Goal: Task Accomplishment & Management: Manage account settings

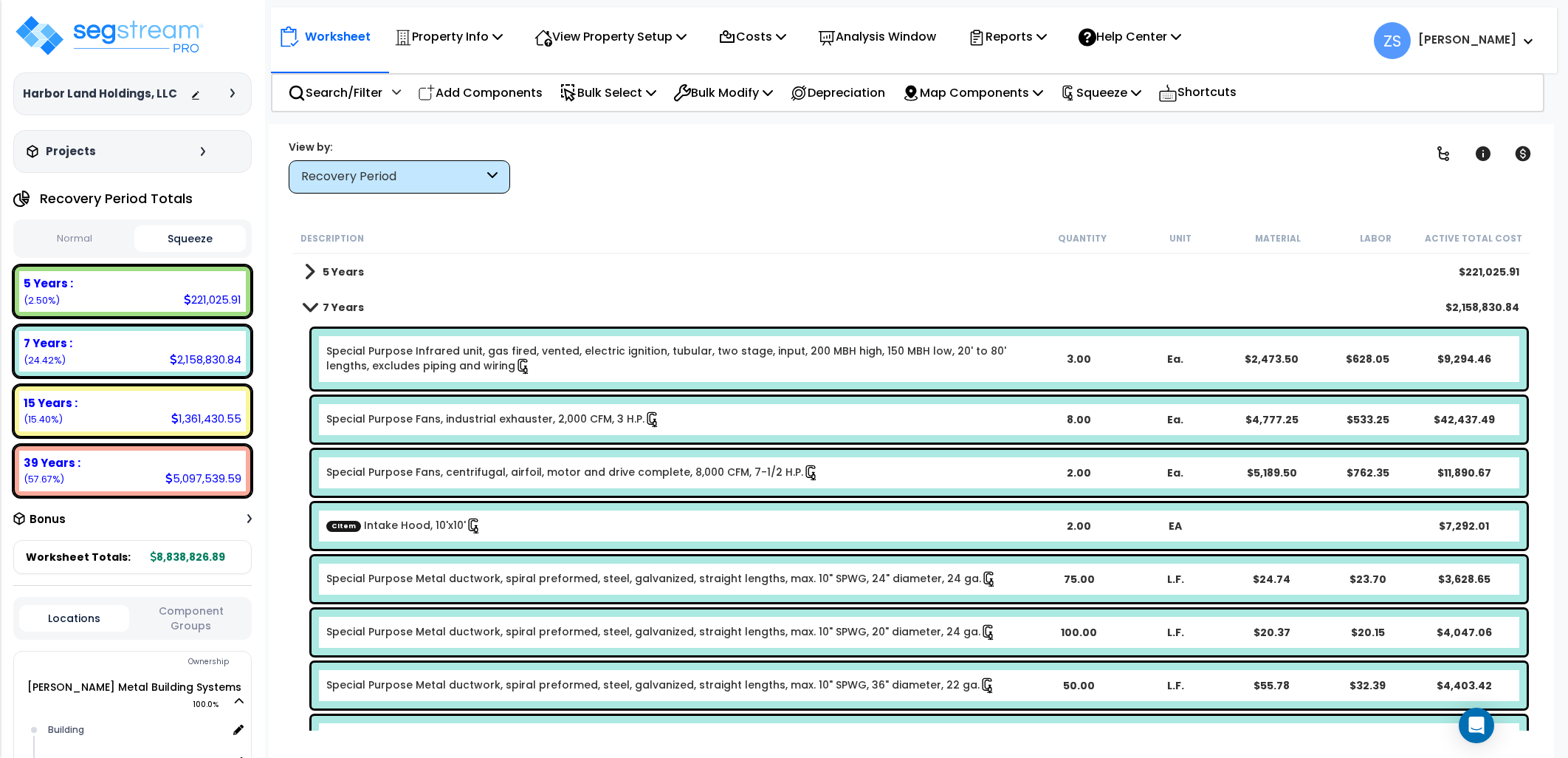
scroll to position [64, 0]
click at [1047, 36] on icon at bounding box center [1042, 36] width 10 height 12
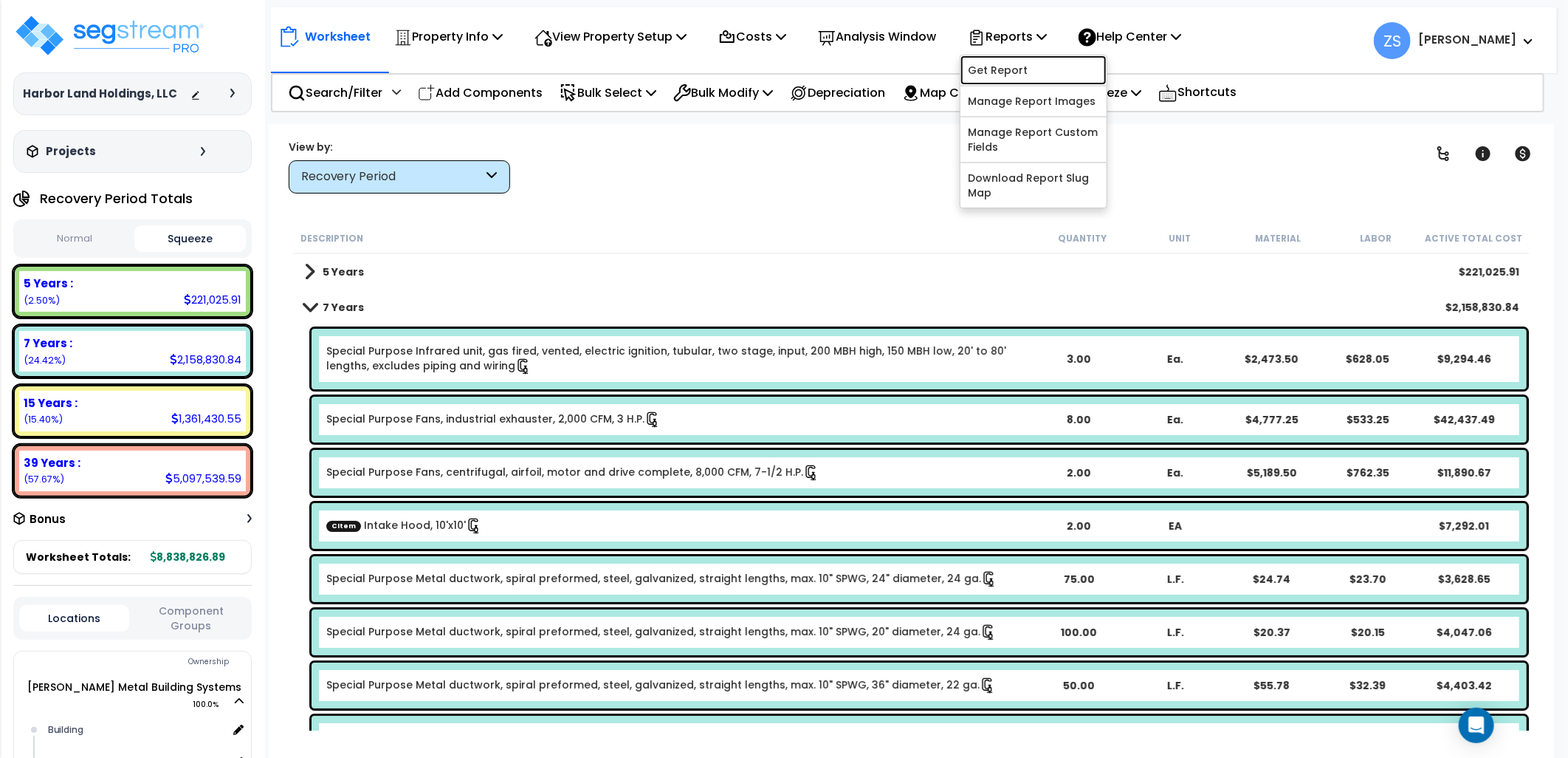
drag, startPoint x: 1064, startPoint y: 75, endPoint x: 1057, endPoint y: 81, distance: 9.2
click at [1064, 75] on link "Get Report" at bounding box center [1033, 70] width 146 height 30
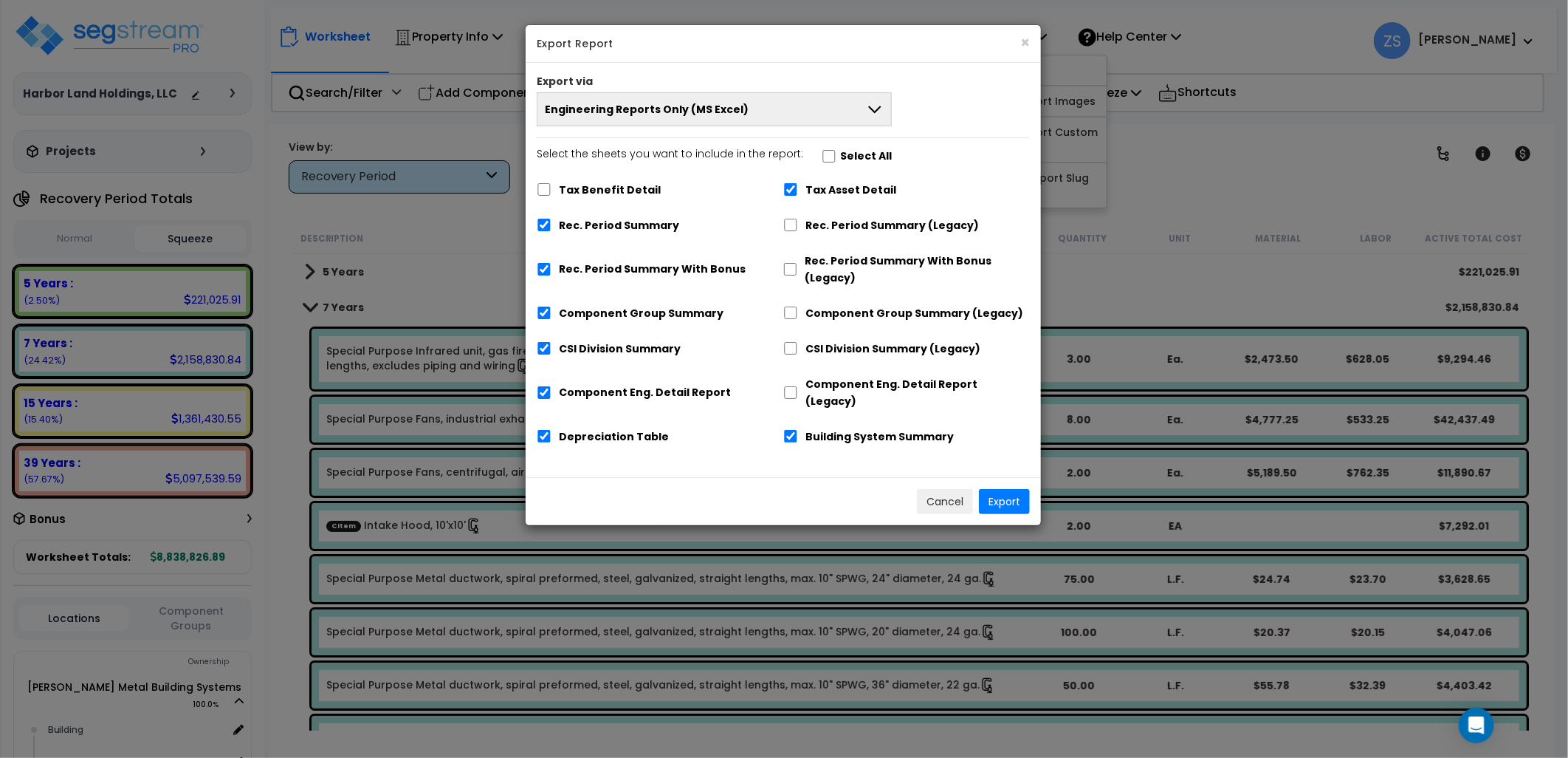
click at [619, 231] on label "Rec. Period Summary" at bounding box center [619, 225] width 120 height 17
click at [552, 231] on input "Rec. Period Summary" at bounding box center [544, 225] width 15 height 13
checkbox input "false"
drag, startPoint x: 622, startPoint y: 269, endPoint x: 625, endPoint y: 300, distance: 31.1
click at [621, 271] on label "Rec. Period Summary With Bonus" at bounding box center [652, 269] width 187 height 17
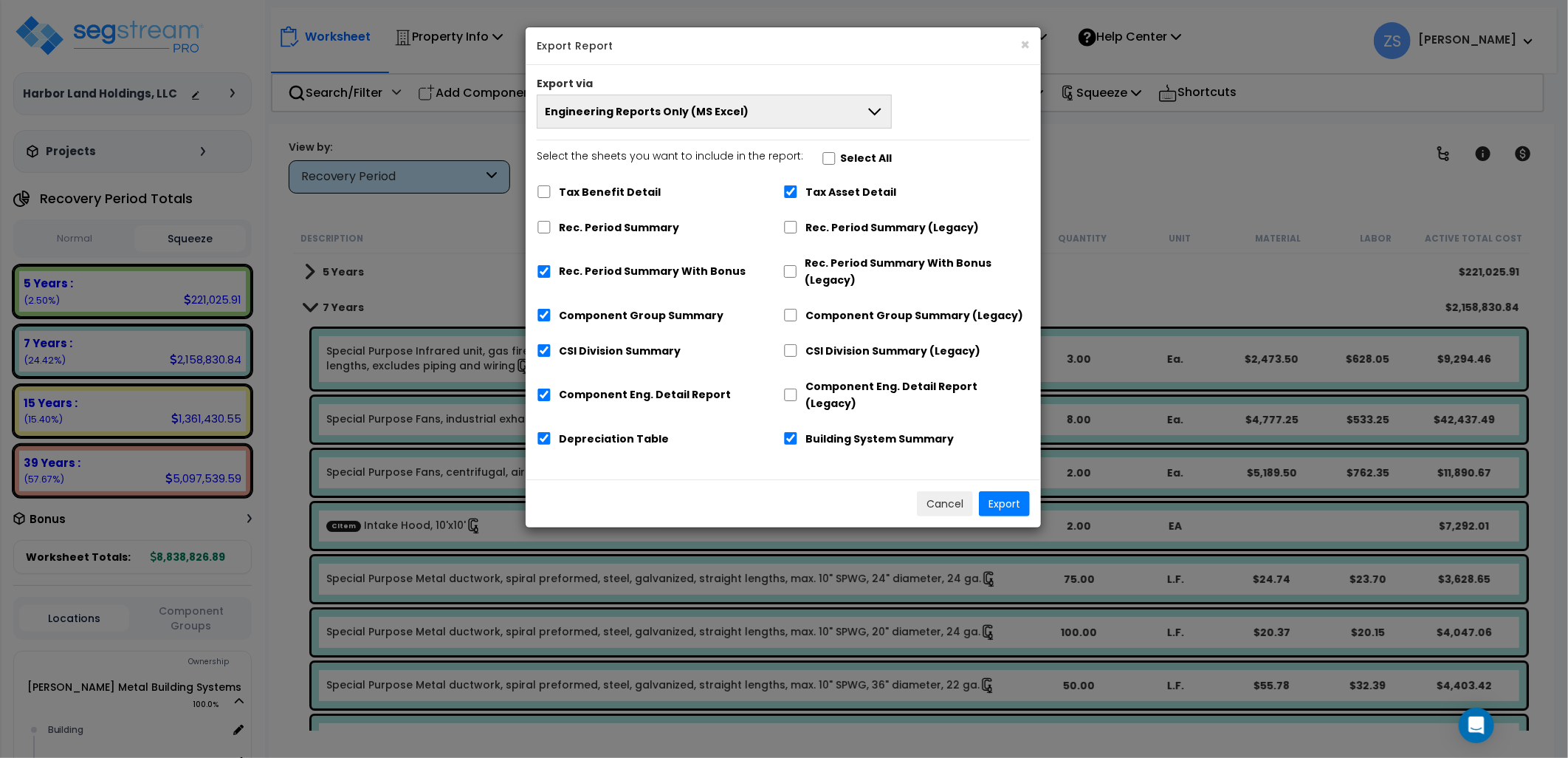
click at [618, 312] on label "Component Group Summary" at bounding box center [641, 315] width 164 height 17
click at [552, 312] on input "Component Group Summary" at bounding box center [544, 315] width 15 height 13
checkbox input "false"
click at [627, 272] on label "Rec. Period Summary With Bonus" at bounding box center [652, 271] width 187 height 17
click at [552, 272] on input "Rec. Period Summary With Bonus" at bounding box center [544, 271] width 15 height 13
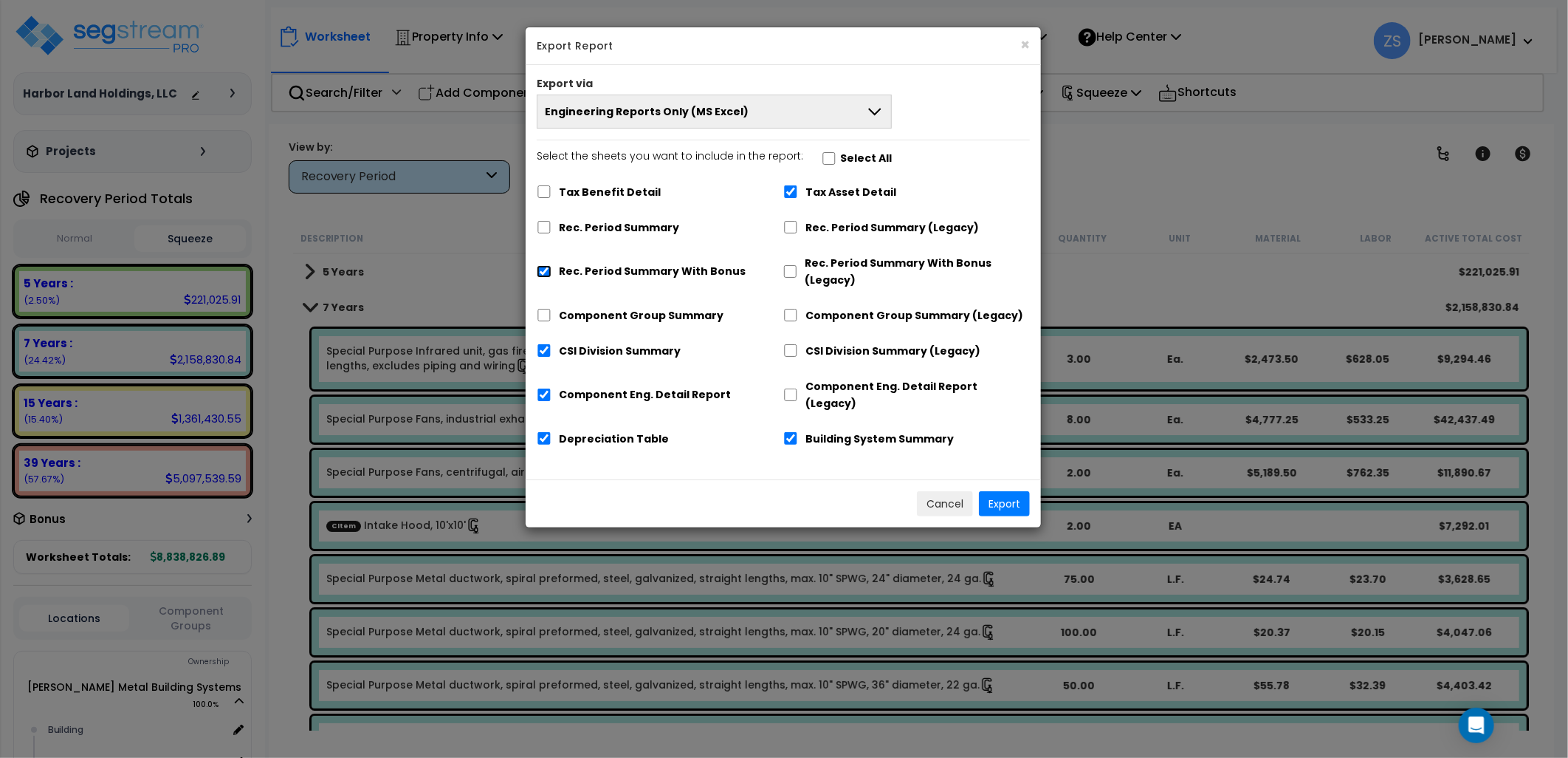
checkbox input "false"
click at [629, 390] on label "Component Eng. Detail Report" at bounding box center [645, 394] width 172 height 17
click at [552, 390] on input "Component Eng. Detail Report" at bounding box center [544, 394] width 15 height 13
checkbox input "false"
click at [628, 351] on label "CSI Division Summary" at bounding box center [620, 351] width 122 height 17
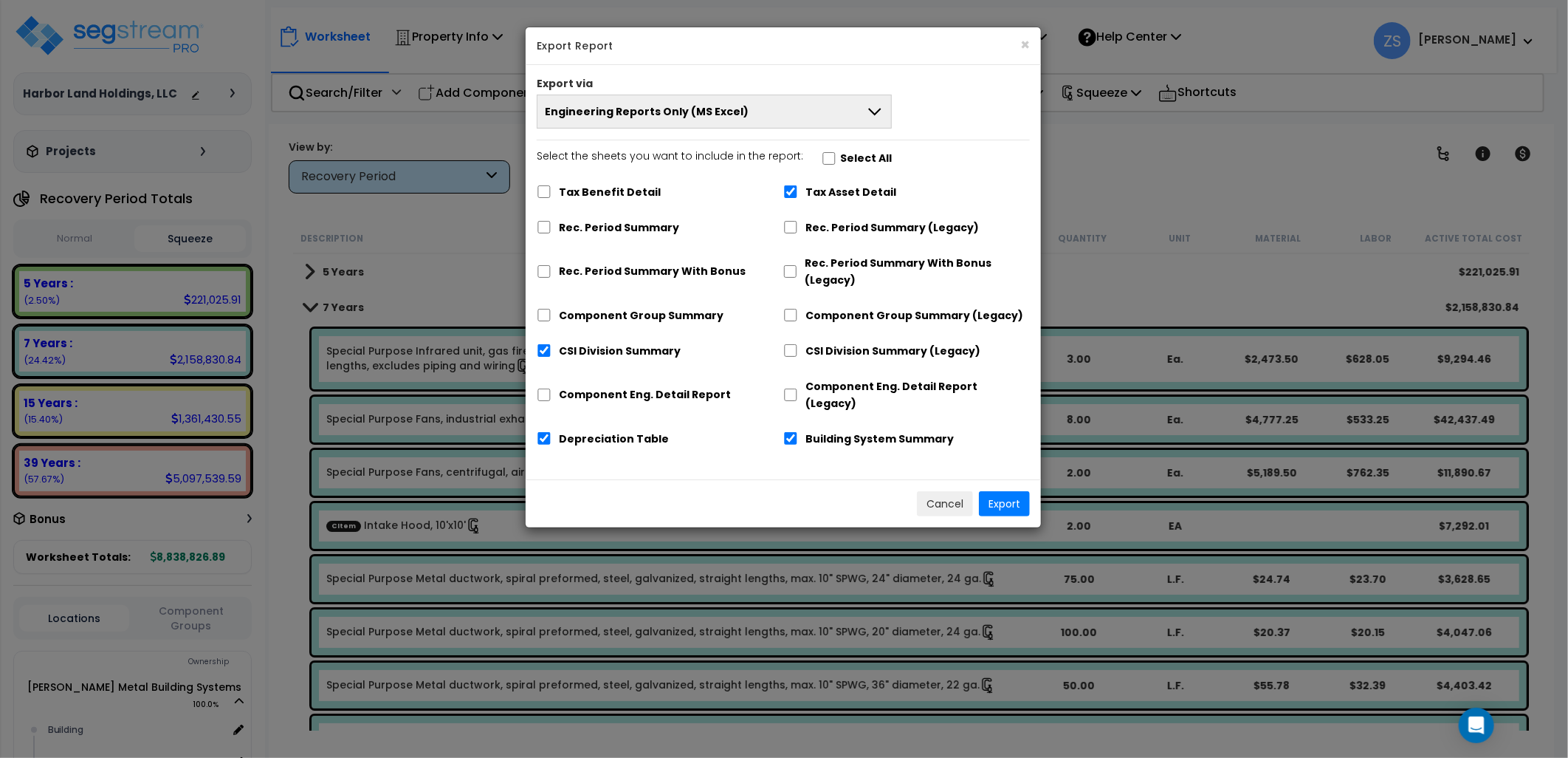
click at [838, 190] on label "Tax Asset Detail" at bounding box center [851, 192] width 91 height 17
click at [798, 190] on input "Tax Asset Detail" at bounding box center [791, 191] width 15 height 13
checkbox input "false"
click at [598, 348] on label "CSI Division Summary" at bounding box center [620, 351] width 122 height 17
click at [552, 348] on input "CSI Division Summary" at bounding box center [544, 350] width 15 height 13
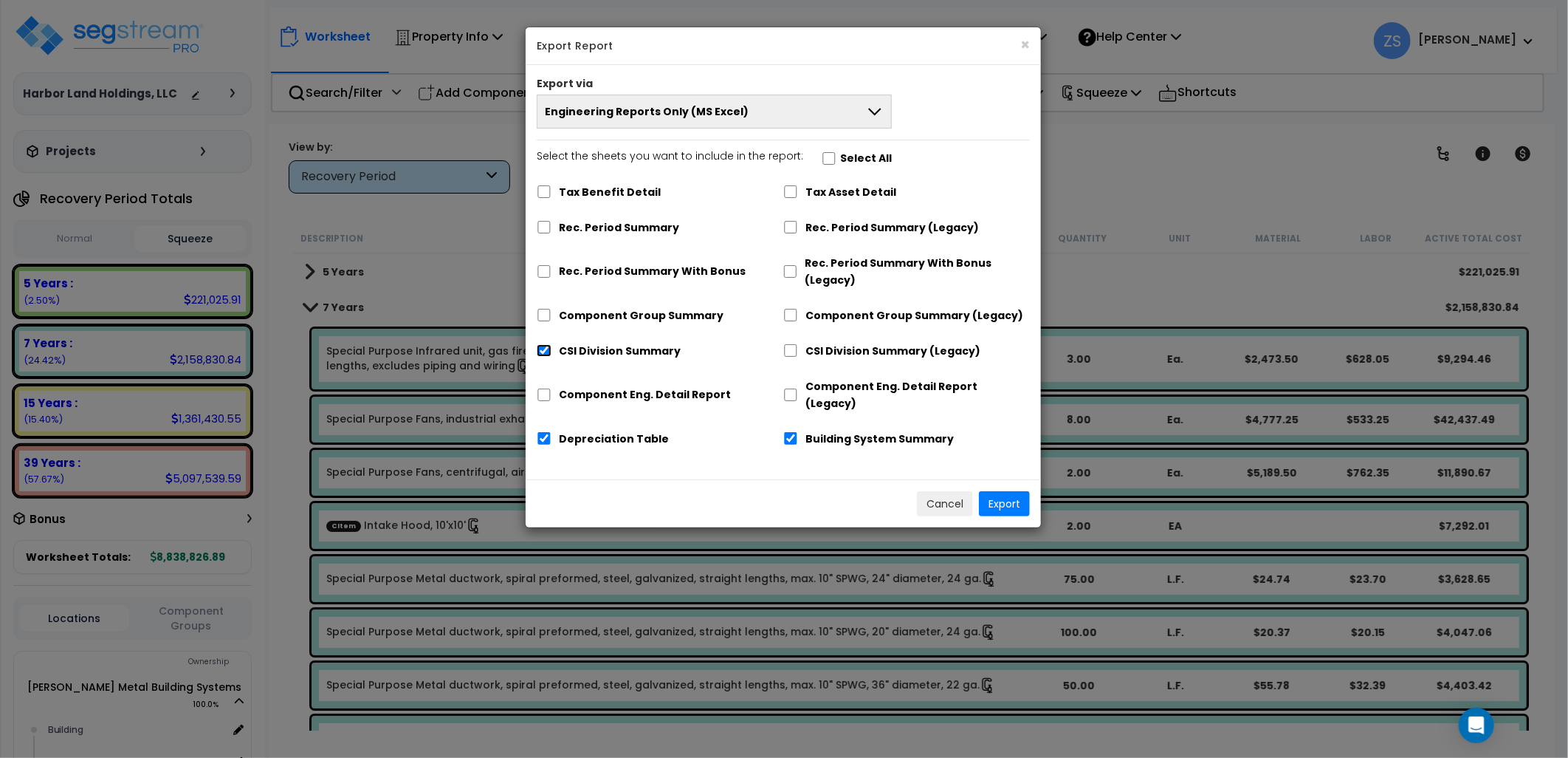
checkbox input "false"
click at [827, 431] on label "Building System Summary" at bounding box center [880, 439] width 149 height 17
click at [798, 432] on input "Building System Summary" at bounding box center [791, 438] width 15 height 13
checkbox input "false"
click at [1013, 491] on button "Export" at bounding box center [1004, 504] width 51 height 25
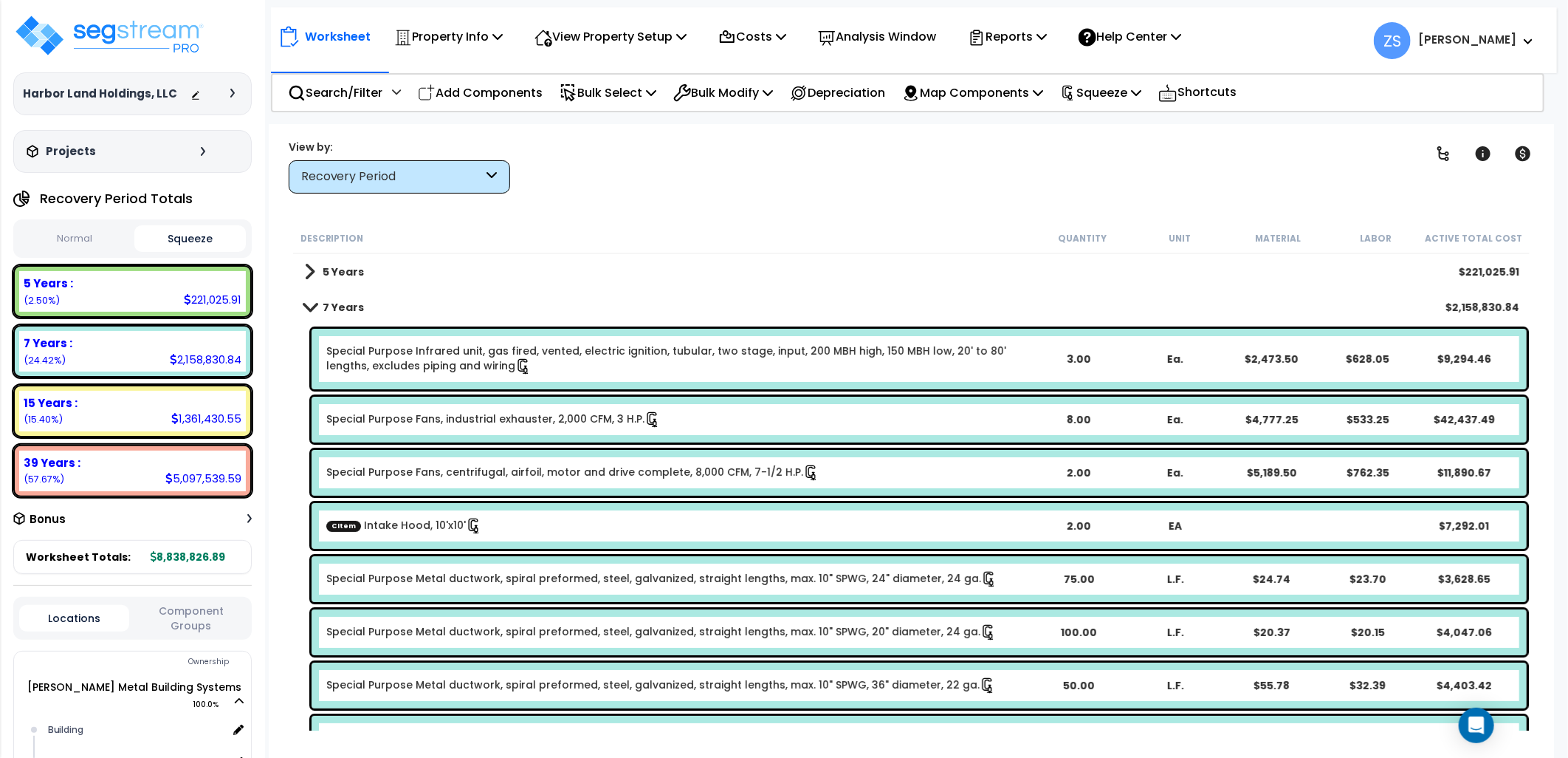
click at [904, 184] on div "Clear Filters" at bounding box center [964, 166] width 870 height 54
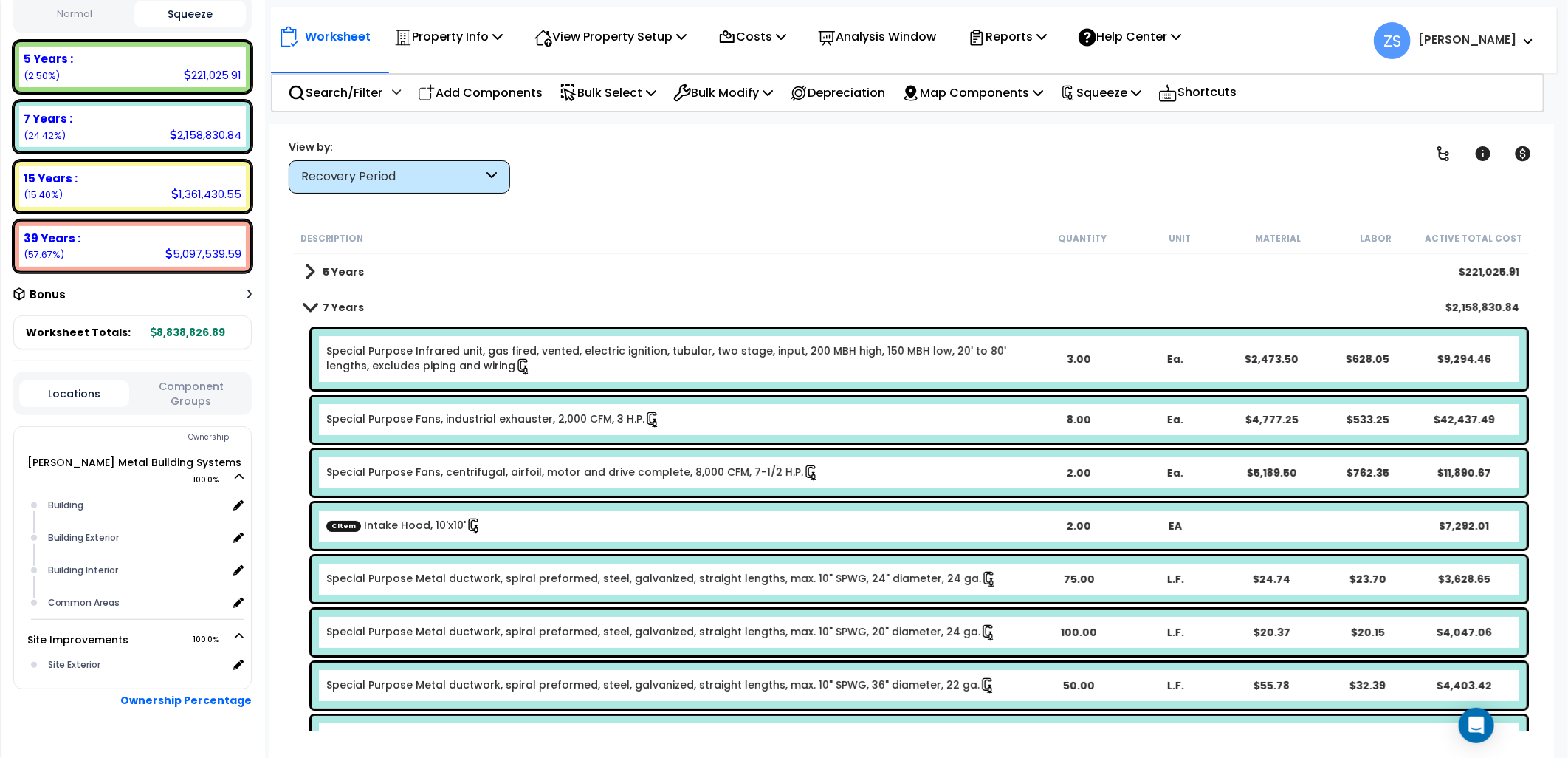
scroll to position [246, 0]
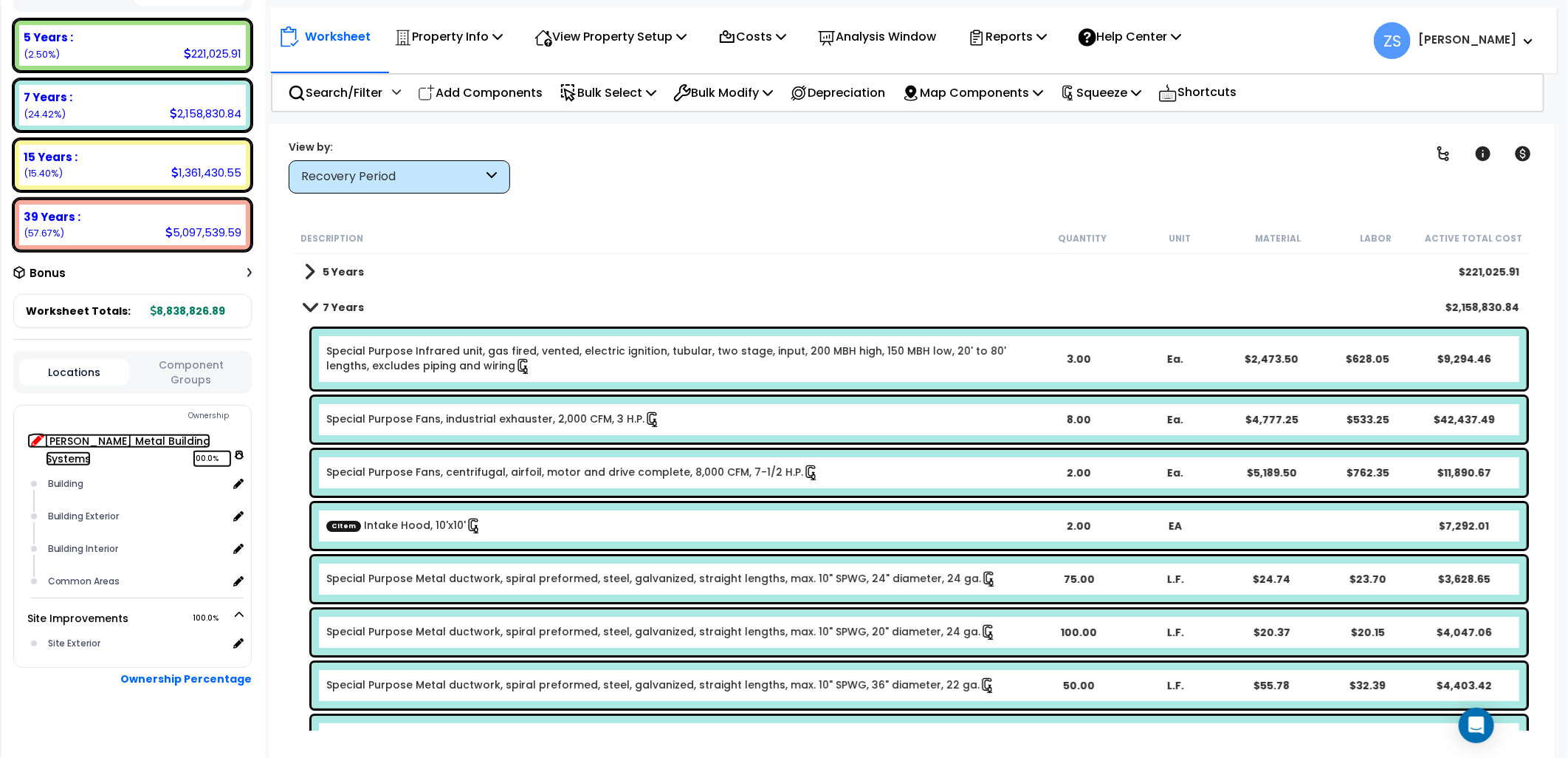
click at [39, 433] on icon at bounding box center [38, 440] width 13 height 13
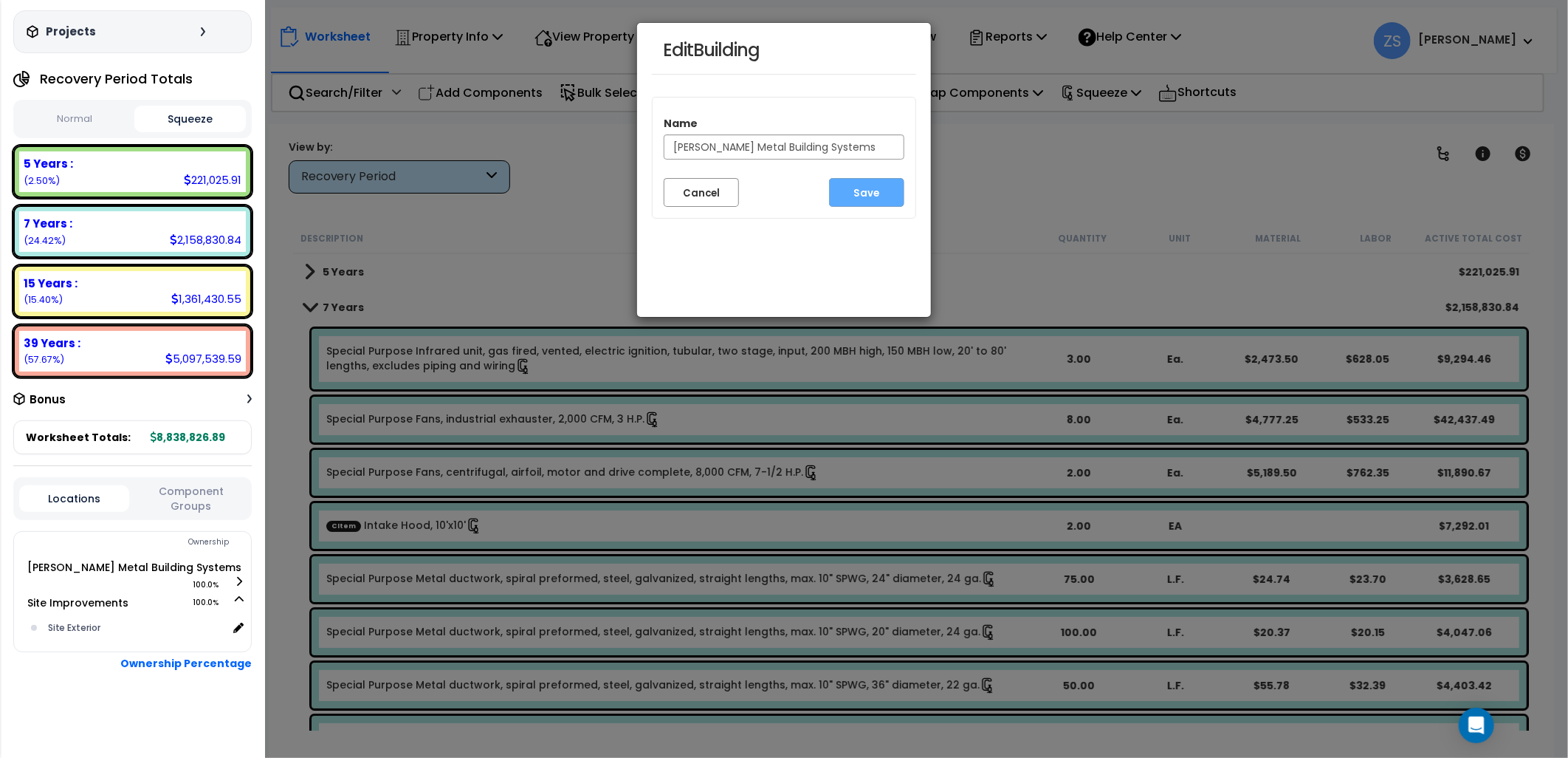
scroll to position [114, 0]
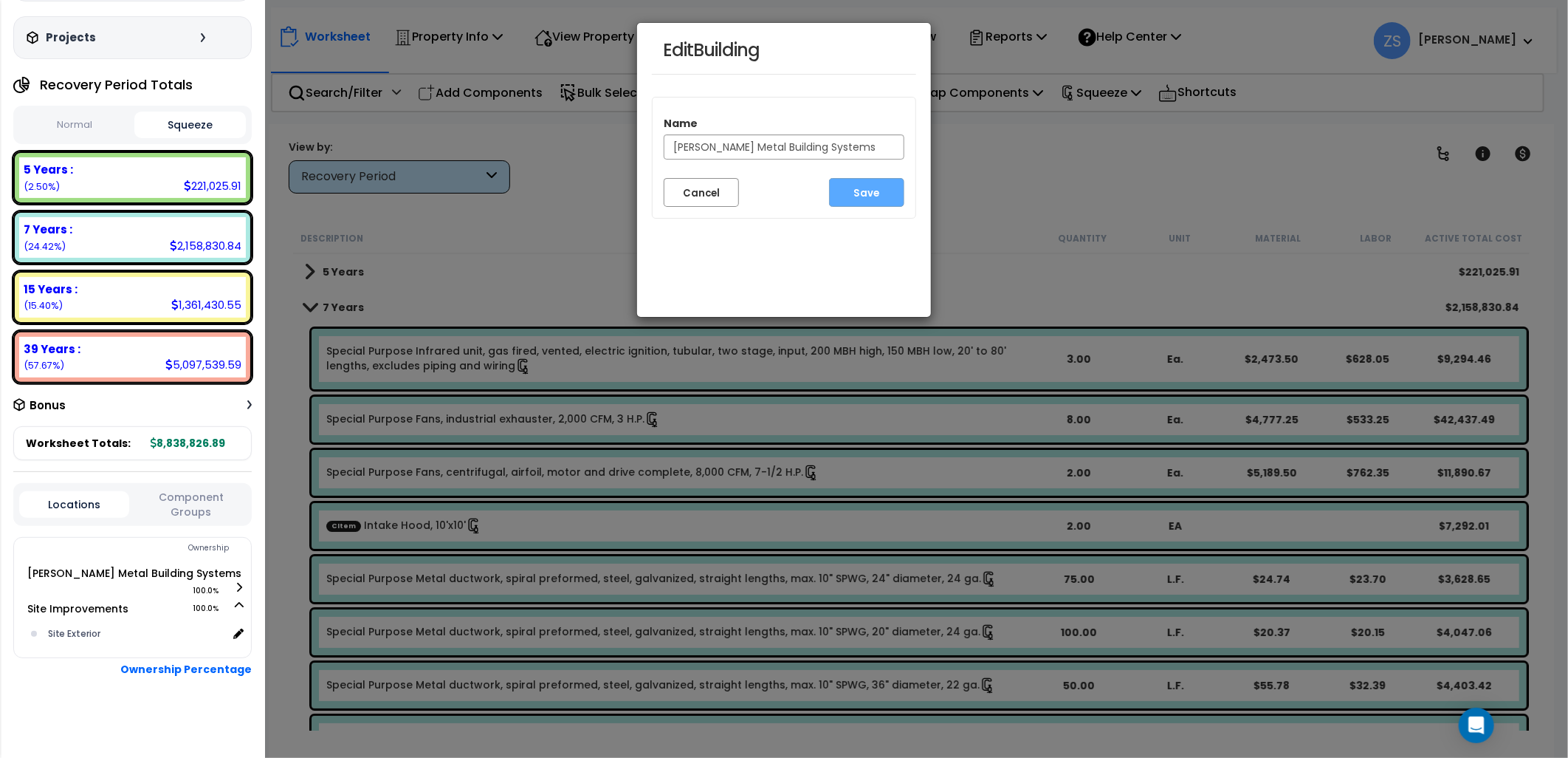
drag, startPoint x: 859, startPoint y: 157, endPoint x: 653, endPoint y: 167, distance: 206.2
click at [653, 167] on div "Name Miedema Metal Building Systems" at bounding box center [784, 139] width 262 height 62
type input "2950 Prairie St Addition"
click at [851, 196] on button "Save" at bounding box center [866, 192] width 75 height 29
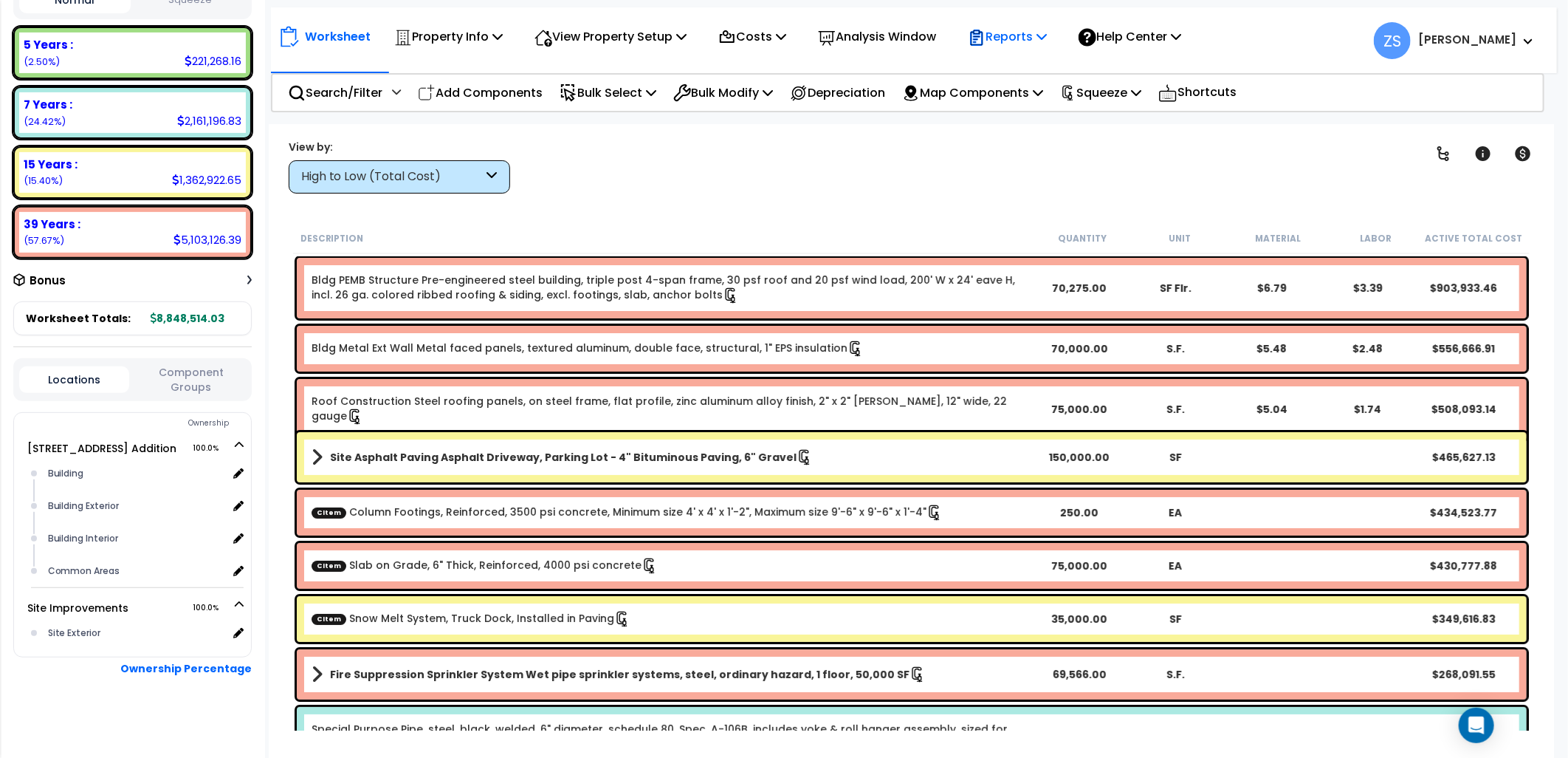
click at [1047, 41] on icon at bounding box center [1042, 36] width 10 height 12
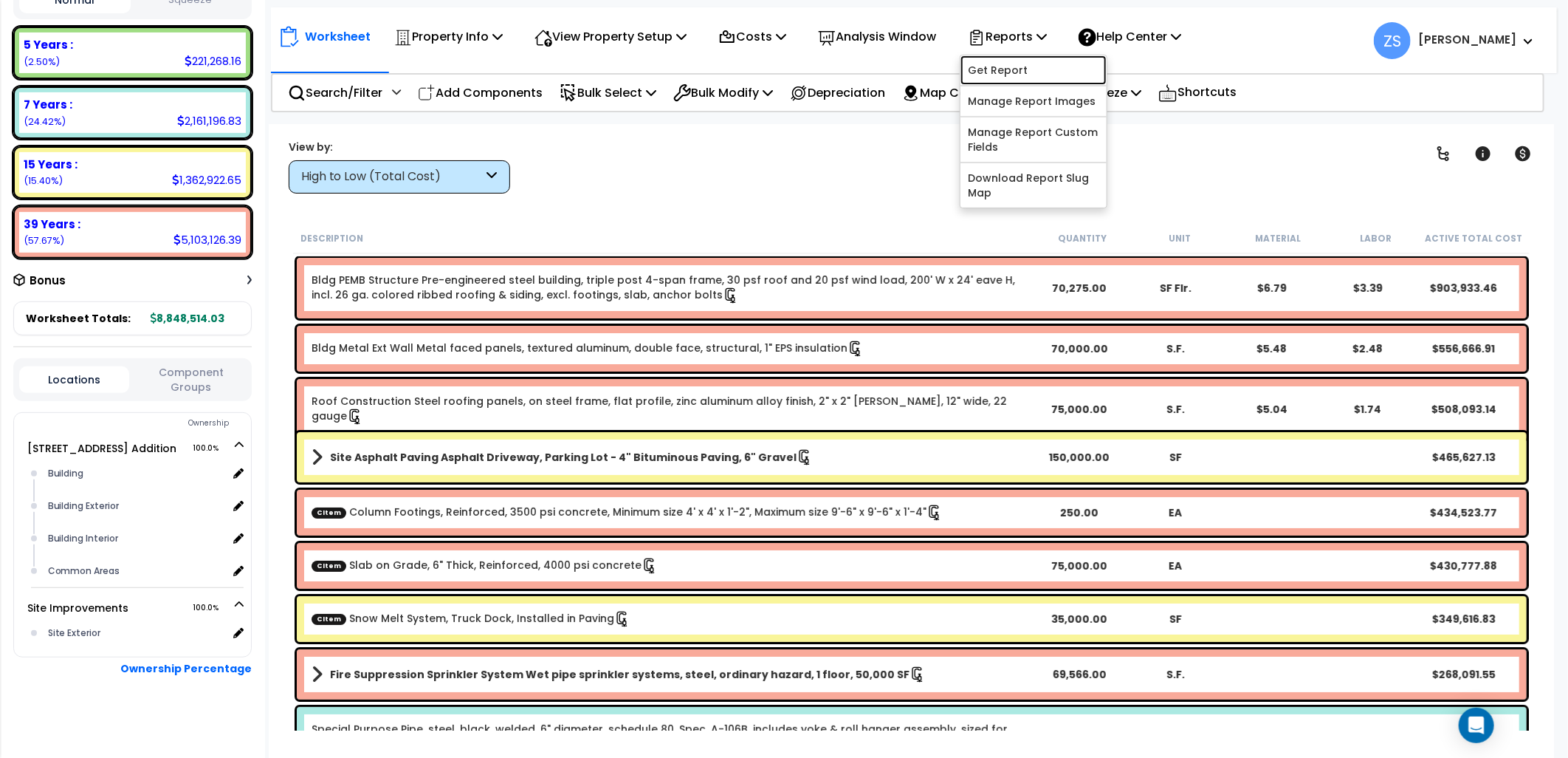
click at [1045, 61] on link "Get Report" at bounding box center [1033, 70] width 146 height 30
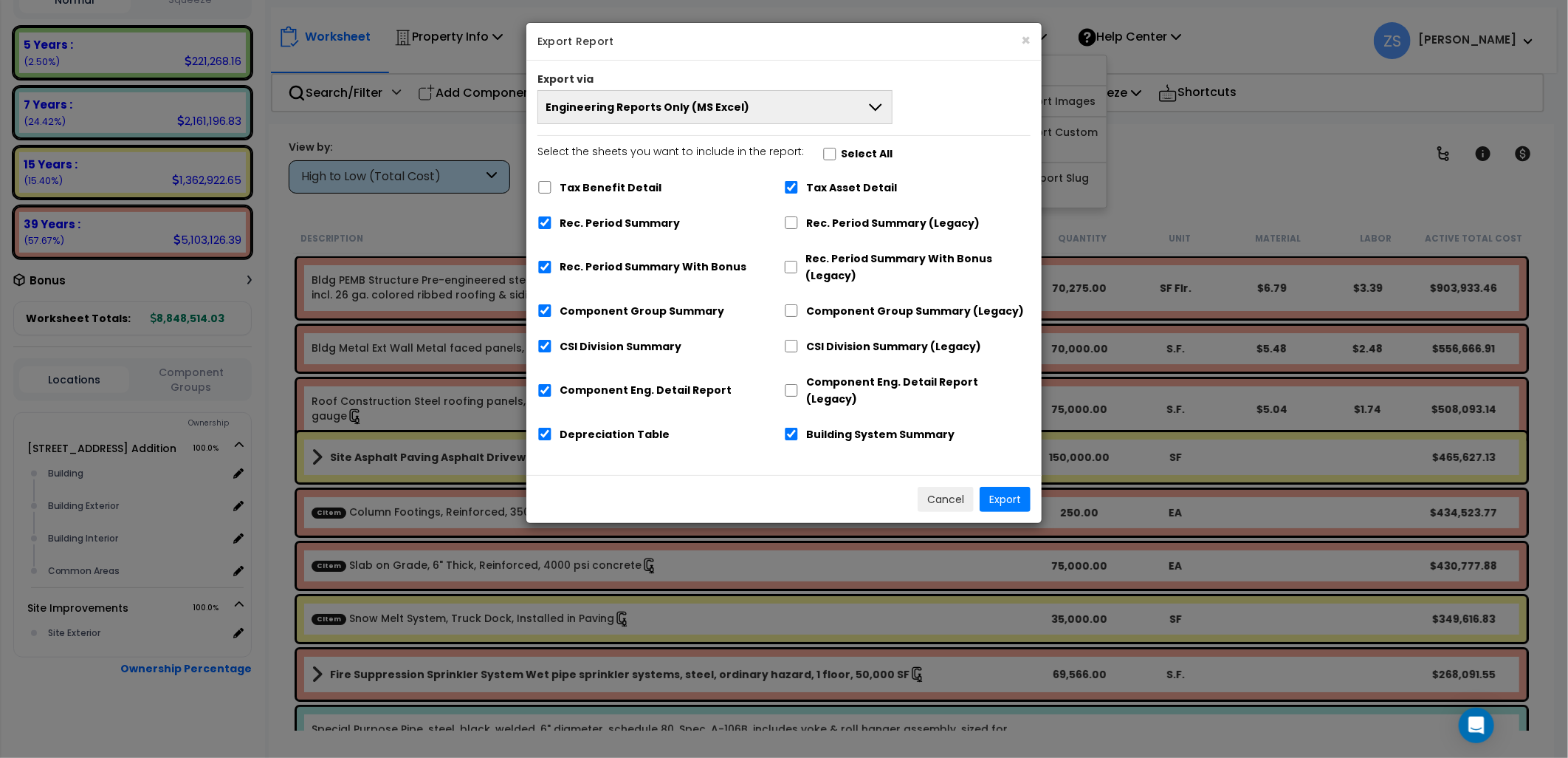
click at [815, 107] on button "Engineering Reports Only (MS Excel)" at bounding box center [715, 107] width 355 height 34
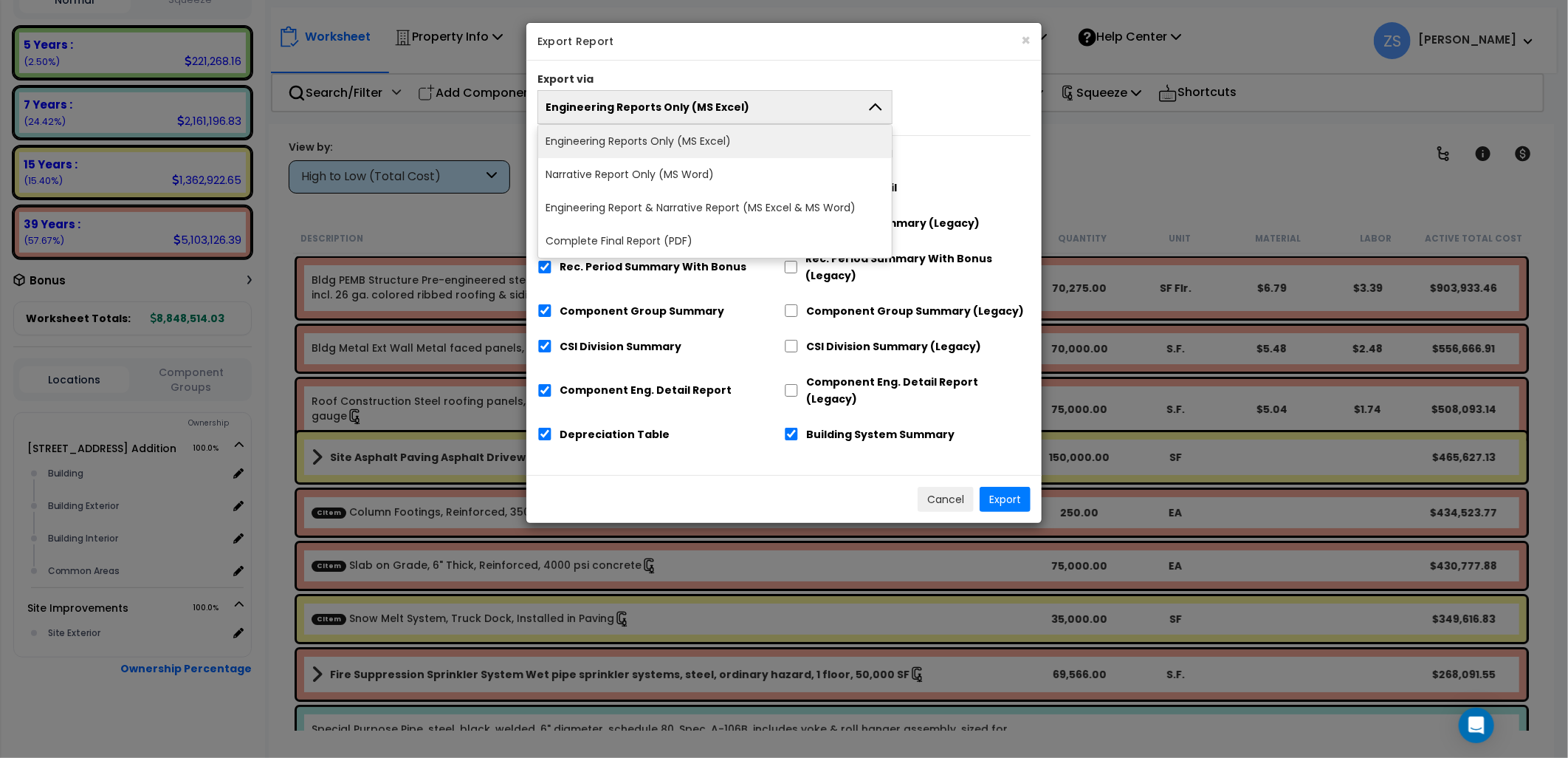
click at [741, 232] on li "Complete Final Report (PDF)" at bounding box center [715, 241] width 354 height 33
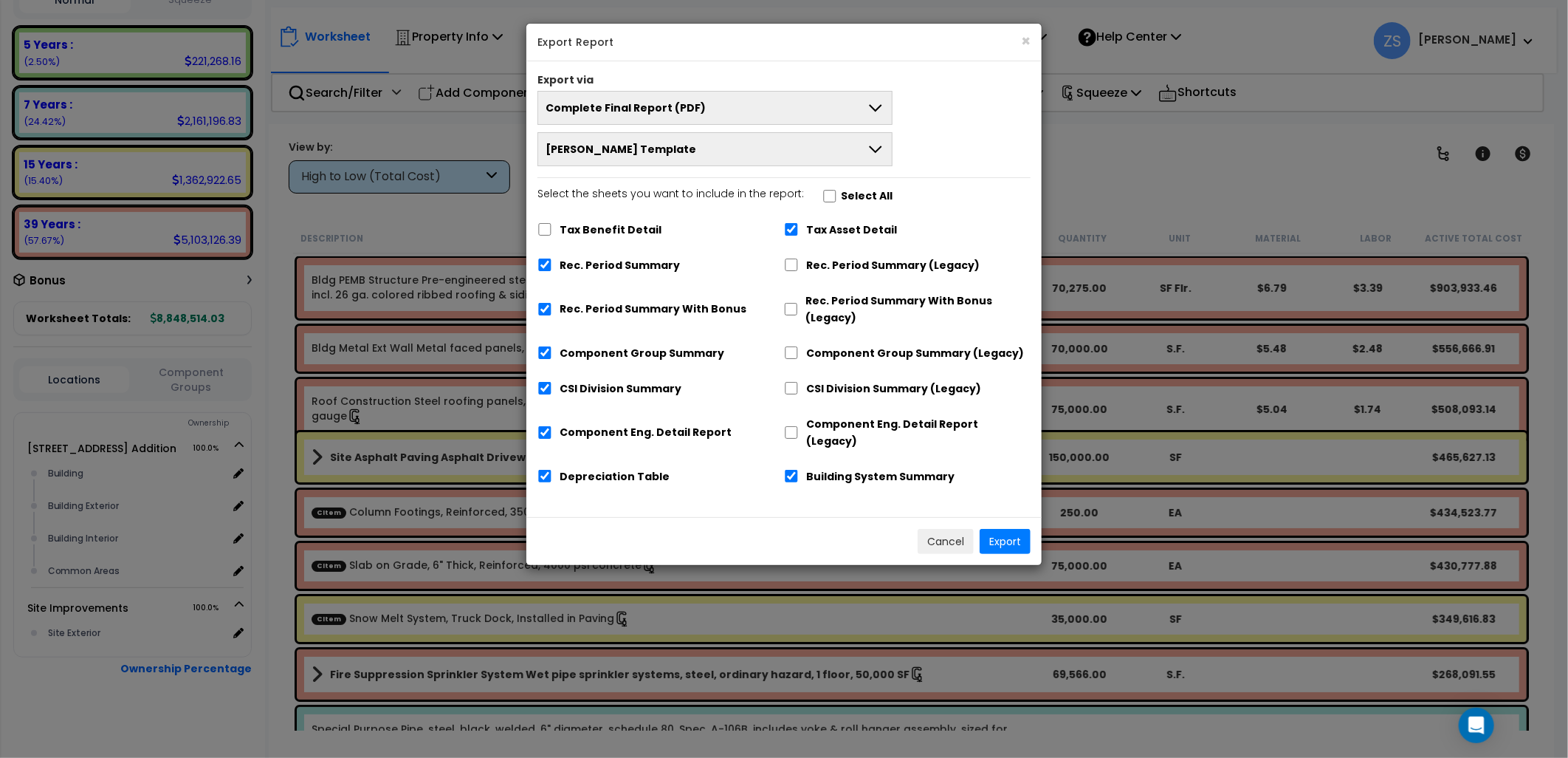
click at [611, 262] on label "Rec. Period Summary" at bounding box center [620, 266] width 120 height 17
click at [552, 262] on input "Rec. Period Summary" at bounding box center [545, 265] width 15 height 13
checkbox input "false"
click at [1004, 529] on button "Export" at bounding box center [1005, 542] width 51 height 25
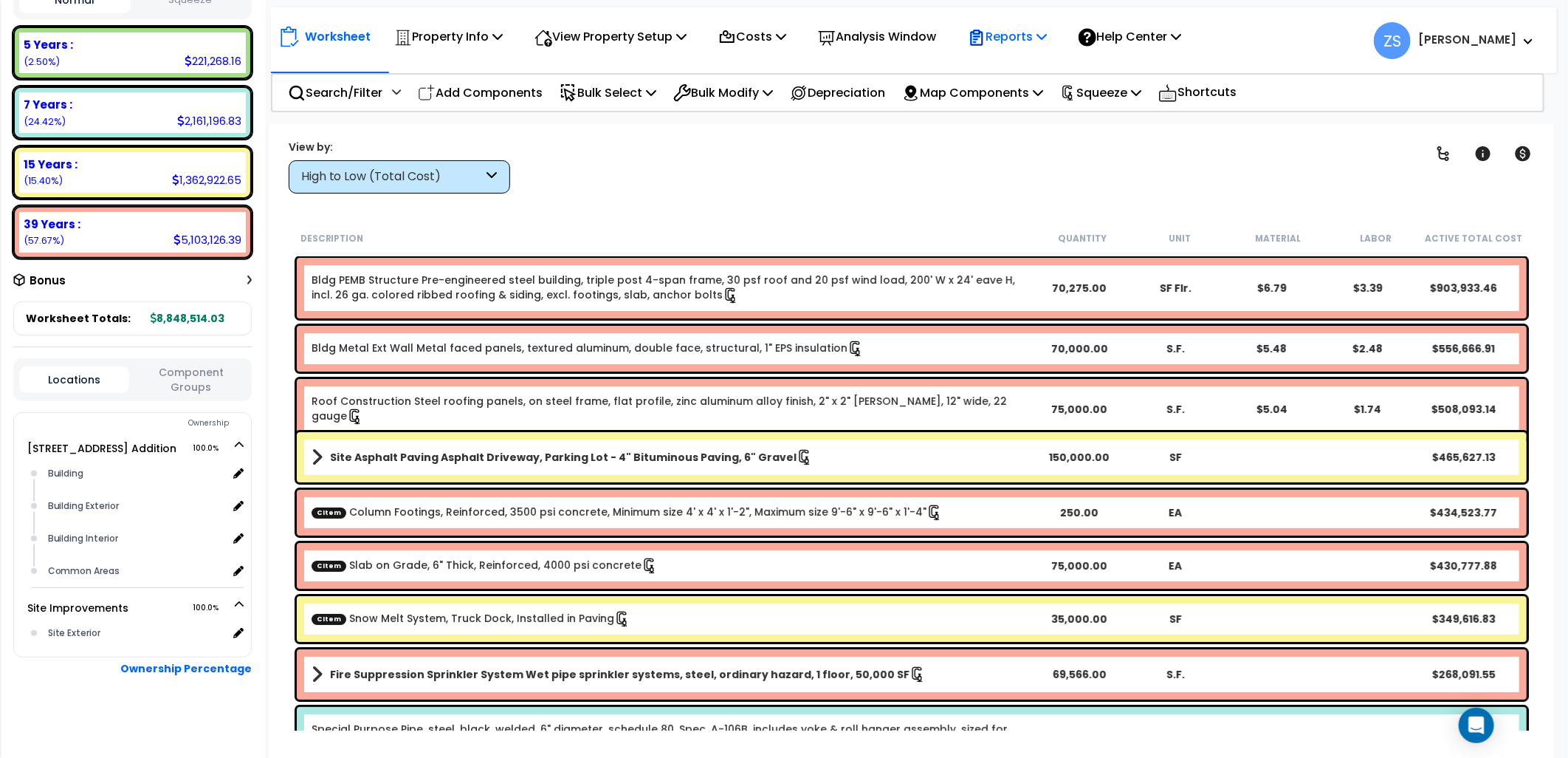
click at [1047, 39] on p "Reports" at bounding box center [1007, 36] width 79 height 20
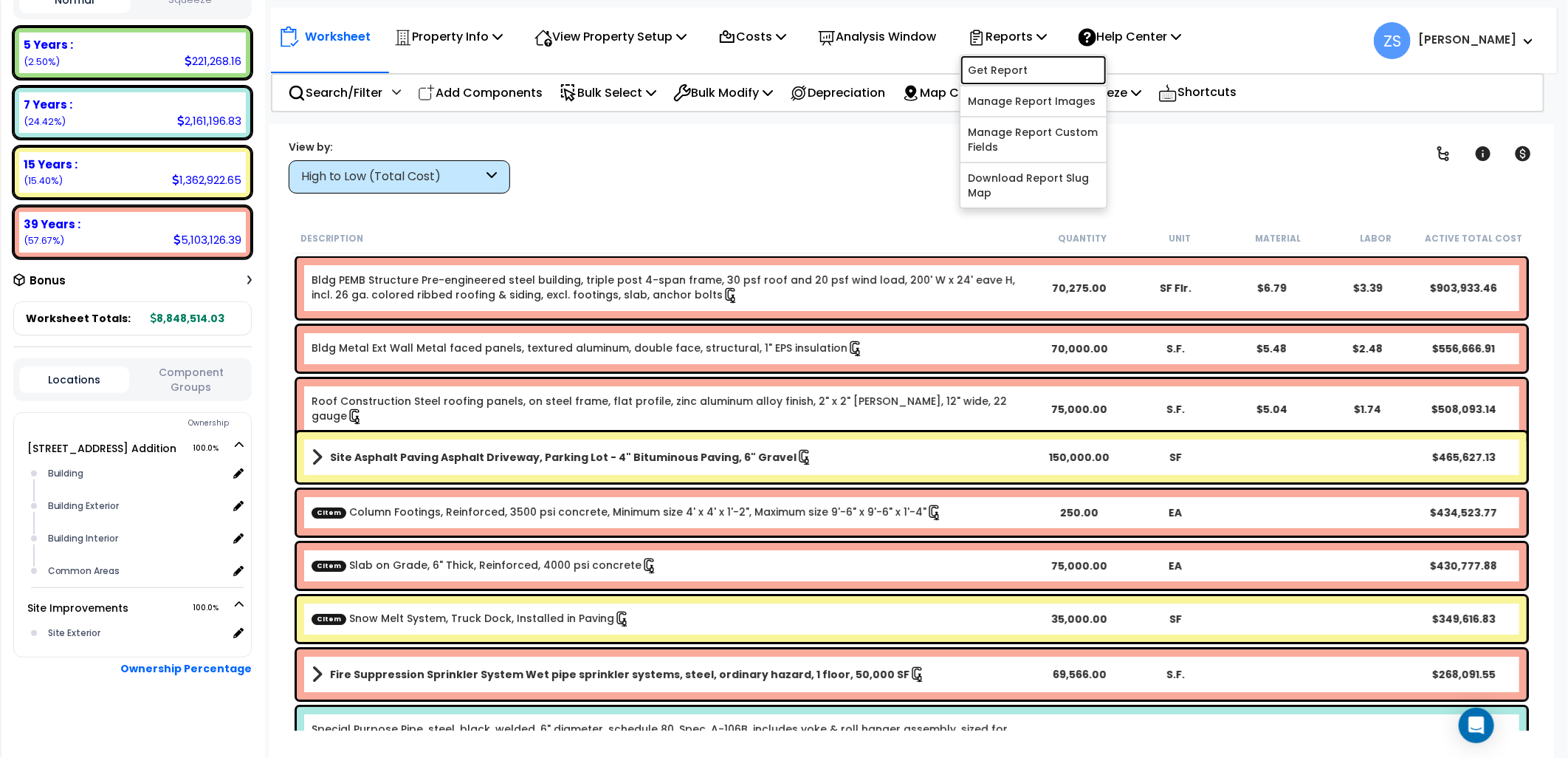
click at [1030, 77] on link "Get Report" at bounding box center [1033, 70] width 146 height 30
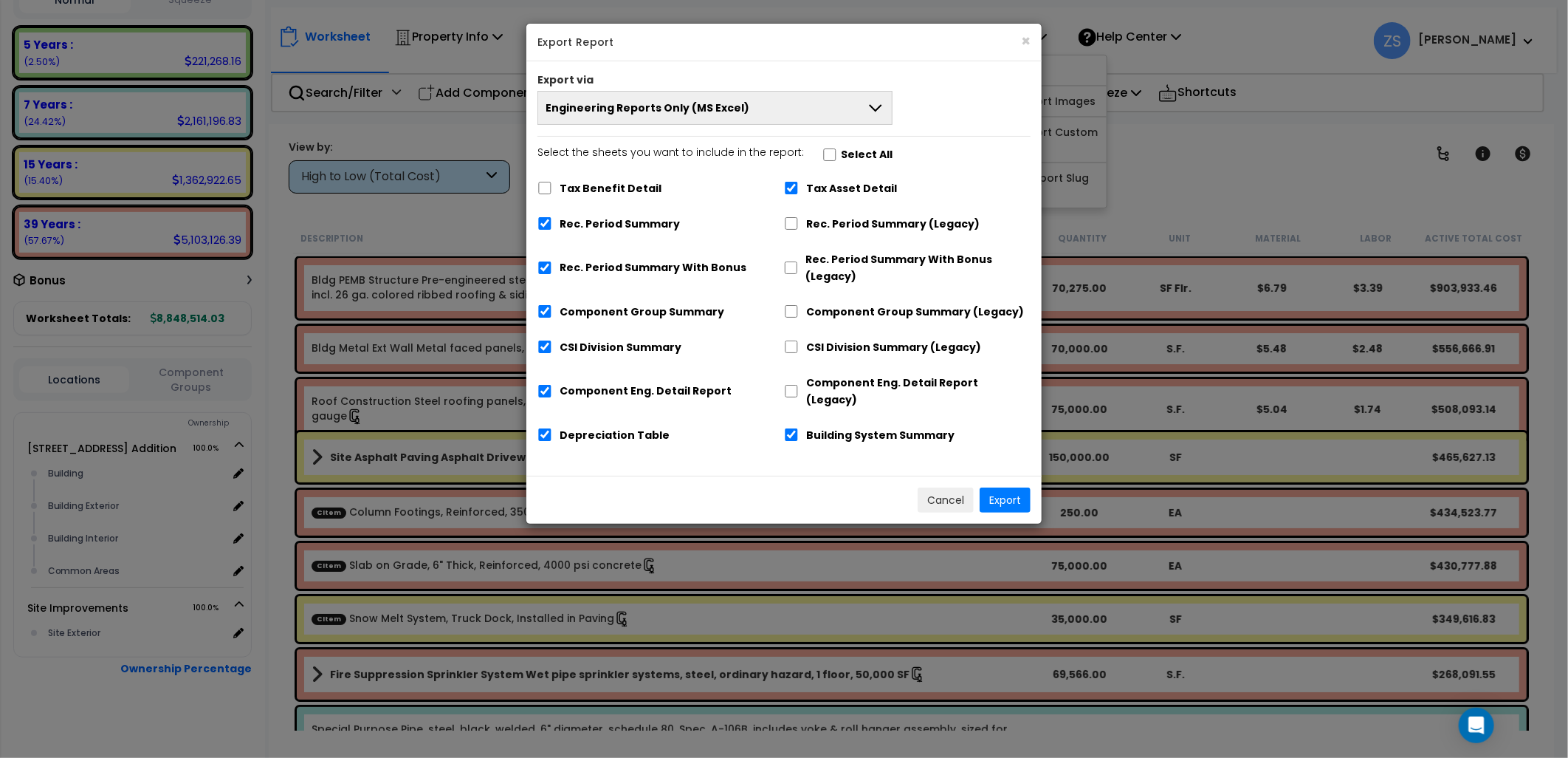
click at [636, 226] on label "Rec. Period Summary" at bounding box center [620, 224] width 120 height 17
click at [552, 226] on input "Rec. Period Summary" at bounding box center [545, 223] width 15 height 13
checkbox input "false"
click at [639, 266] on label "Rec. Period Summary With Bonus" at bounding box center [653, 269] width 187 height 17
click at [639, 263] on label "Rec. Period Summary With Bonus" at bounding box center [653, 269] width 187 height 17
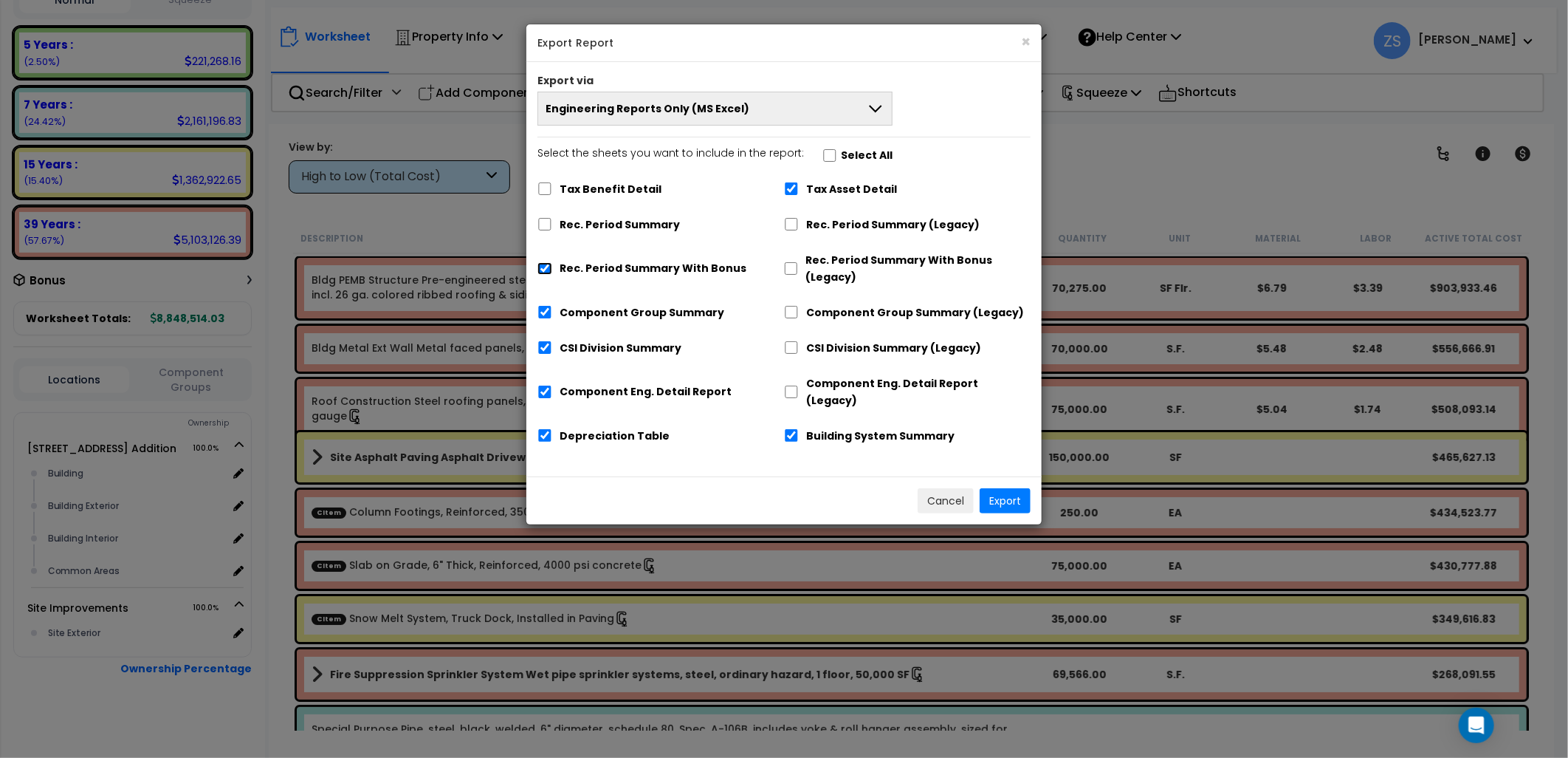
click at [552, 263] on input "Rec. Period Summary With Bonus" at bounding box center [545, 268] width 15 height 13
checkbox input "false"
click at [627, 312] on label "Component Group Summary" at bounding box center [642, 312] width 164 height 17
click at [552, 312] on input "Component Group Summary" at bounding box center [545, 312] width 15 height 13
checkbox input "false"
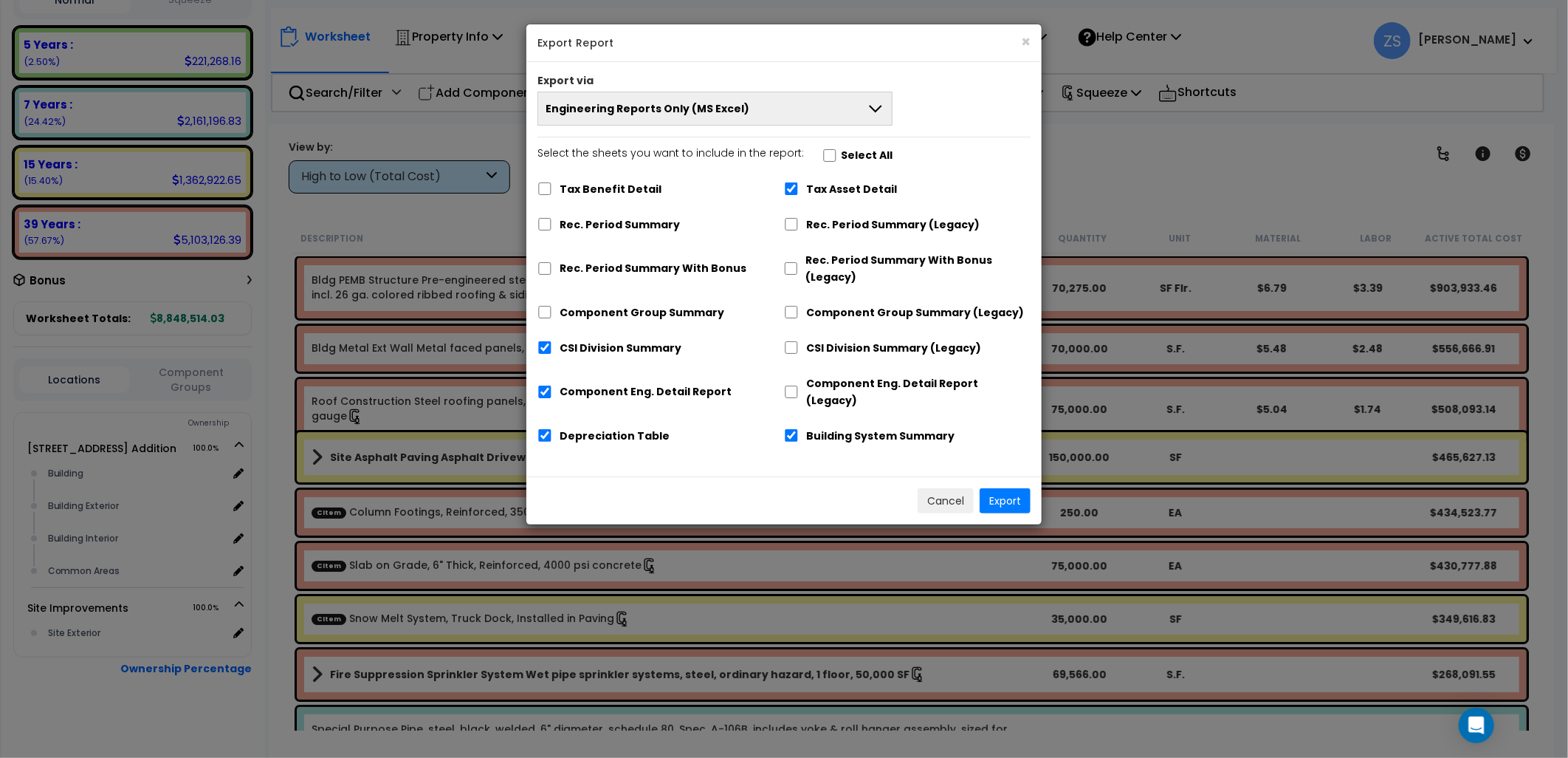
click at [619, 348] on label "CSI Division Summary" at bounding box center [621, 348] width 122 height 17
click at [615, 384] on label "Component Eng. Detail Report" at bounding box center [645, 392] width 172 height 17
click at [552, 386] on input "Component Eng. Detail Report" at bounding box center [545, 392] width 15 height 13
checkbox input "false"
click at [619, 348] on label "CSI Division Summary" at bounding box center [621, 349] width 122 height 17
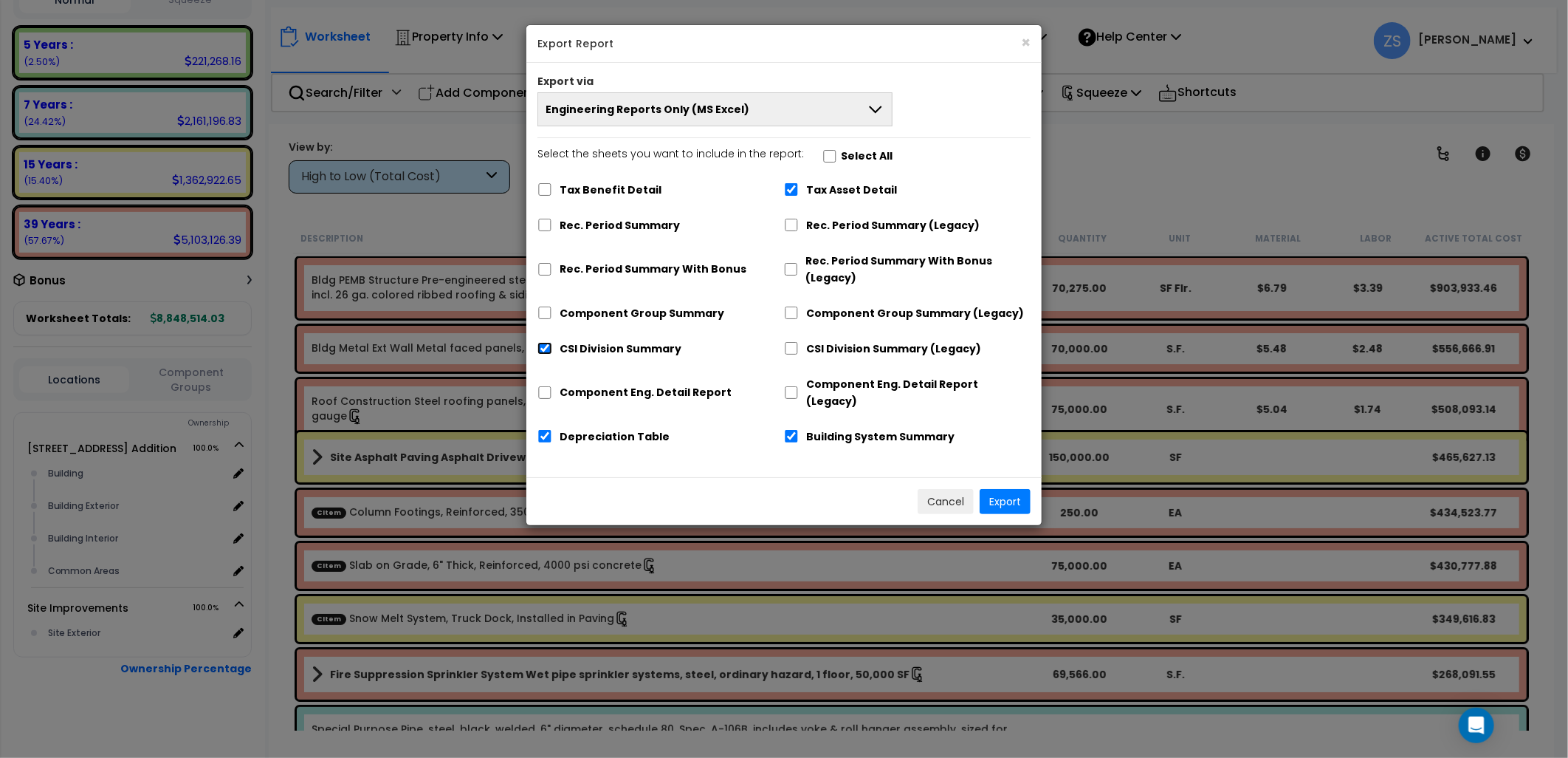
click at [552, 348] on input "CSI Division Summary" at bounding box center [545, 348] width 15 height 13
checkbox input "false"
click at [853, 428] on label "Building System Summary" at bounding box center [880, 437] width 149 height 17
click at [798, 430] on input "Building System Summary" at bounding box center [792, 436] width 15 height 13
checkbox input "false"
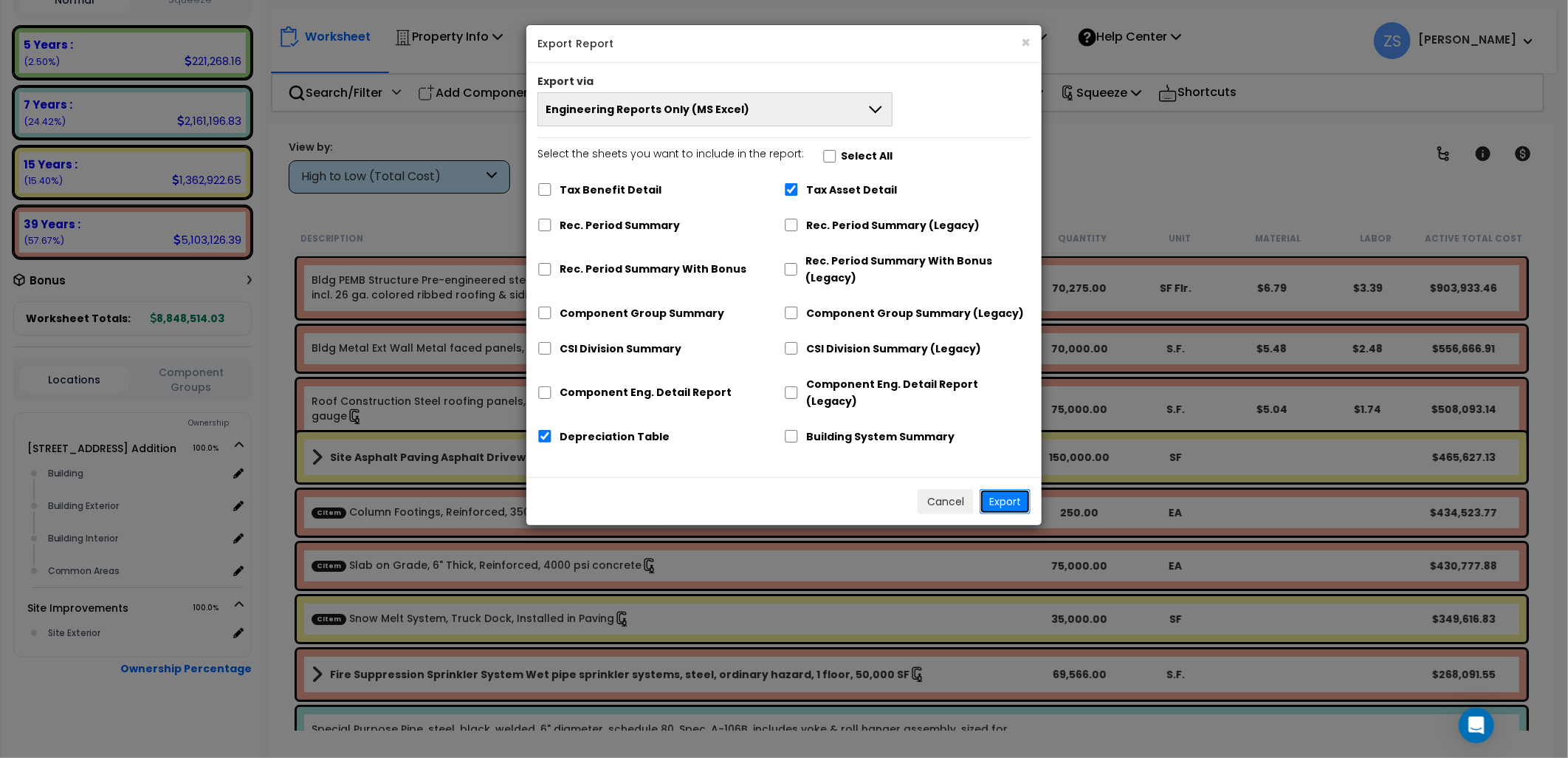
click at [996, 489] on button "Export" at bounding box center [1005, 501] width 51 height 25
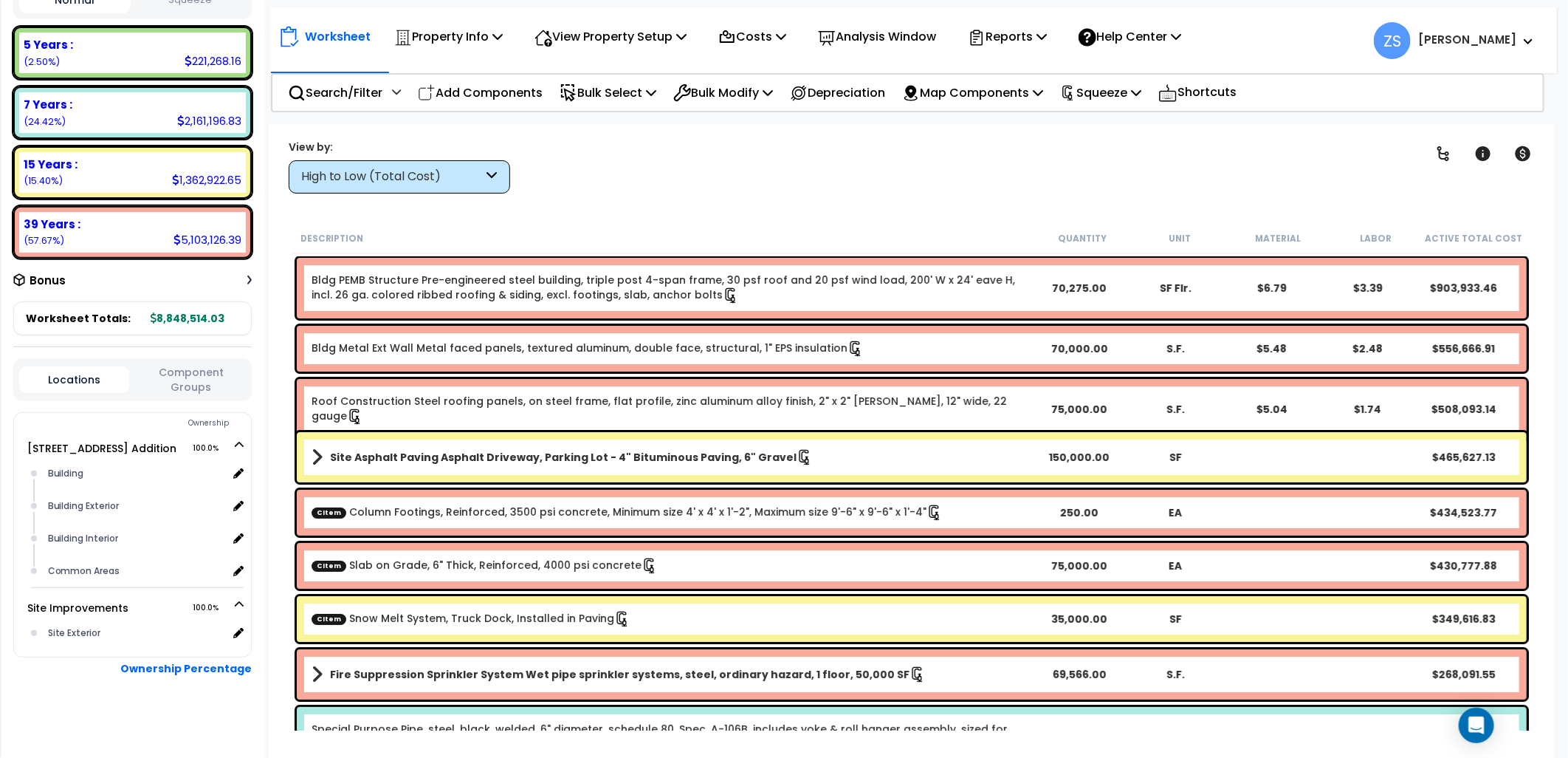
click at [1112, 159] on div "Clear Filters" at bounding box center [964, 166] width 870 height 54
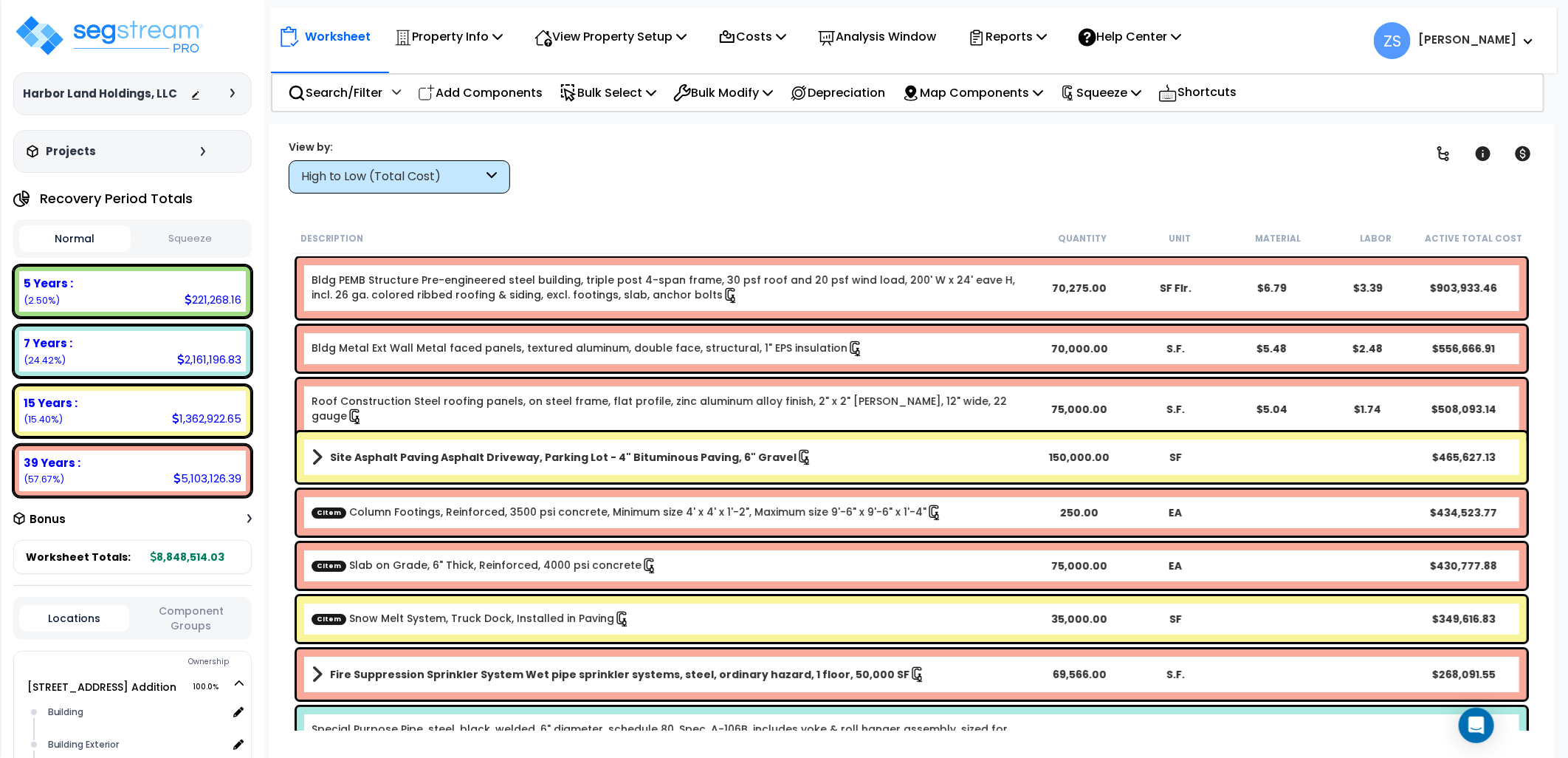
click at [157, 229] on button "Squeeze" at bounding box center [190, 239] width 112 height 26
click at [101, 237] on button "Normal" at bounding box center [75, 239] width 112 height 26
click at [217, 240] on button "Squeeze" at bounding box center [190, 239] width 112 height 26
click at [404, 176] on div "High to Low (Total Cost)" at bounding box center [392, 176] width 182 height 17
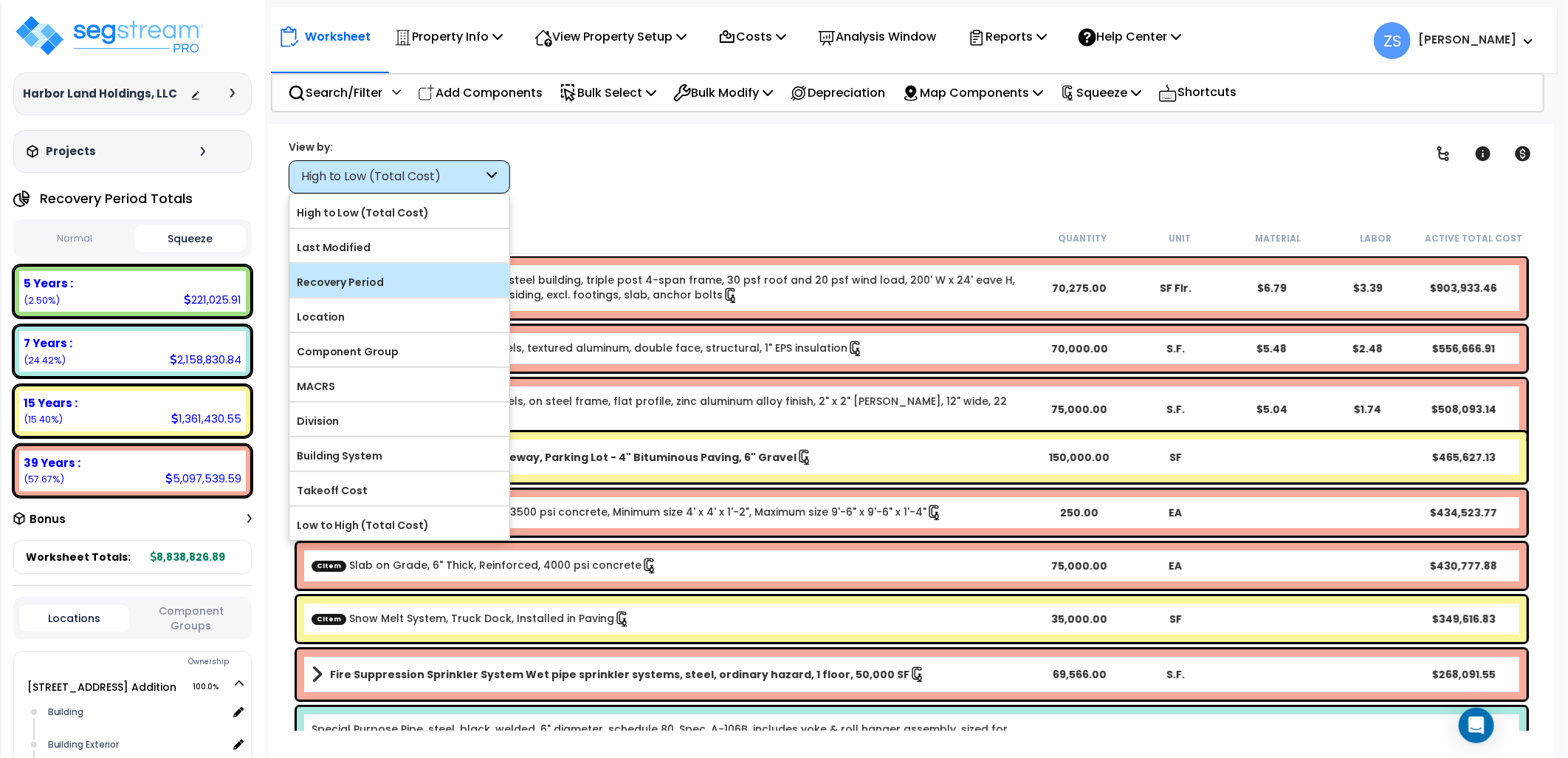
click at [394, 277] on label "Recovery Period" at bounding box center [399, 282] width 220 height 22
click at [0, 0] on input "Recovery Period" at bounding box center [0, 0] width 0 height 0
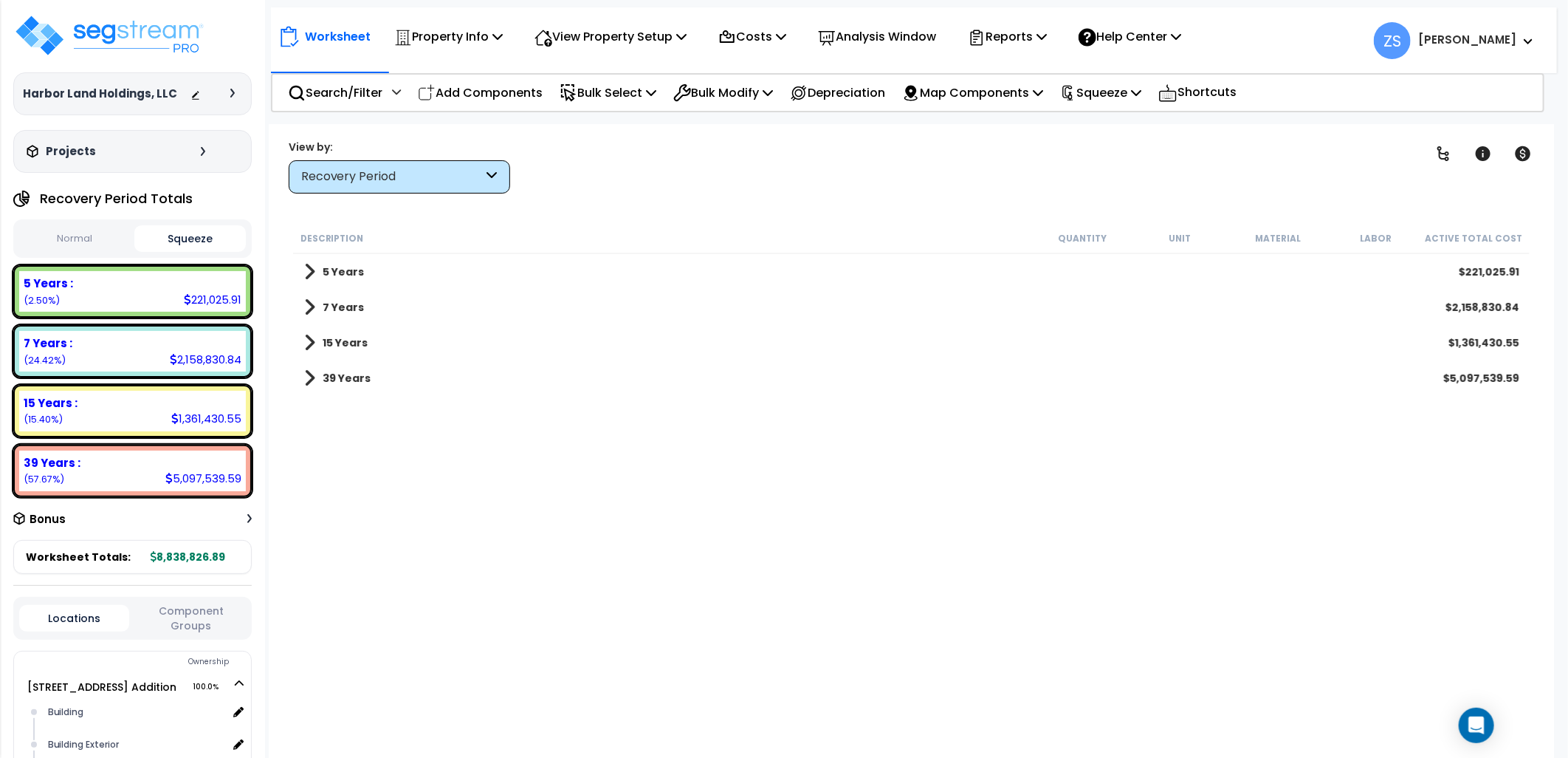
drag, startPoint x: 337, startPoint y: 273, endPoint x: 338, endPoint y: 283, distance: 10.0
click at [337, 274] on b "5 Years" at bounding box center [343, 272] width 42 height 15
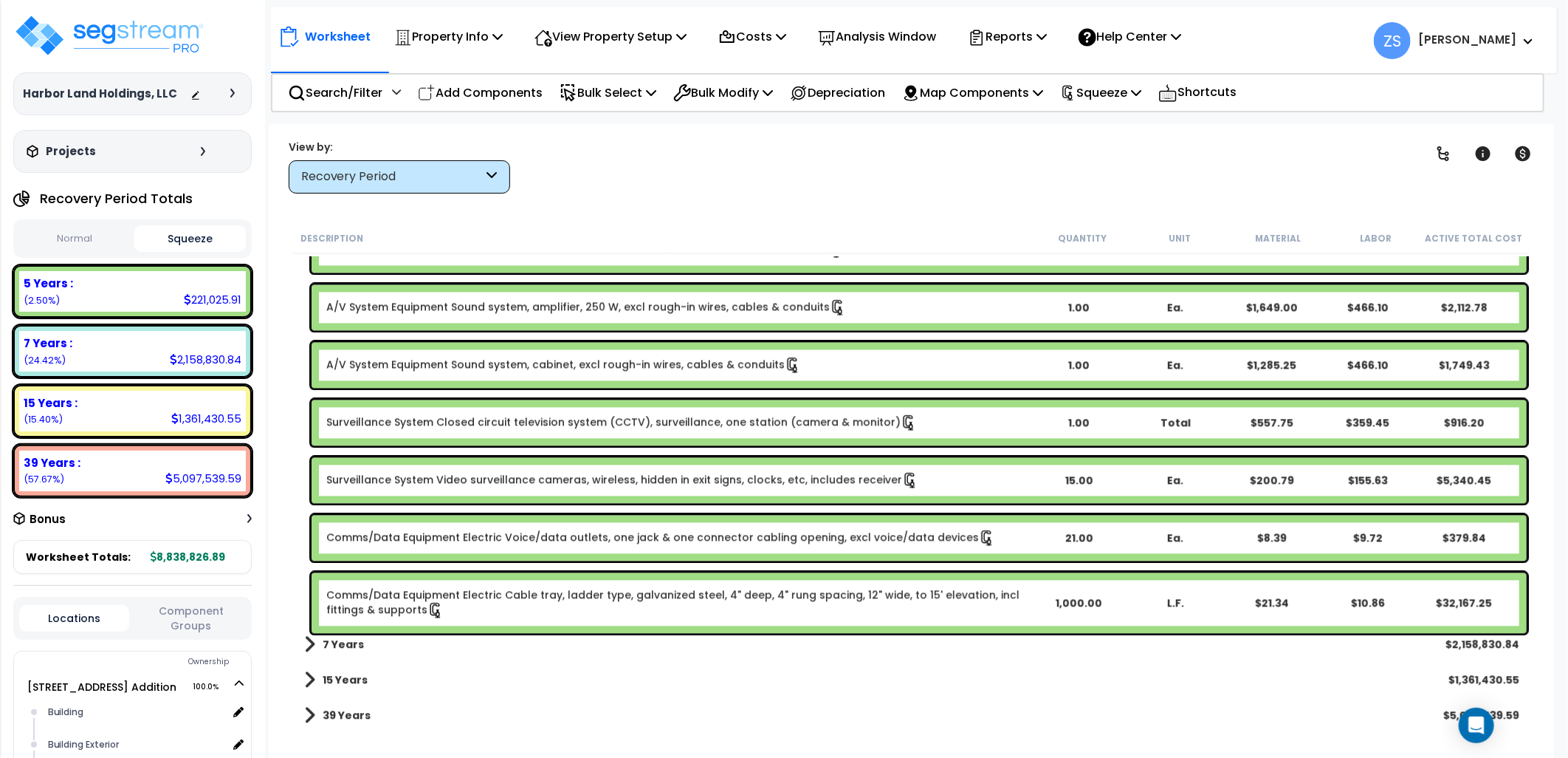
scroll to position [2017, 0]
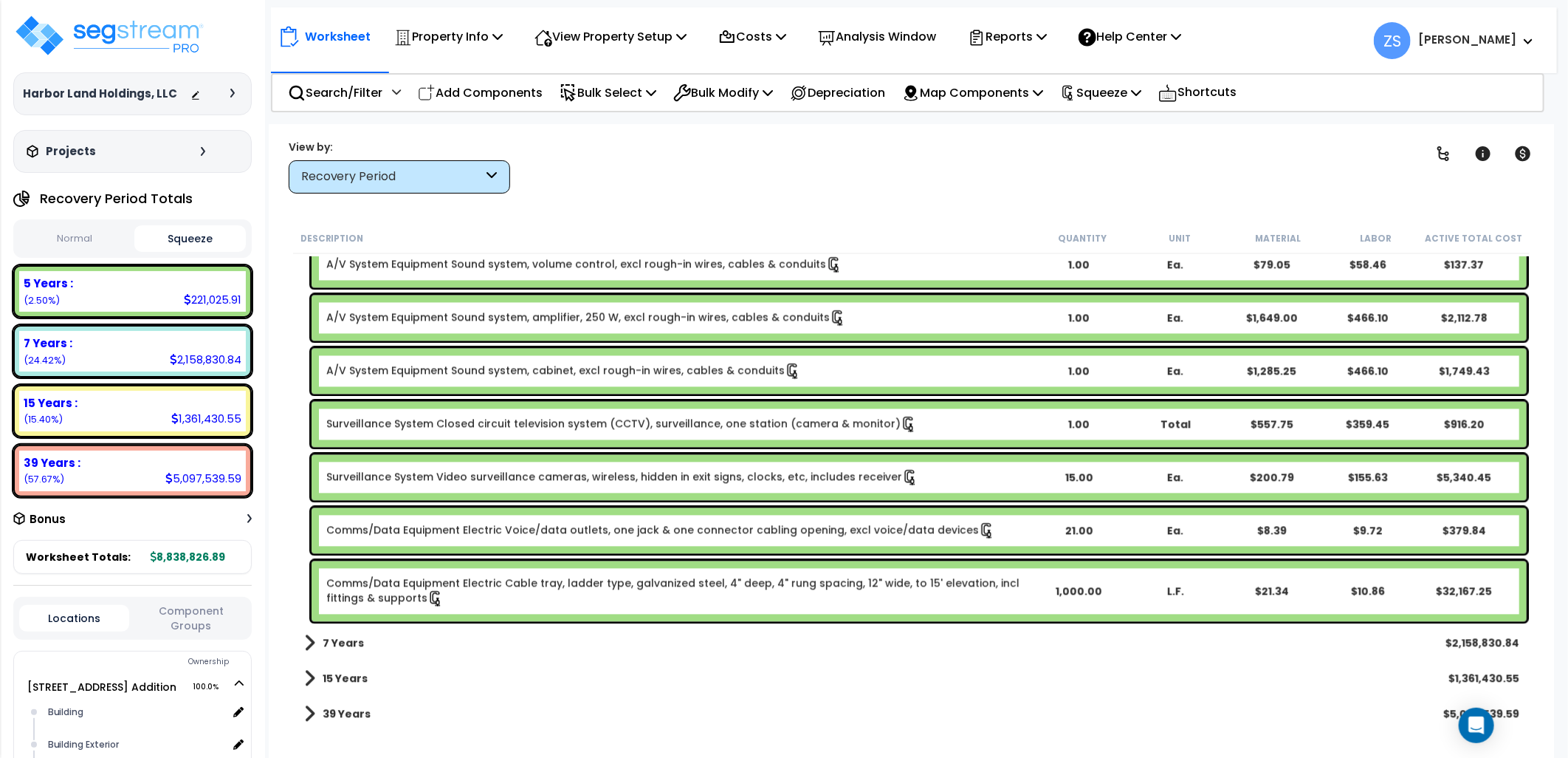
click at [355, 640] on b "7 Years" at bounding box center [343, 643] width 42 height 15
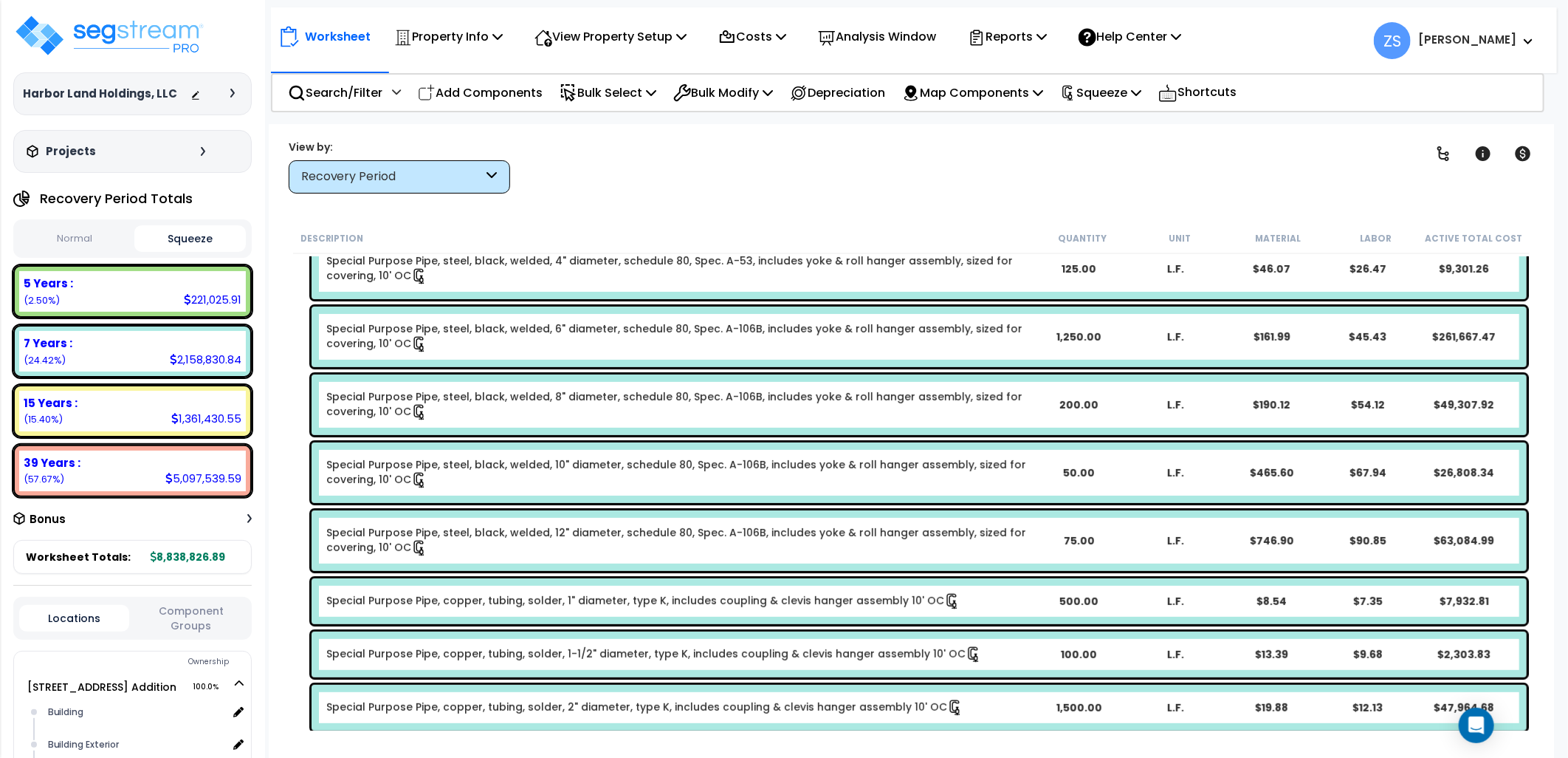
scroll to position [3905, 0]
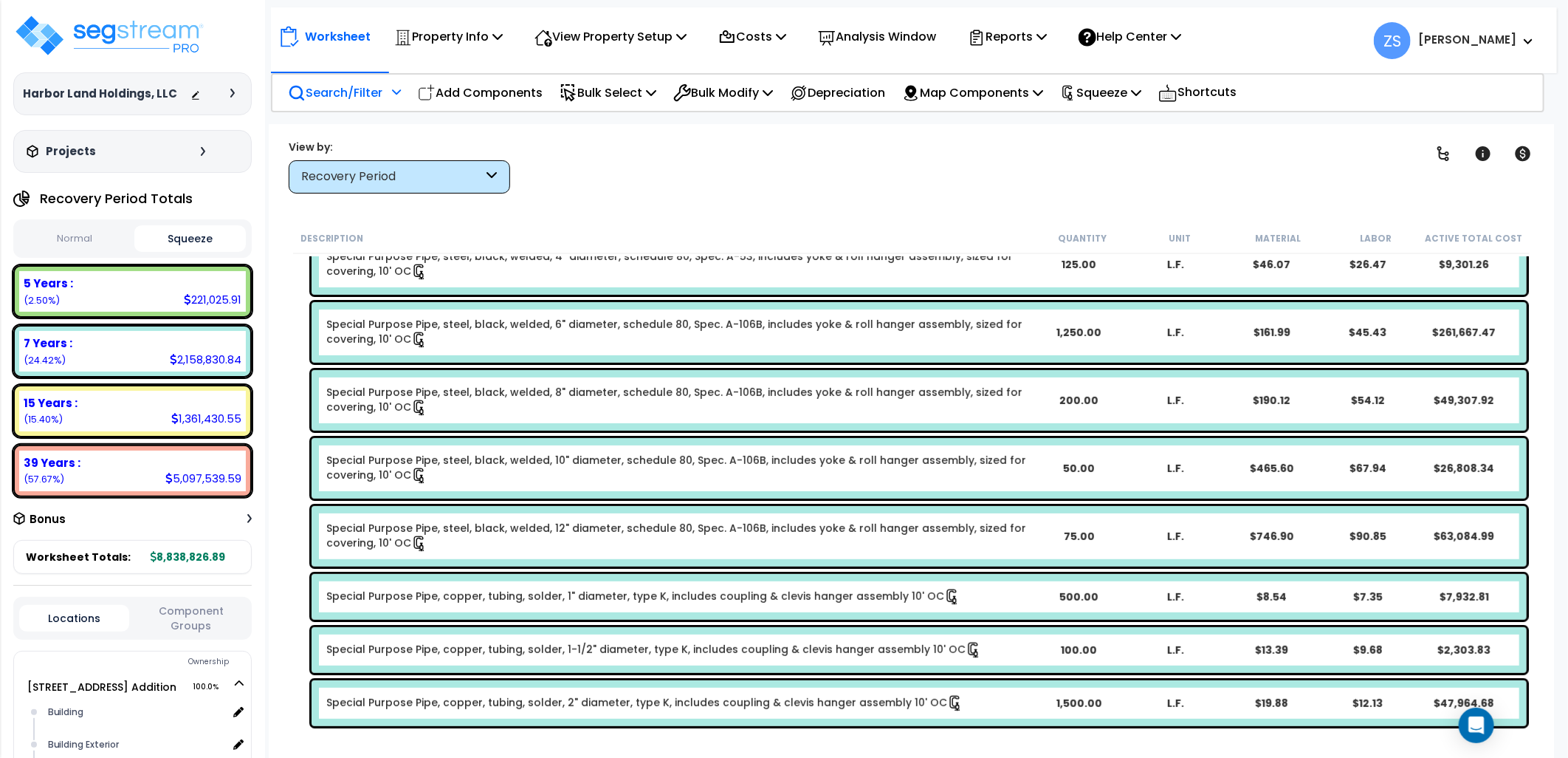
click at [349, 92] on p "Search/Filter" at bounding box center [335, 92] width 94 height 20
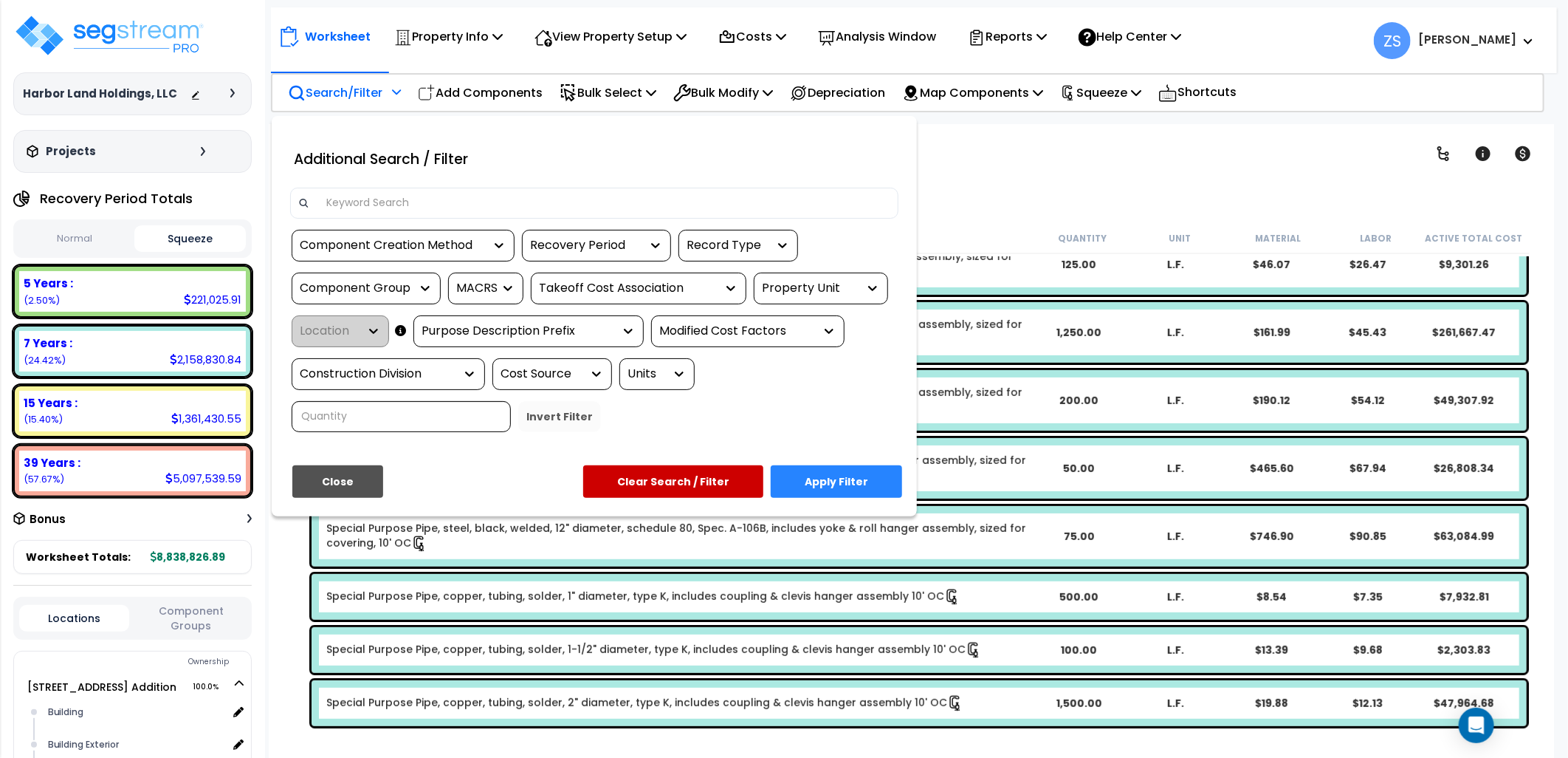
click at [452, 250] on div "Component Creation Method" at bounding box center [392, 245] width 184 height 17
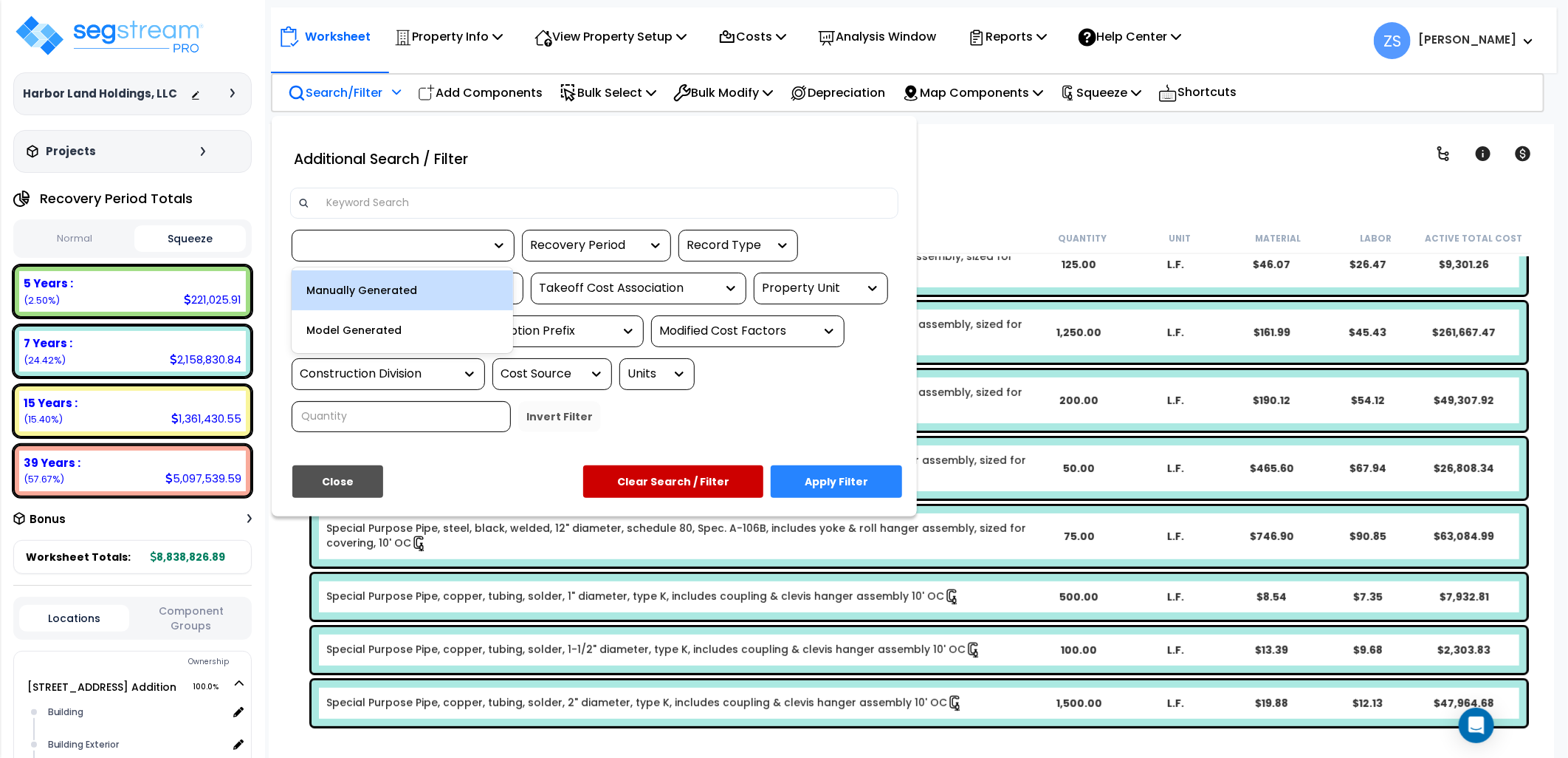
click at [412, 295] on div "Manually Generated" at bounding box center [402, 290] width 222 height 40
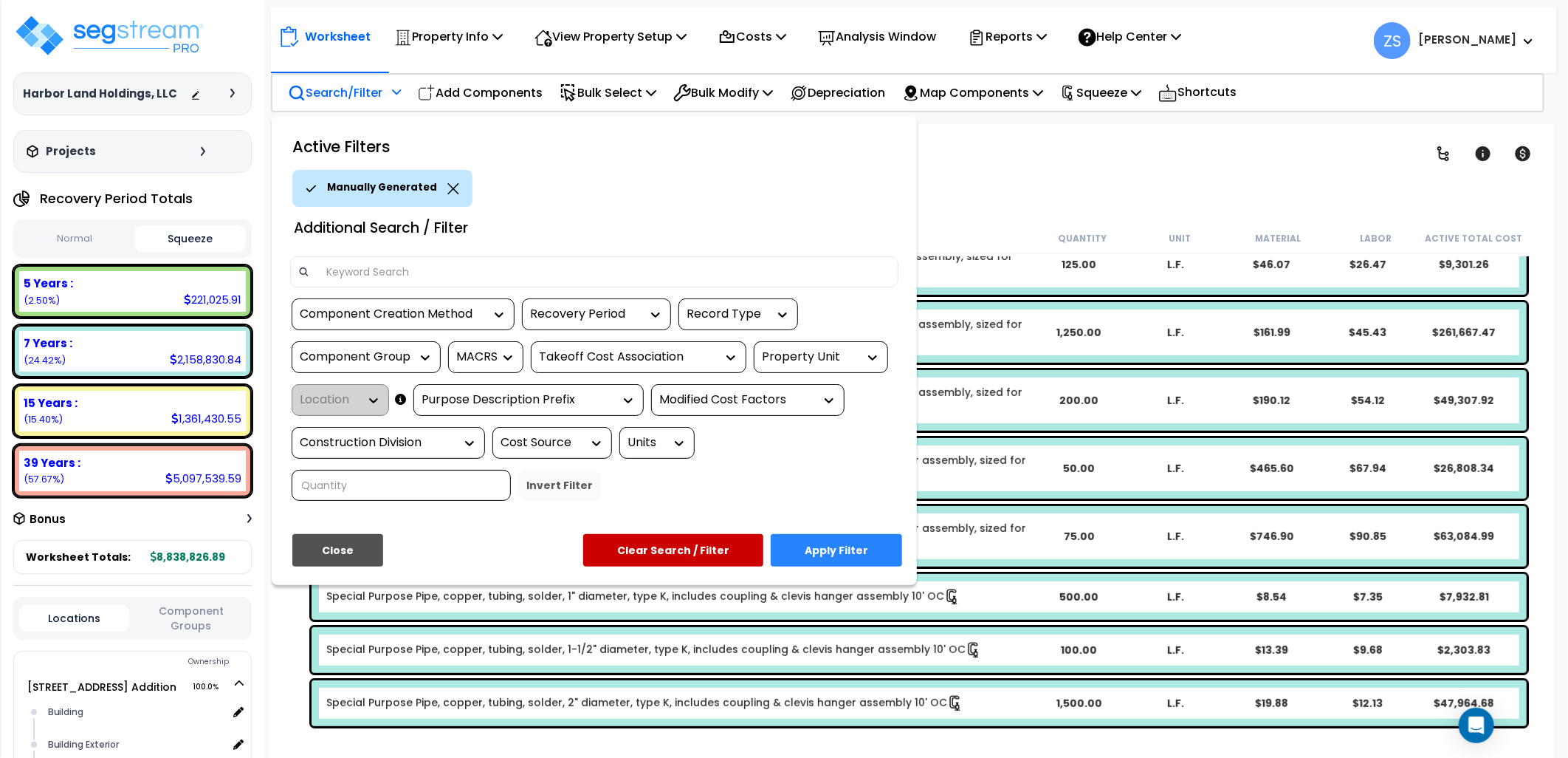
click at [825, 547] on button "Apply Filter" at bounding box center [836, 550] width 132 height 33
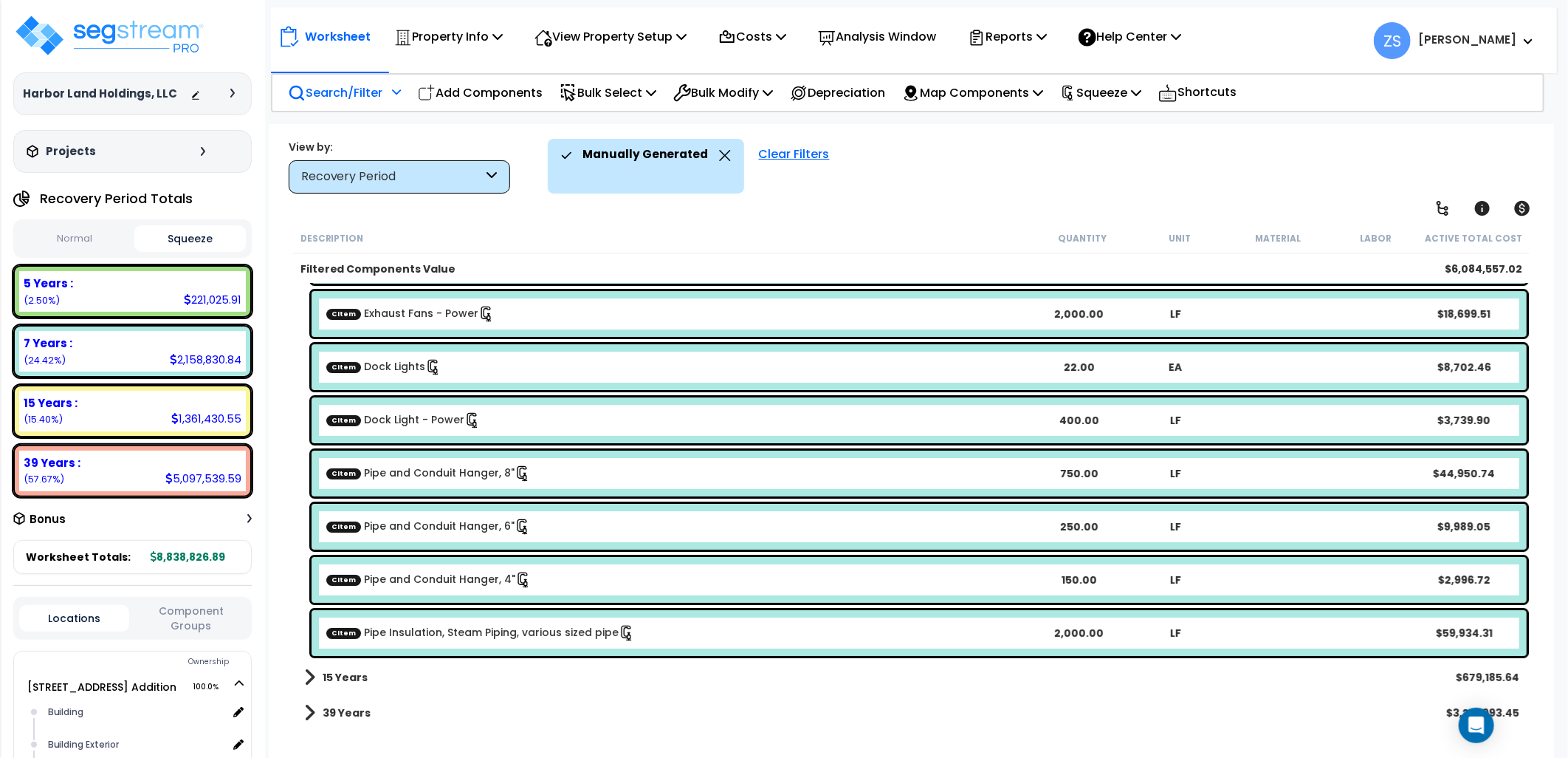
scroll to position [3444, 0]
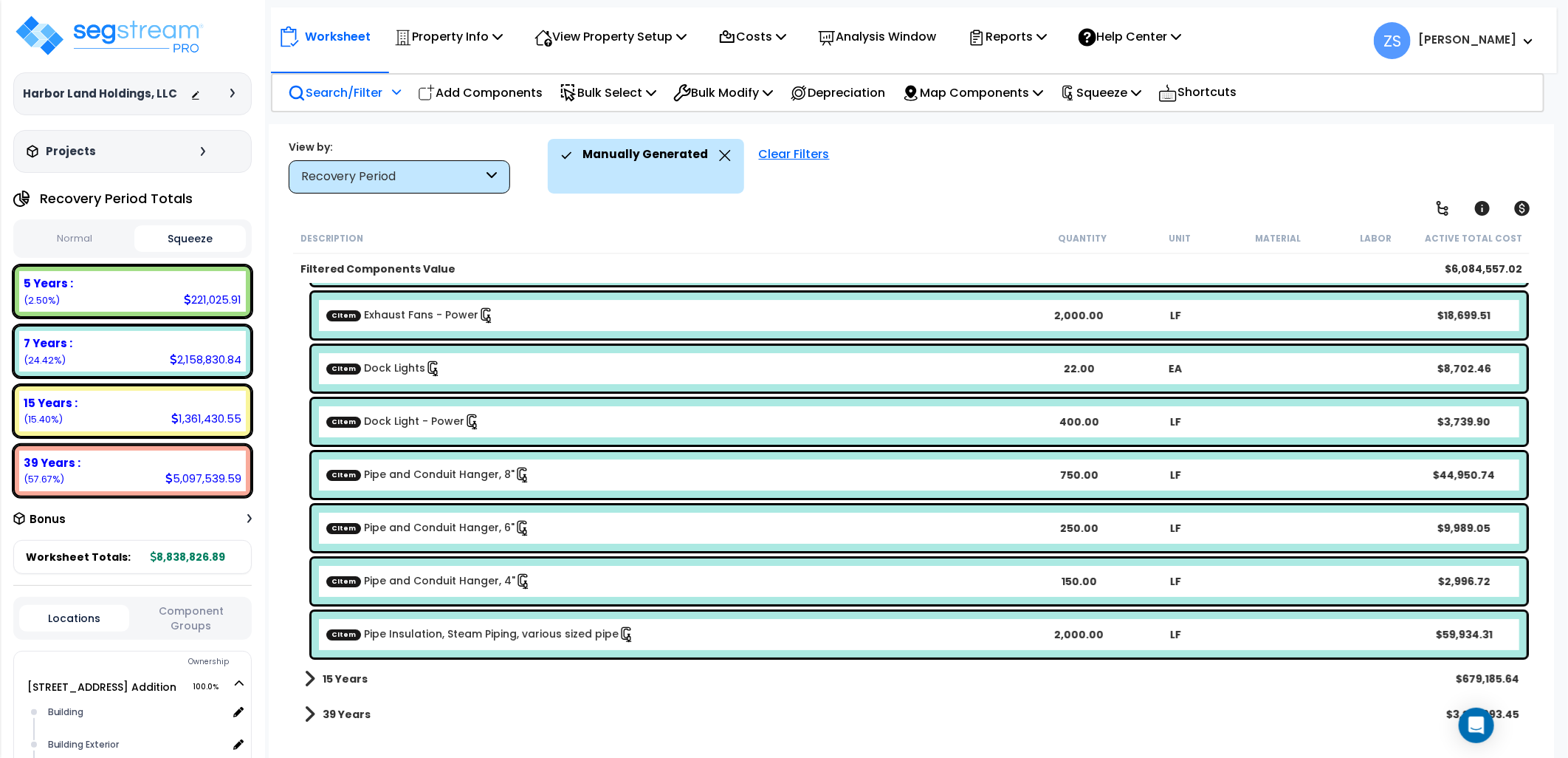
click at [367, 687] on div "15 Years $679,185.64" at bounding box center [912, 679] width 1230 height 36
click at [355, 715] on b "39 Years" at bounding box center [346, 714] width 48 height 15
click at [335, 672] on b "15 Years" at bounding box center [345, 679] width 45 height 15
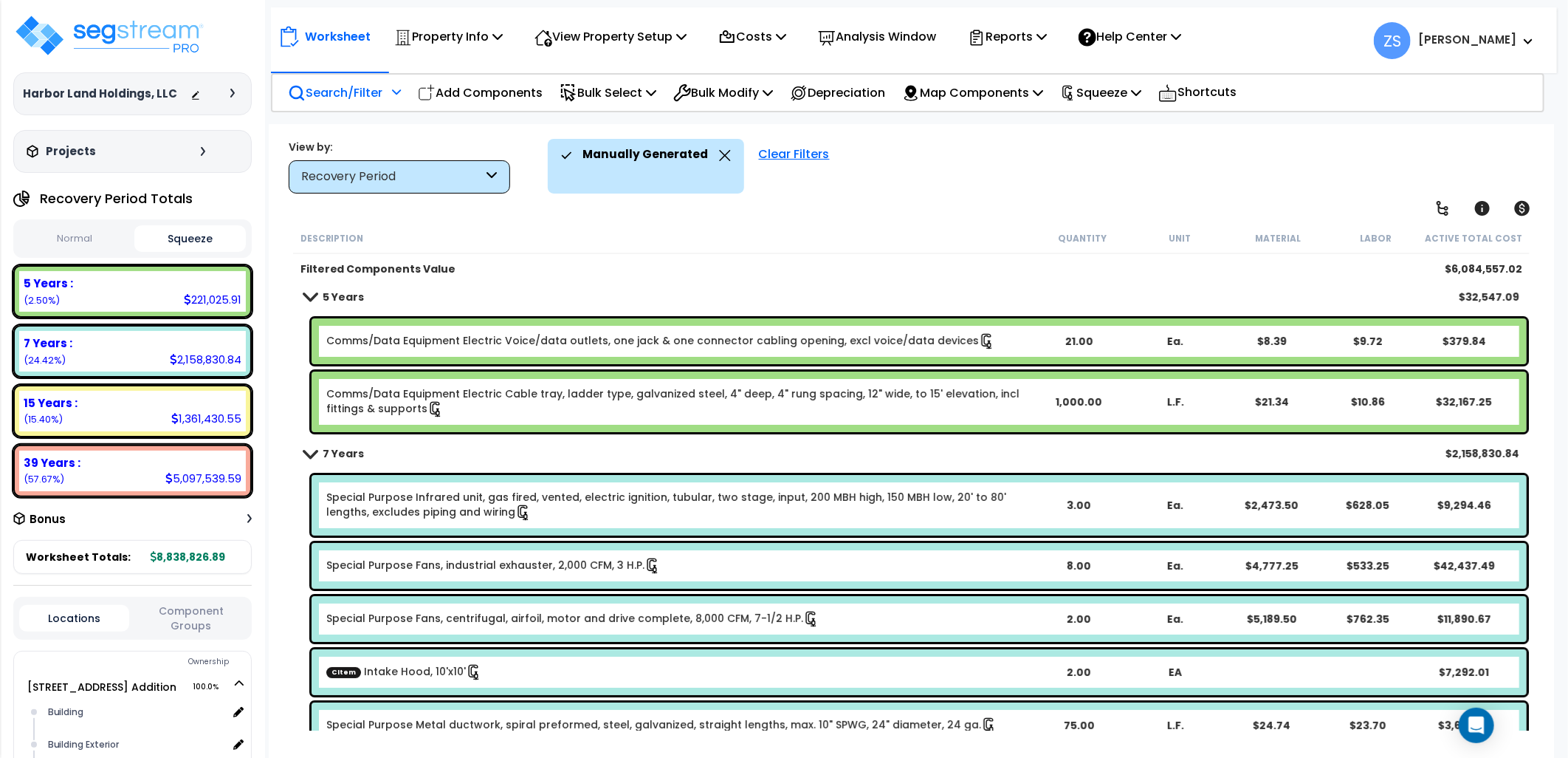
scroll to position [0, 0]
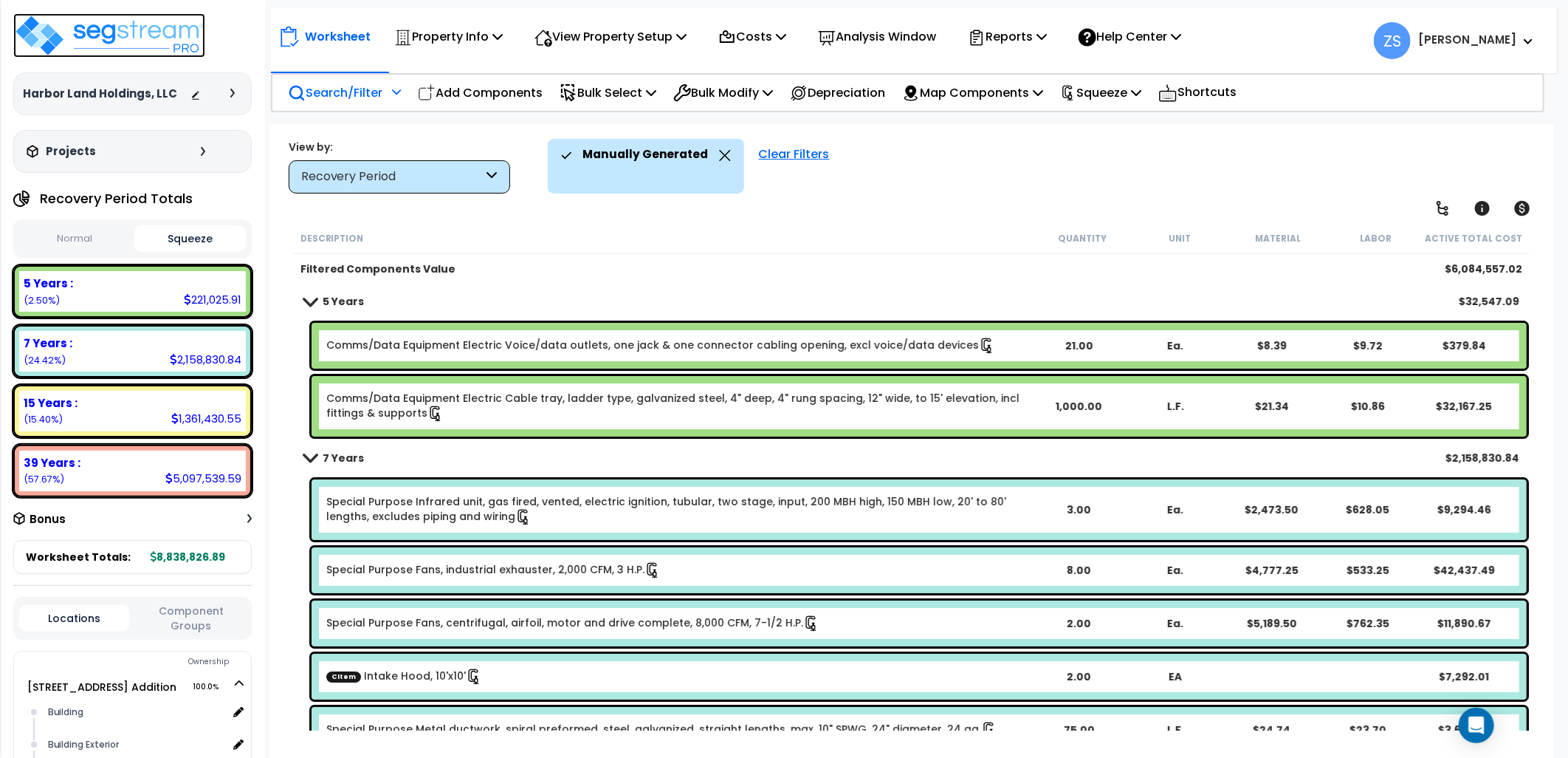
drag, startPoint x: 156, startPoint y: 32, endPoint x: 181, endPoint y: 31, distance: 25.0
click at [156, 32] on img at bounding box center [109, 36] width 192 height 45
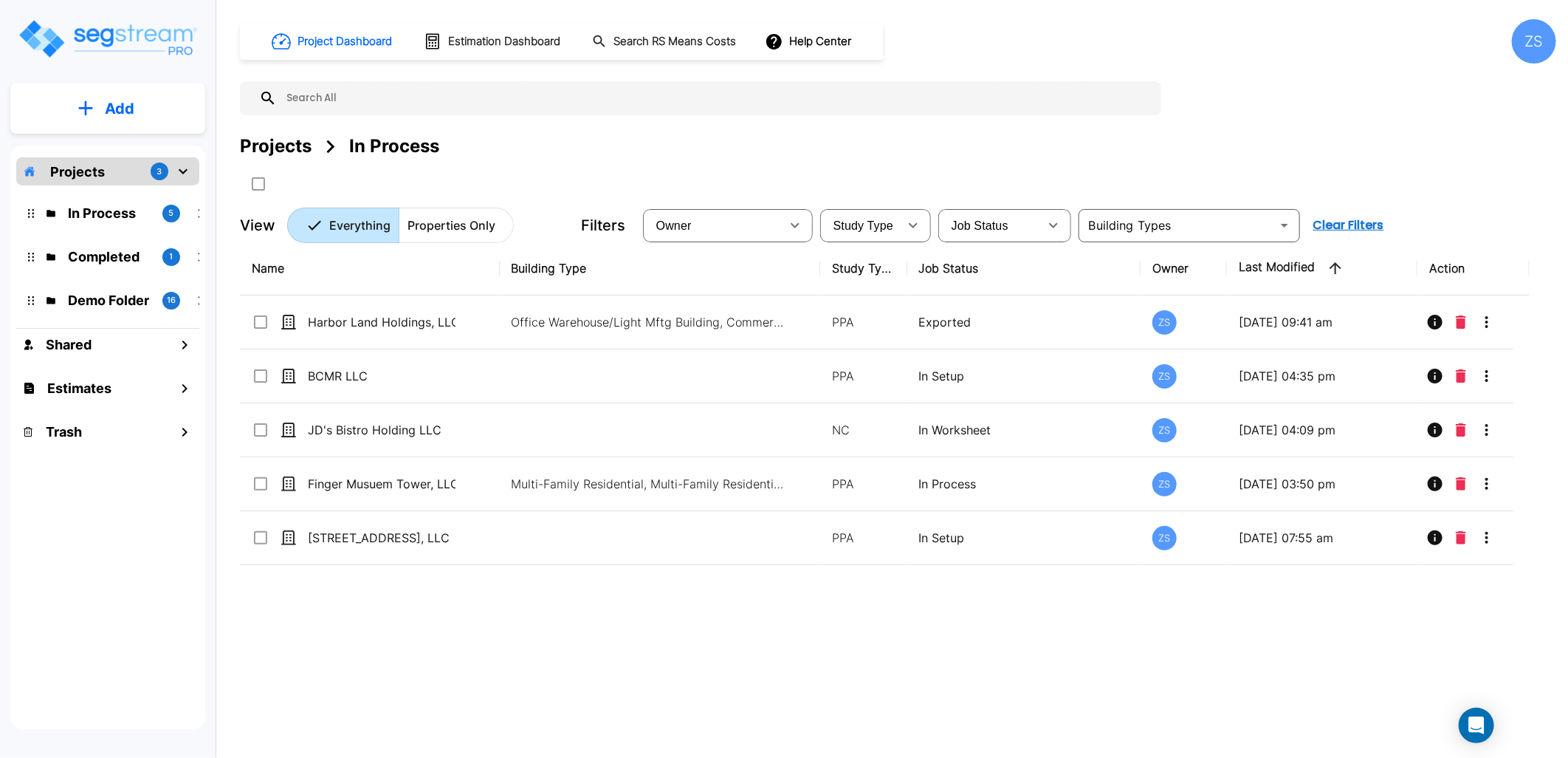
click at [1525, 45] on div "ZS" at bounding box center [1535, 42] width 45 height 45
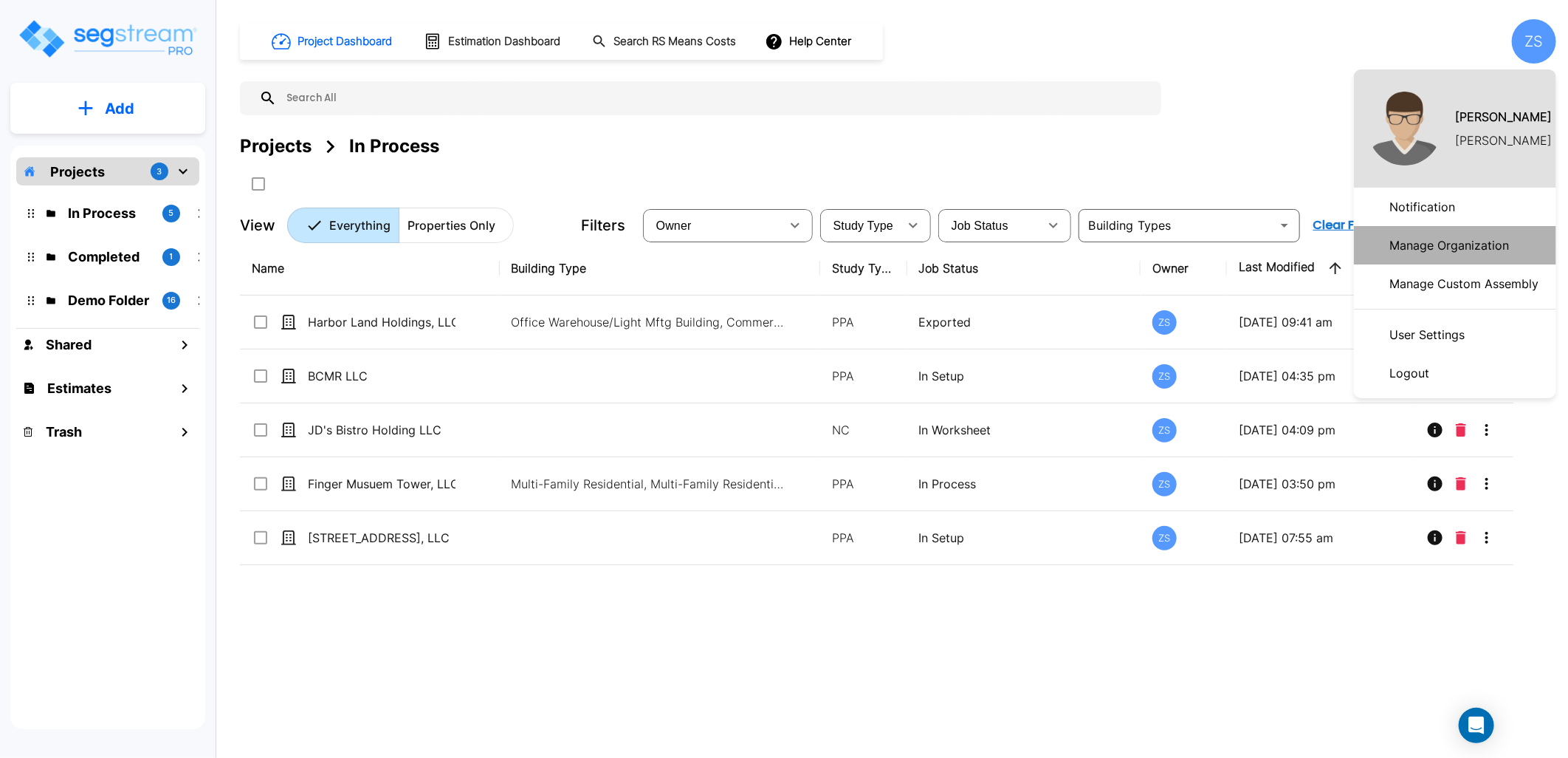
click at [1447, 252] on p "Manage Organization" at bounding box center [1449, 245] width 132 height 30
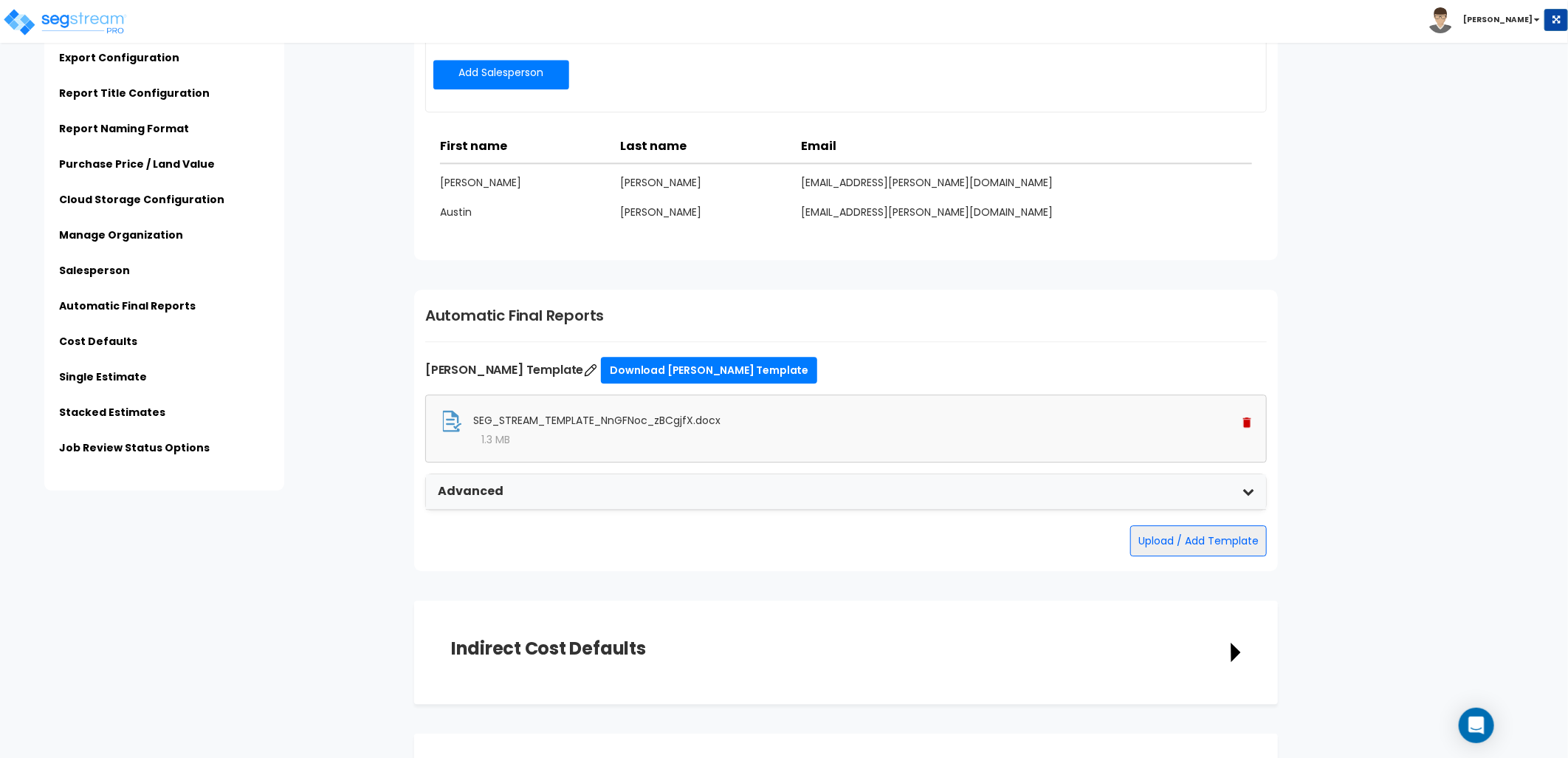
scroll to position [2360, 0]
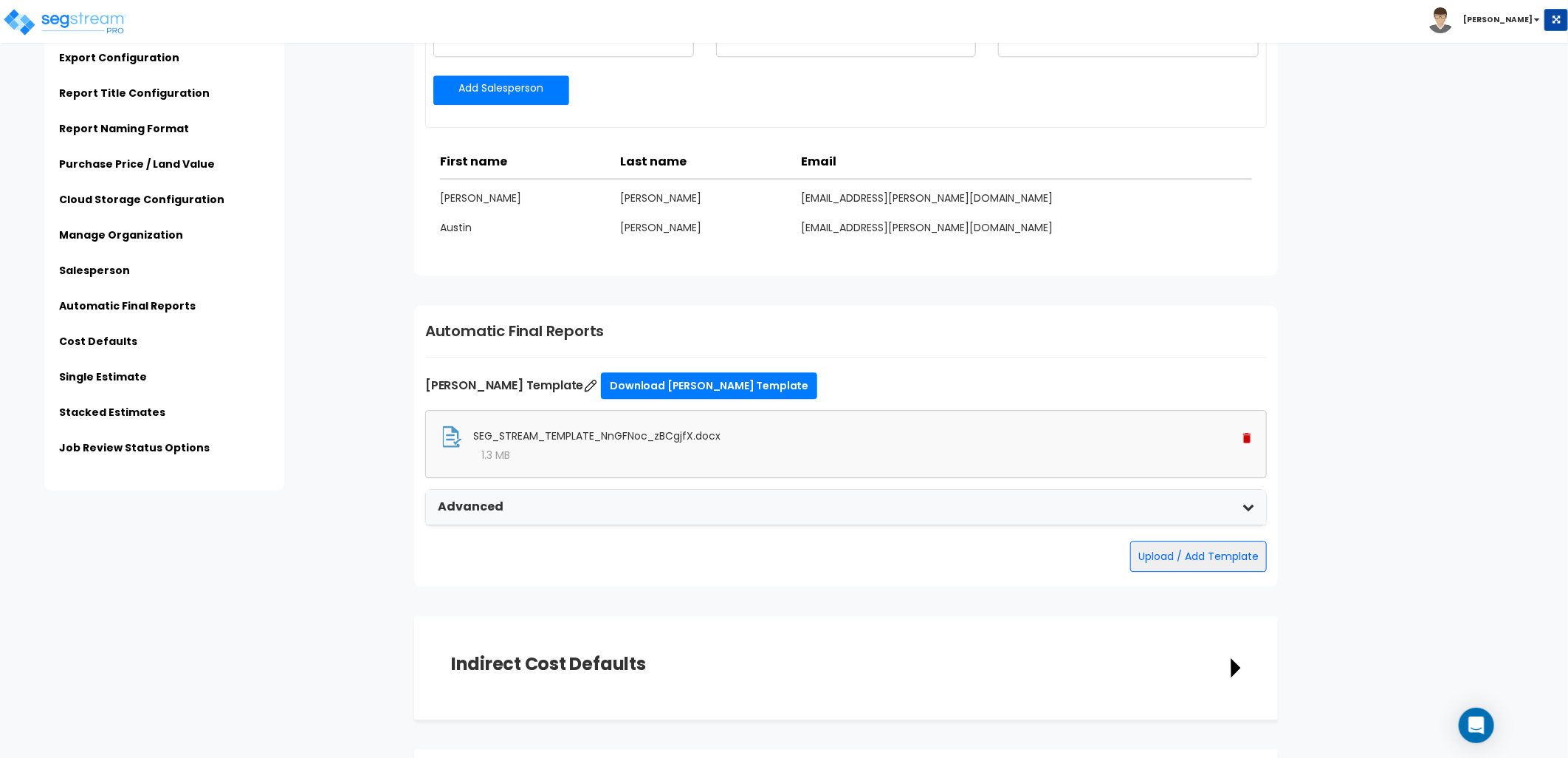
click at [1245, 438] on img at bounding box center [1247, 438] width 8 height 10
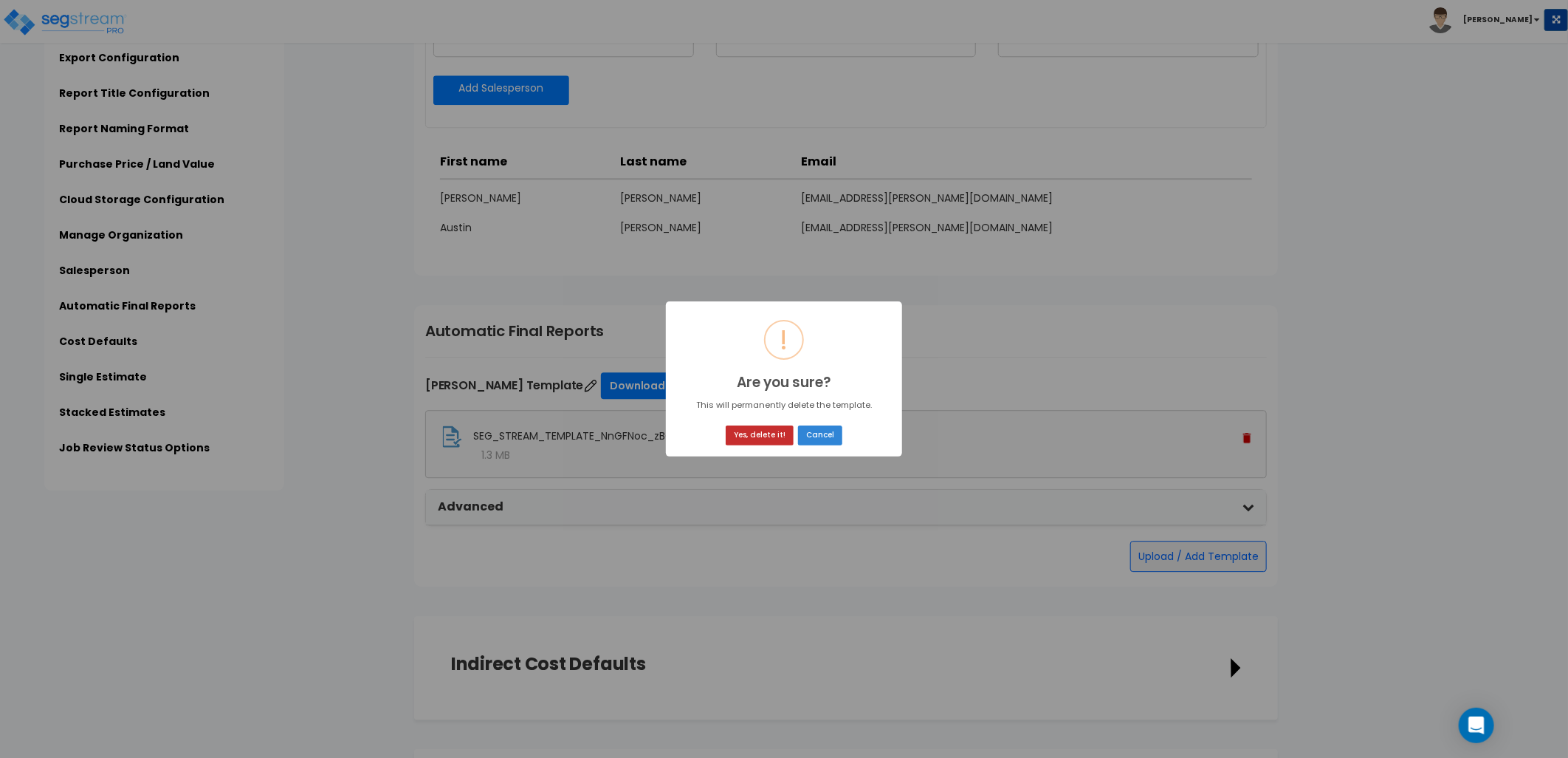
click at [768, 440] on button "Yes, delete it!" at bounding box center [759, 435] width 68 height 20
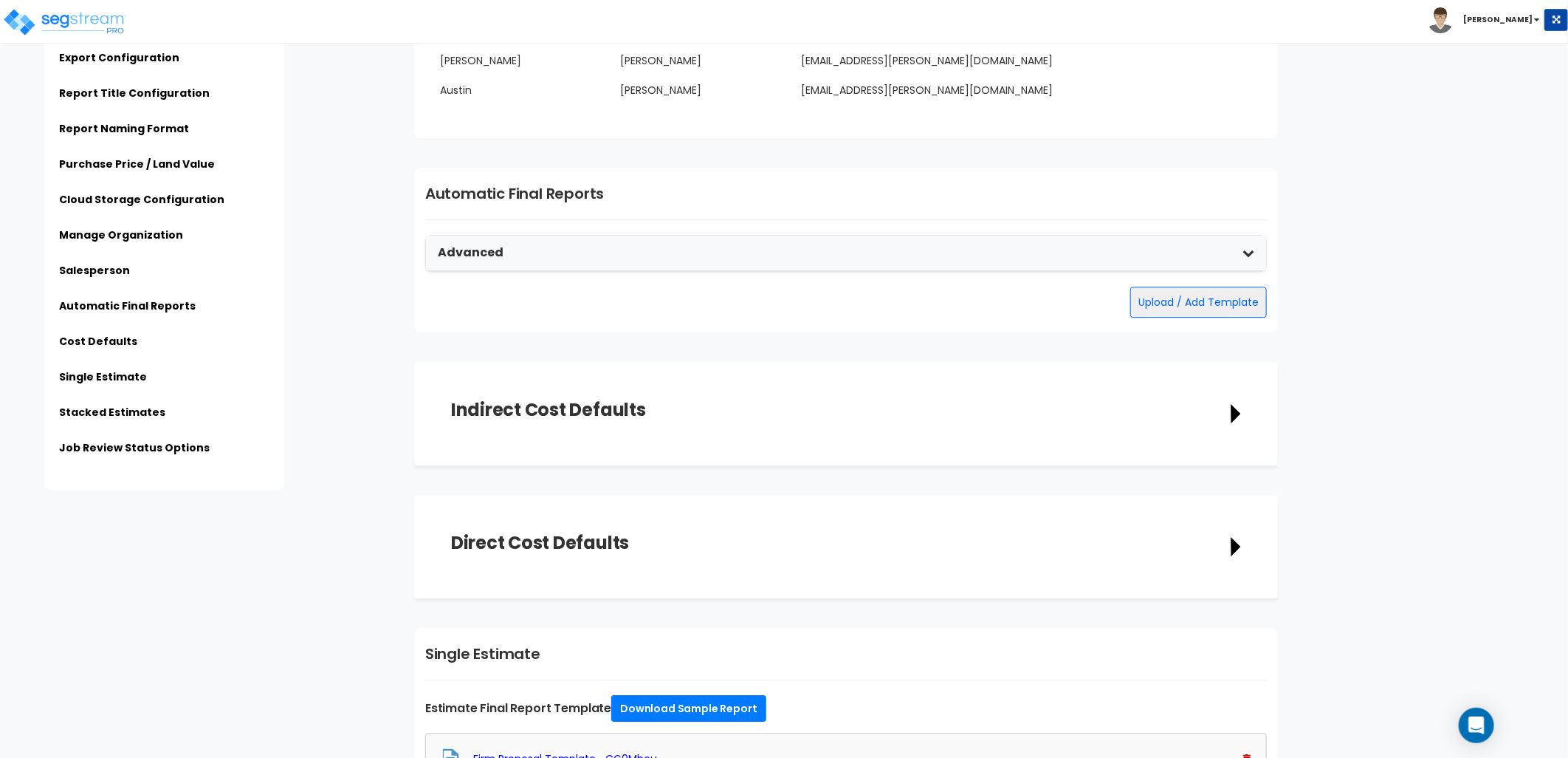
scroll to position [2462, 0]
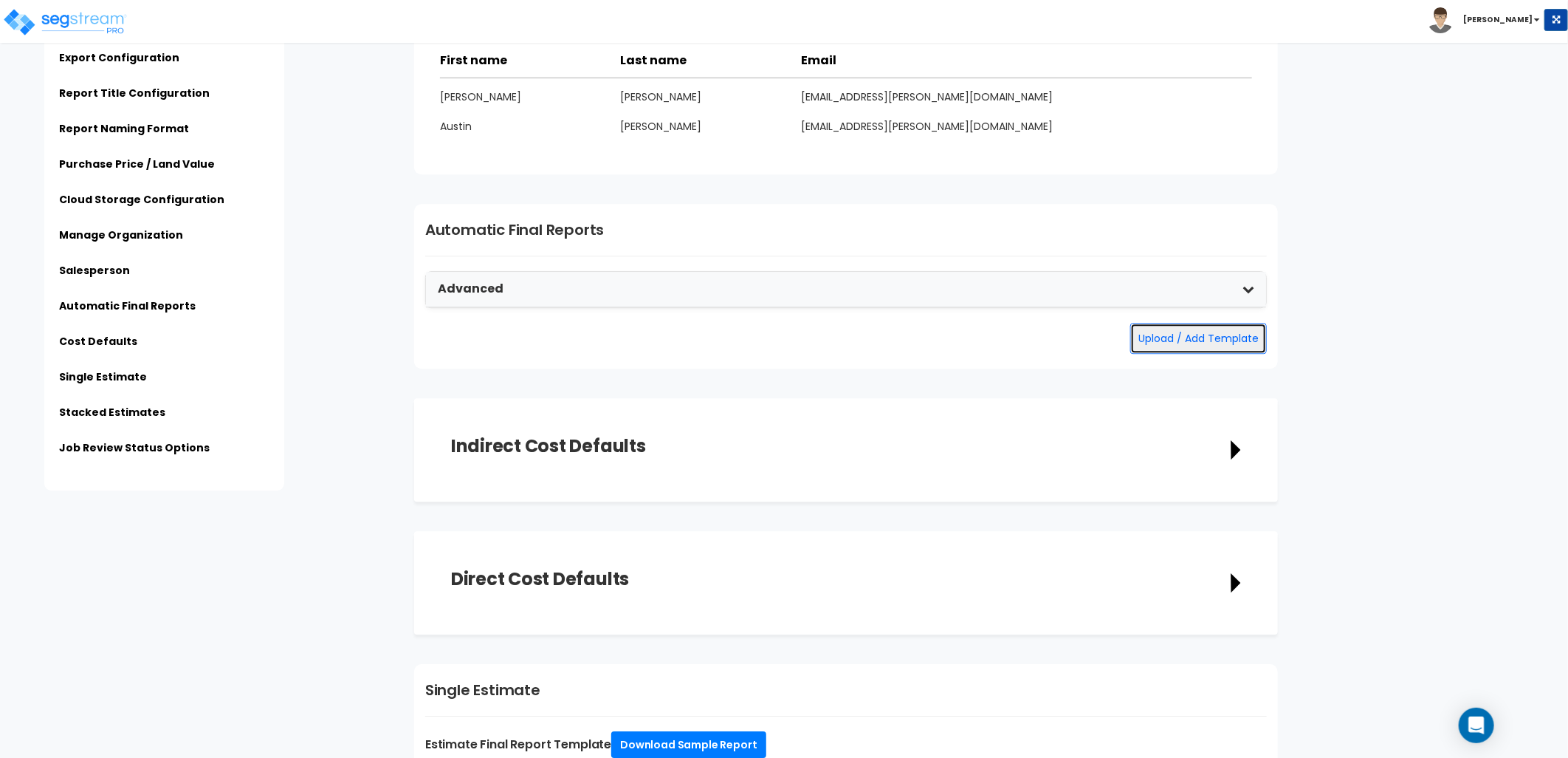
click at [1162, 340] on button "Upload / Add Template" at bounding box center [1198, 338] width 137 height 31
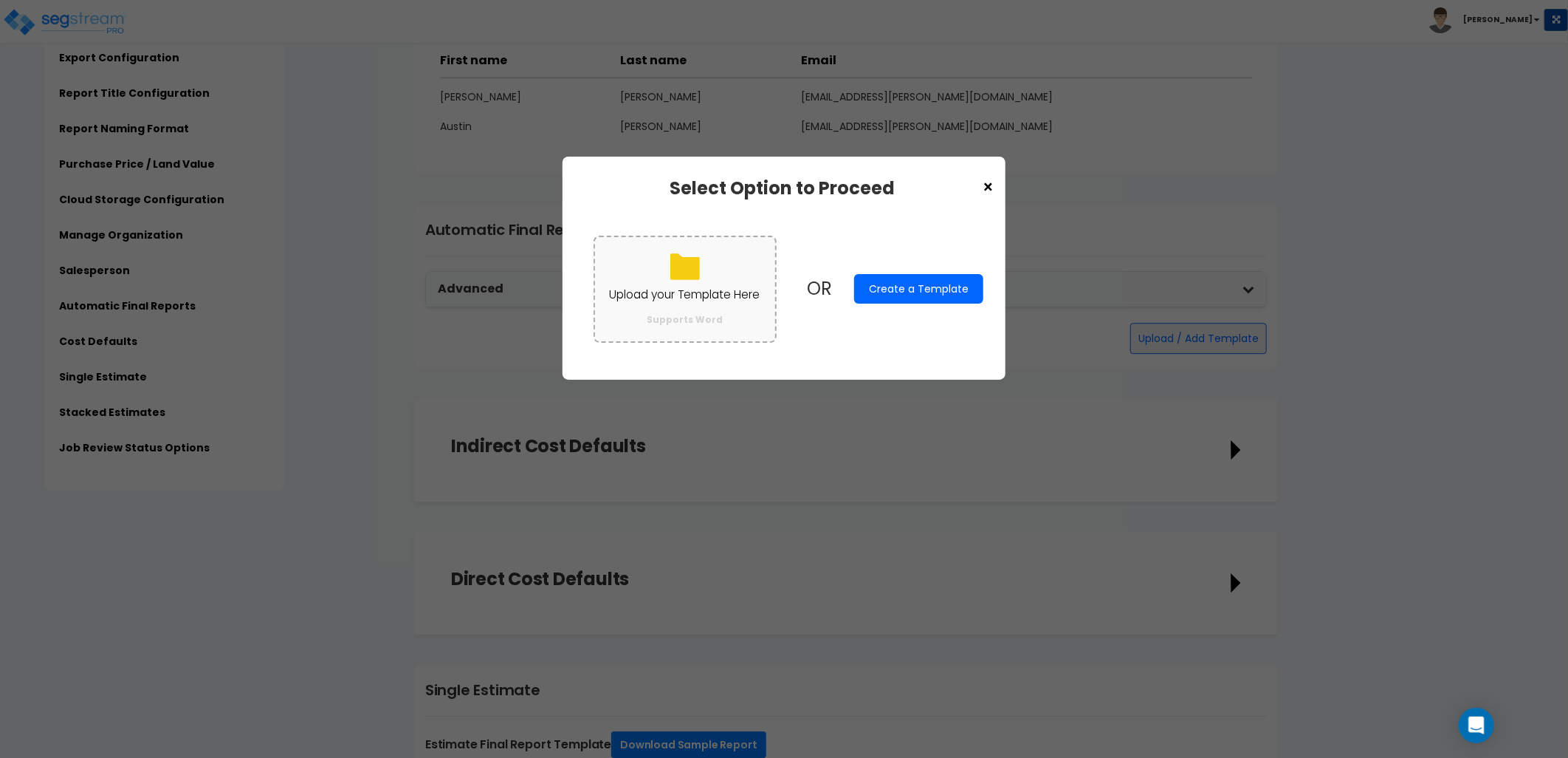
click at [722, 283] on label "Upload your Template Here Supports Word" at bounding box center [685, 289] width 183 height 107
click at [0, 0] on input "Upload your Template Here Supports Word" at bounding box center [0, 0] width 0 height 0
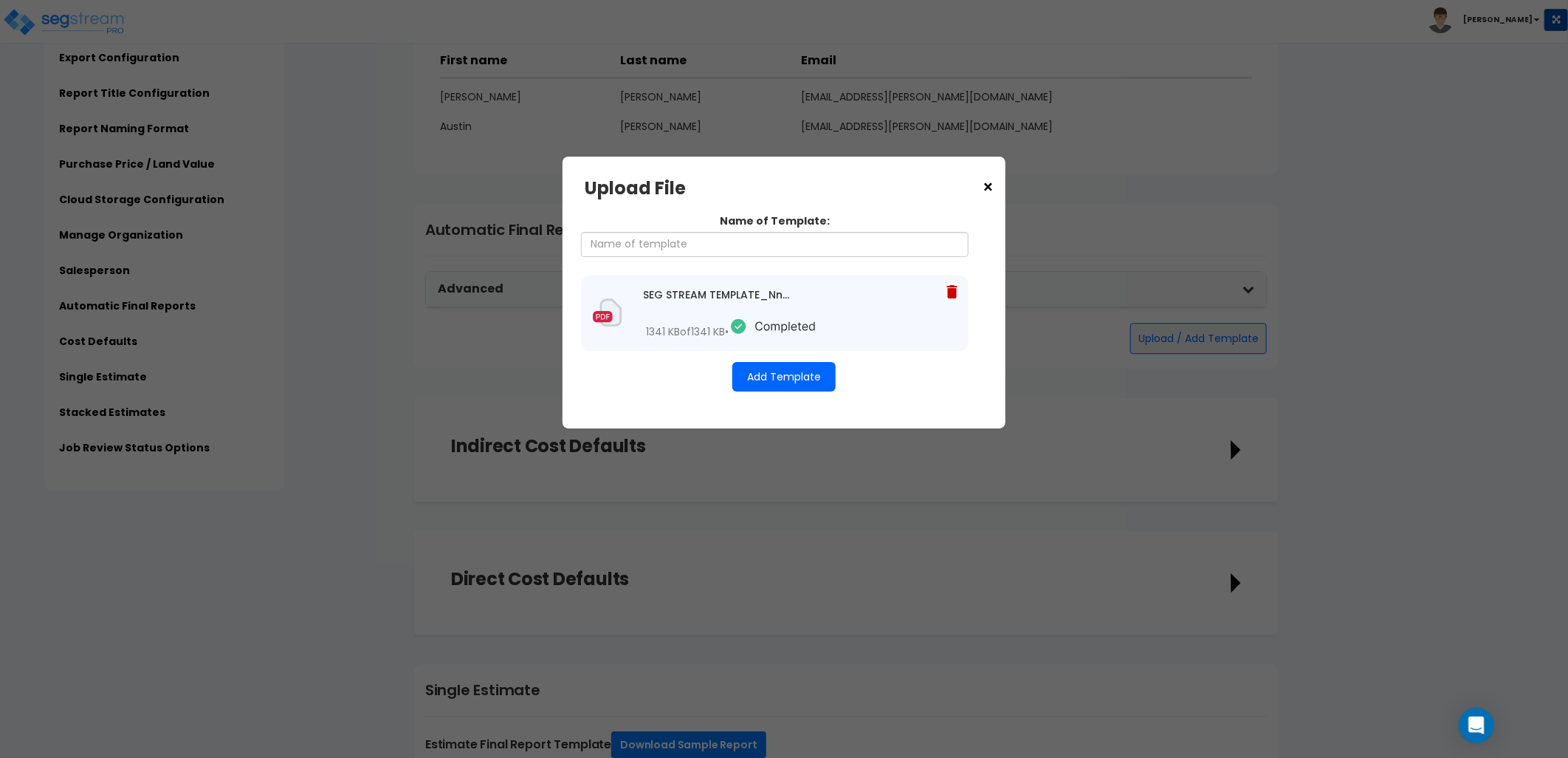
click at [990, 187] on span "×" at bounding box center [988, 187] width 13 height 25
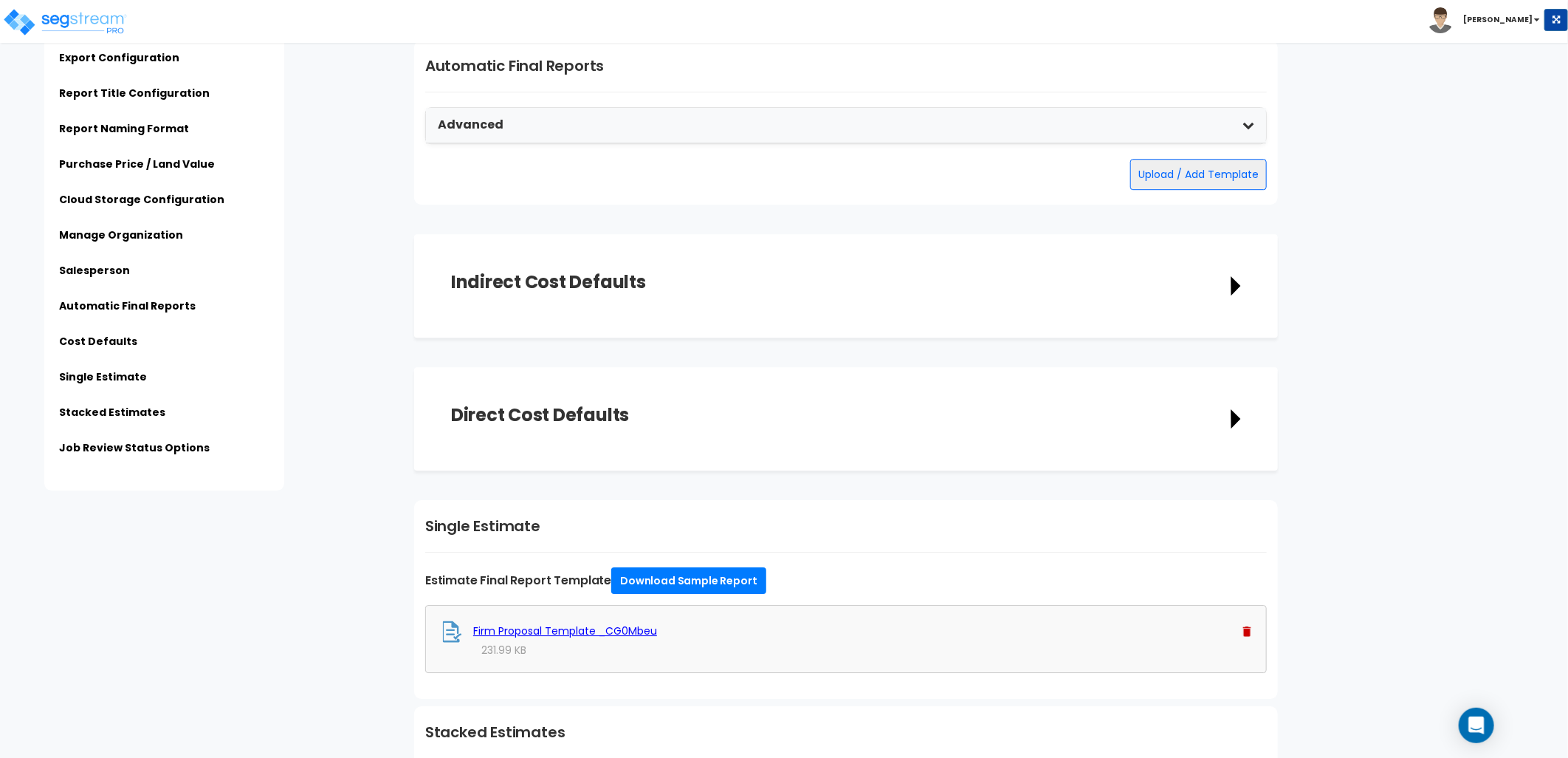
scroll to position [2544, 0]
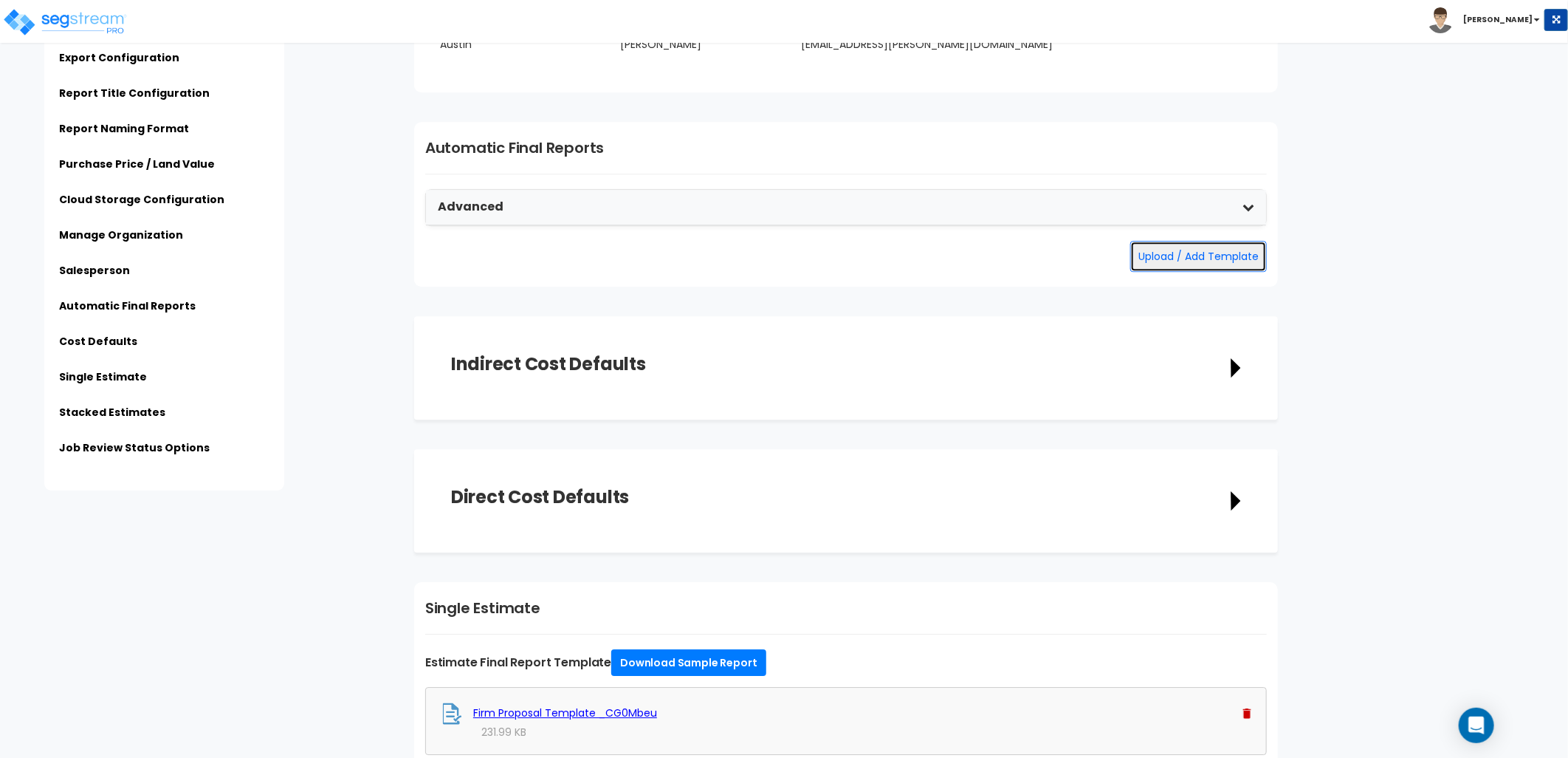
click at [1148, 254] on button "Upload / Add Template" at bounding box center [1198, 257] width 137 height 31
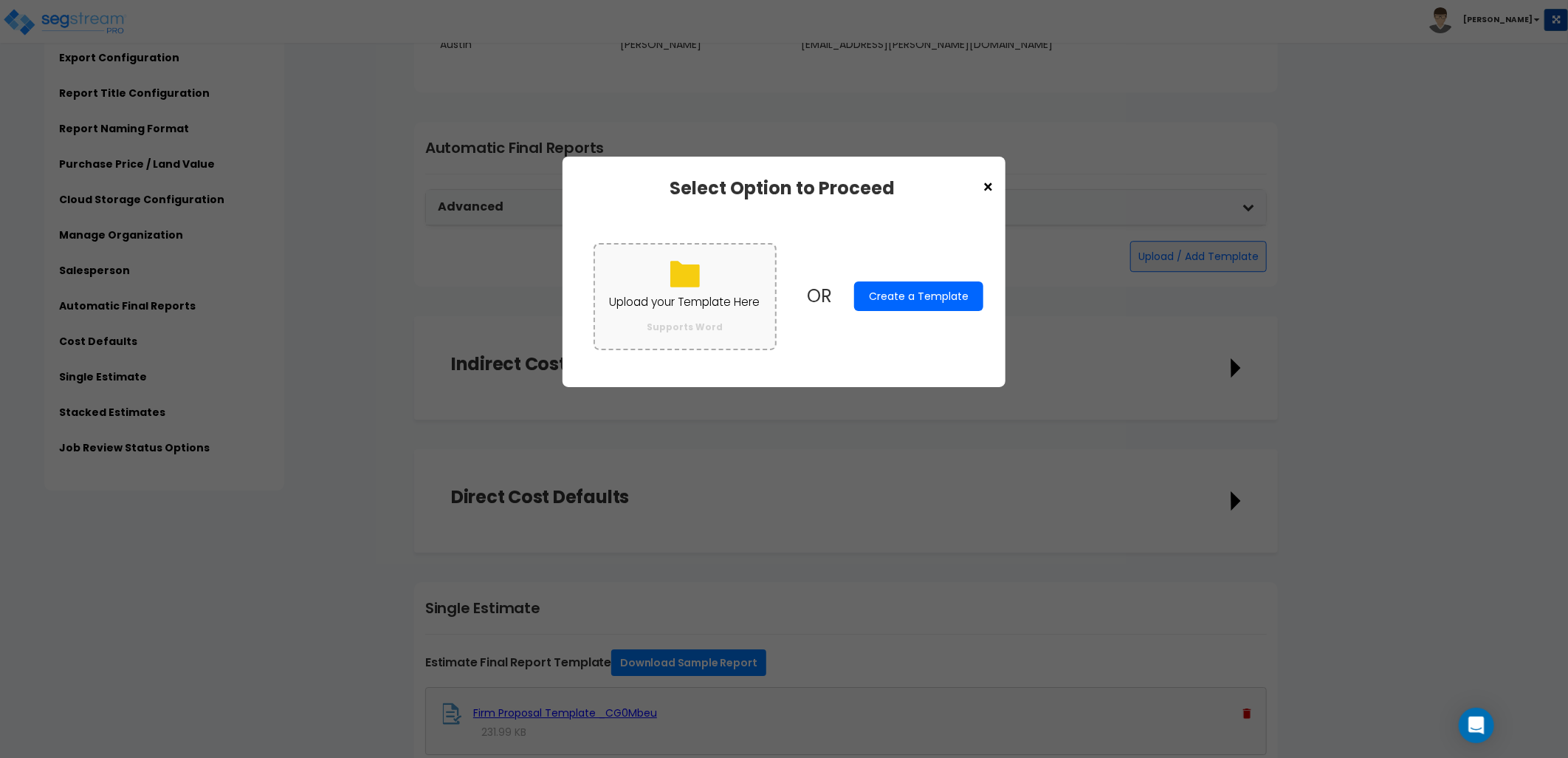
click at [698, 296] on p "Upload your Template Here" at bounding box center [685, 302] width 151 height 19
click at [0, 0] on input "Upload your Template Here Supports Word" at bounding box center [0, 0] width 0 height 0
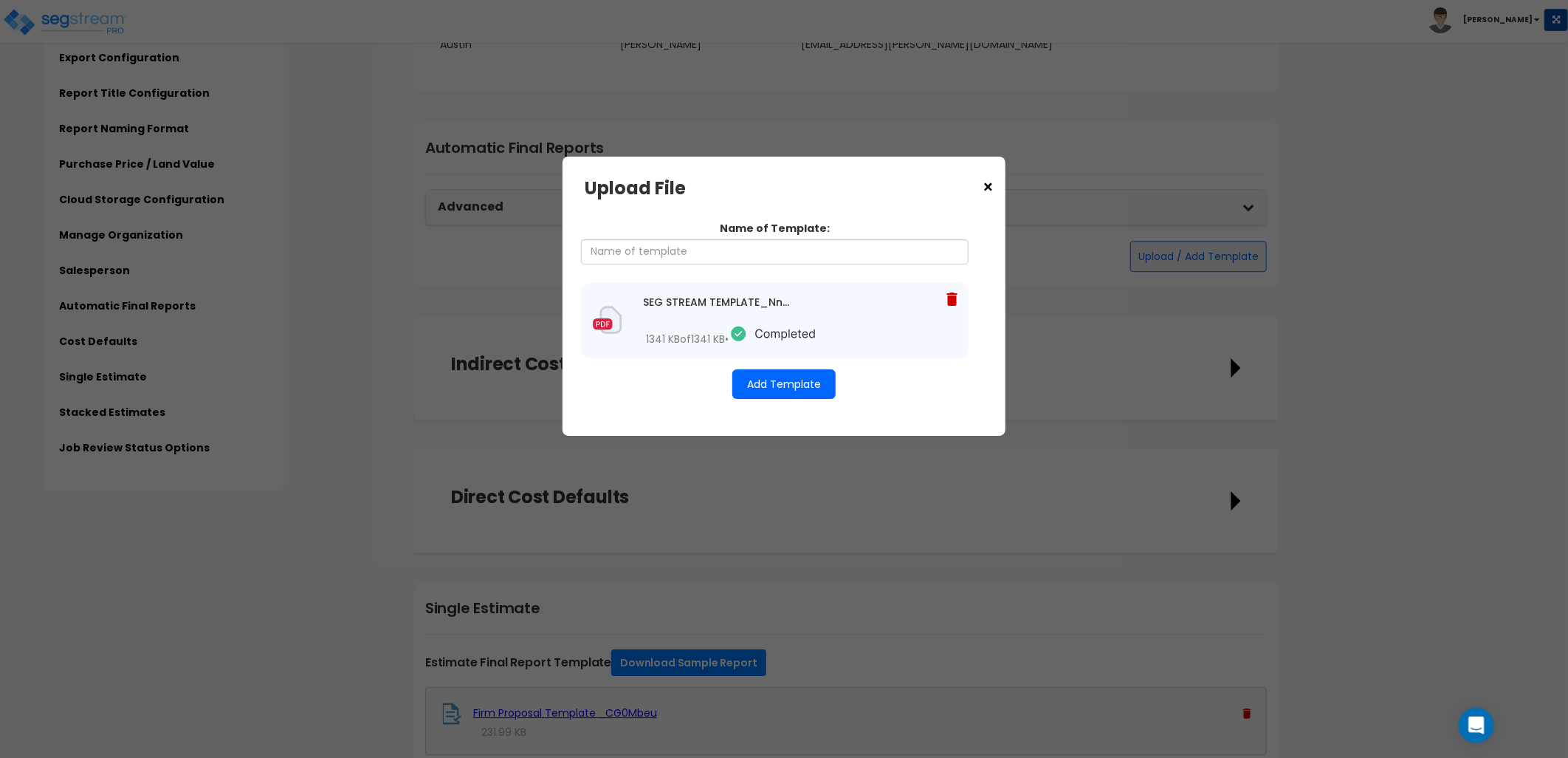
click at [794, 382] on button "Add Template" at bounding box center [784, 384] width 103 height 30
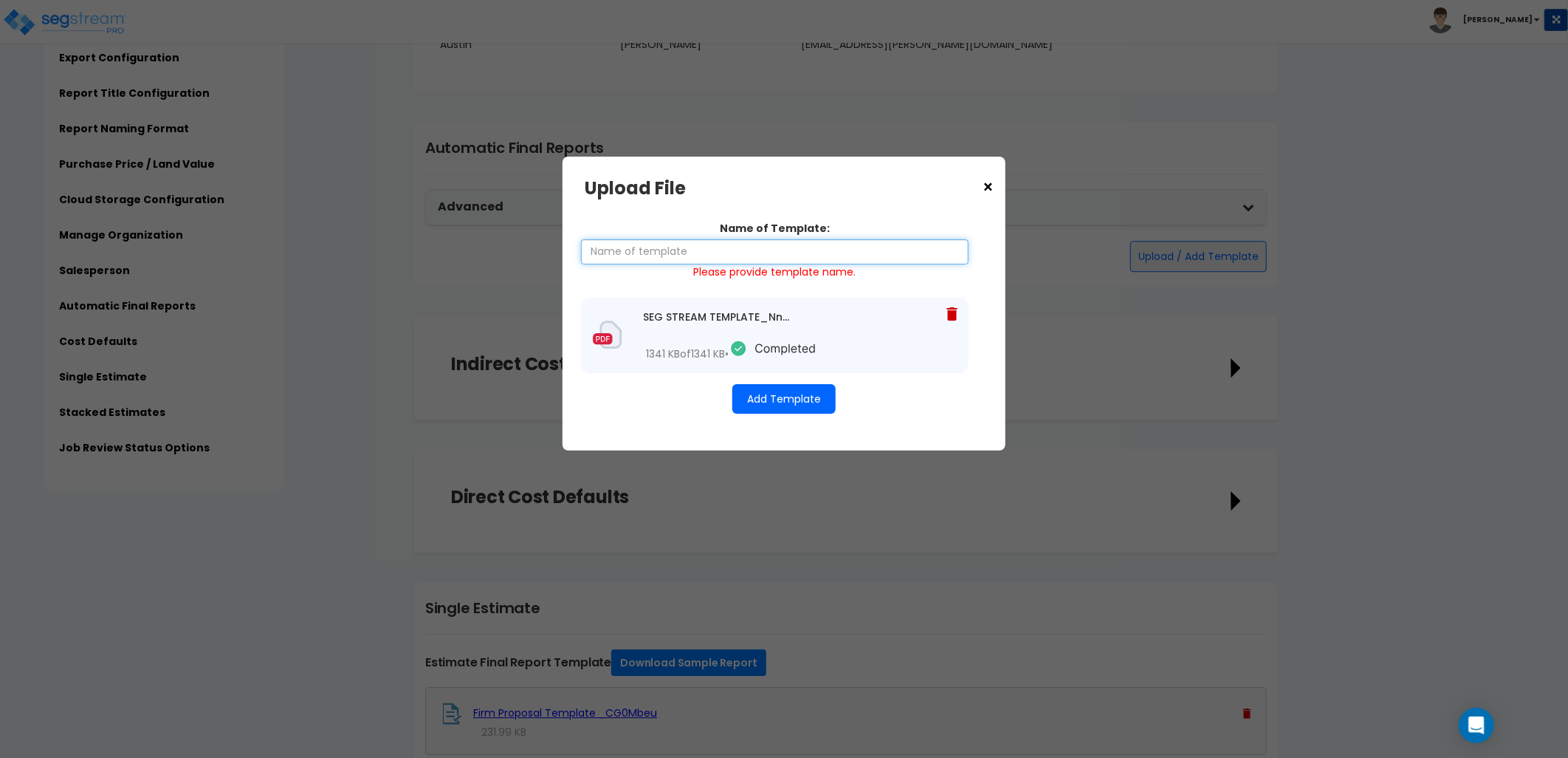
click at [705, 262] on input "Name of Template:" at bounding box center [774, 252] width 387 height 25
type input "[PERSON_NAME]"
drag, startPoint x: 787, startPoint y: 395, endPoint x: 916, endPoint y: 438, distance: 136.0
click at [787, 396] on button "Add Template" at bounding box center [784, 399] width 103 height 30
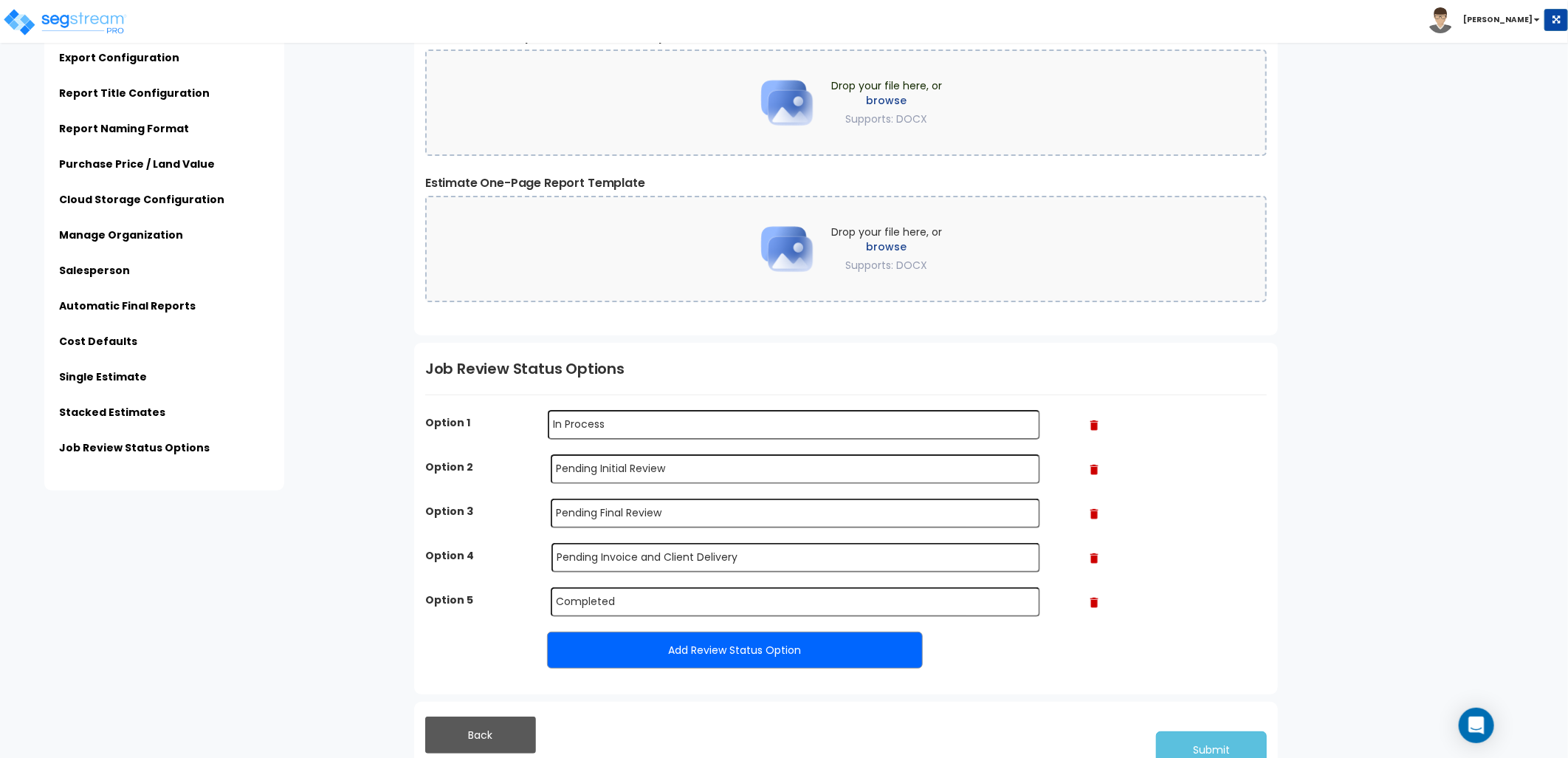
scroll to position [3510, 0]
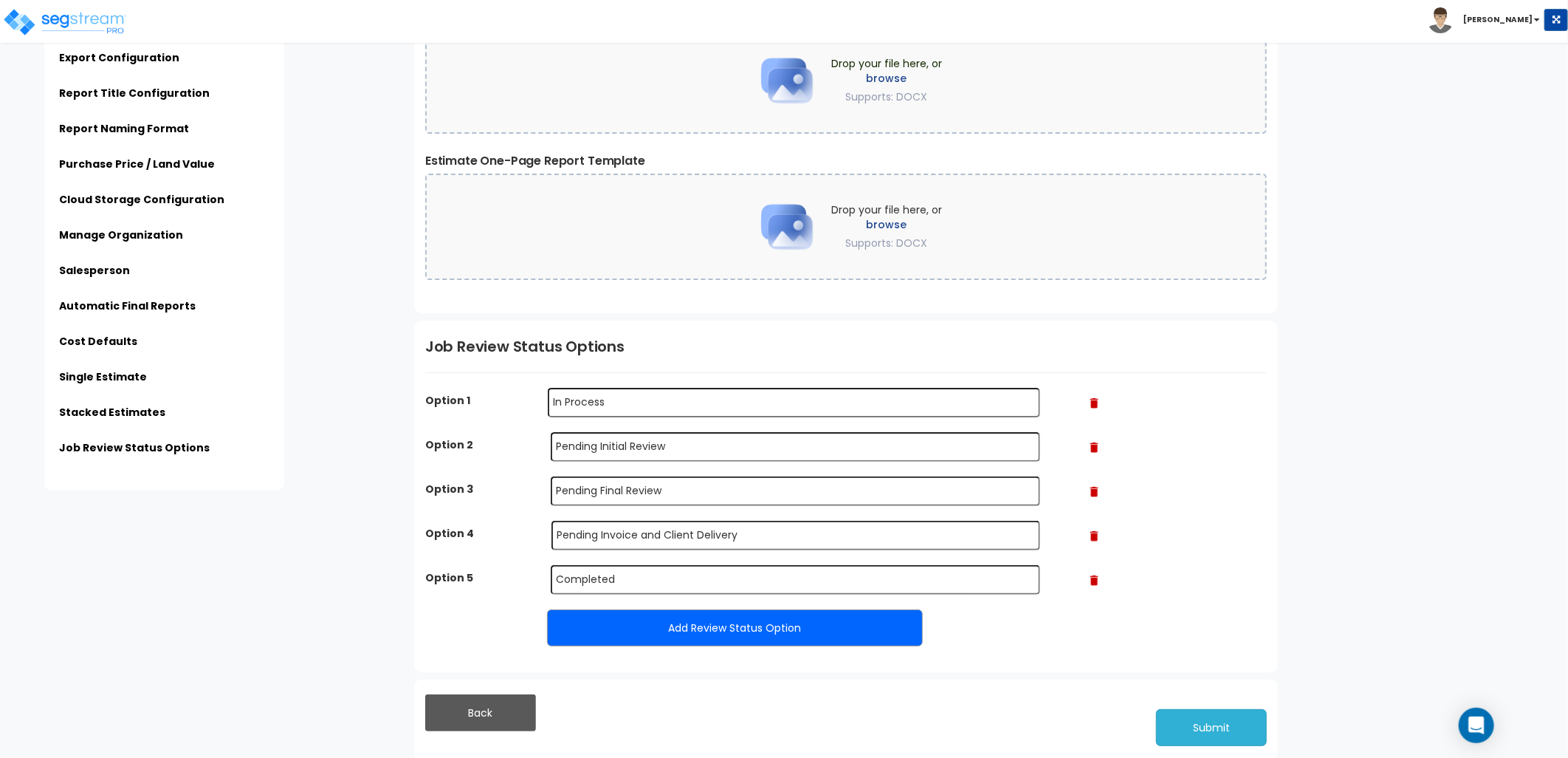
click at [1222, 717] on button "Submit" at bounding box center [1211, 728] width 111 height 37
drag, startPoint x: 1201, startPoint y: 718, endPoint x: 1199, endPoint y: 710, distance: 8.2
click at [1201, 719] on button "Submit" at bounding box center [1211, 728] width 111 height 37
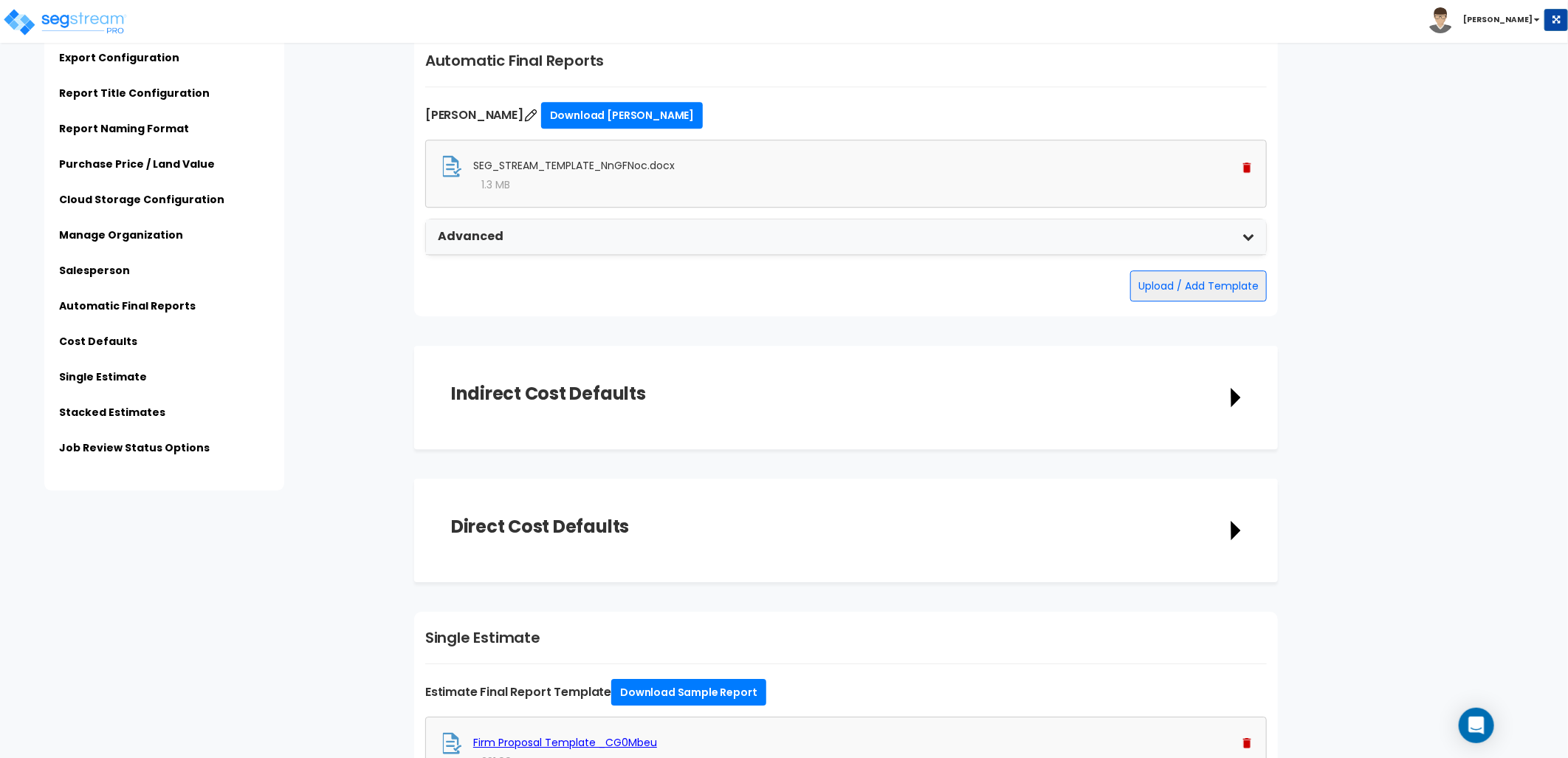
scroll to position [2607, 0]
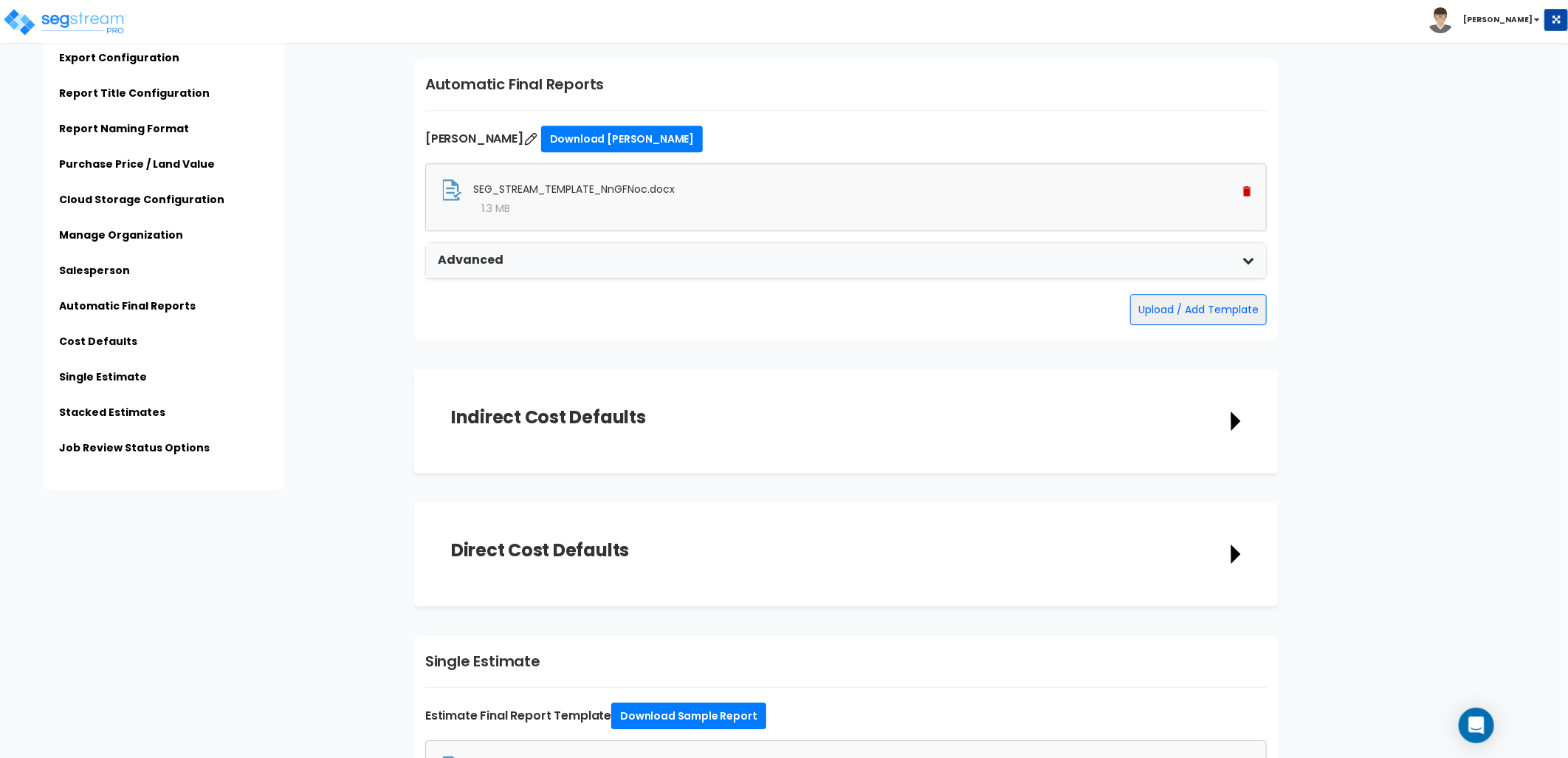
click at [917, 248] on div "Advanced" at bounding box center [846, 261] width 840 height 36
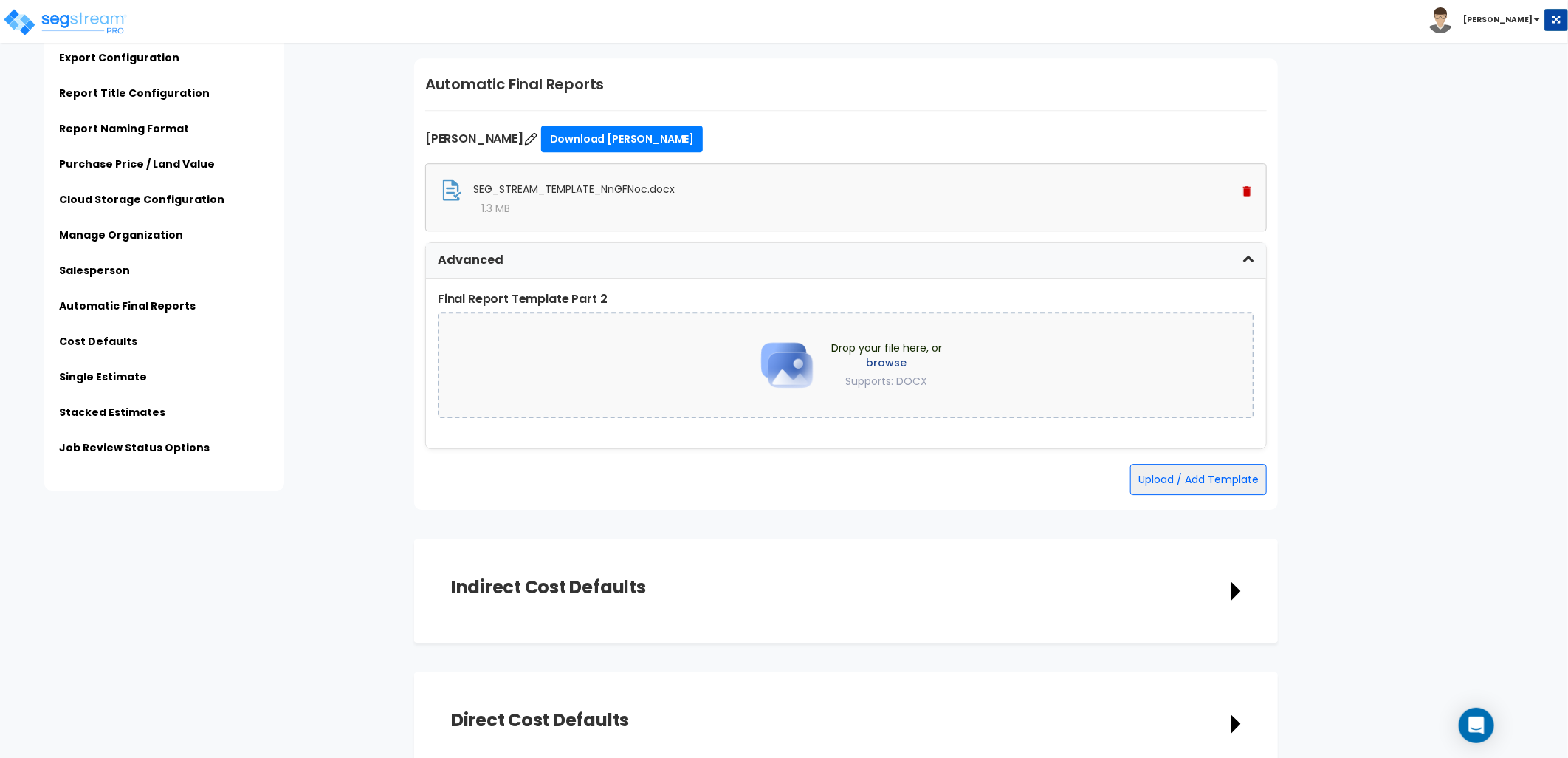
click at [903, 252] on div "Advanced" at bounding box center [846, 261] width 840 height 36
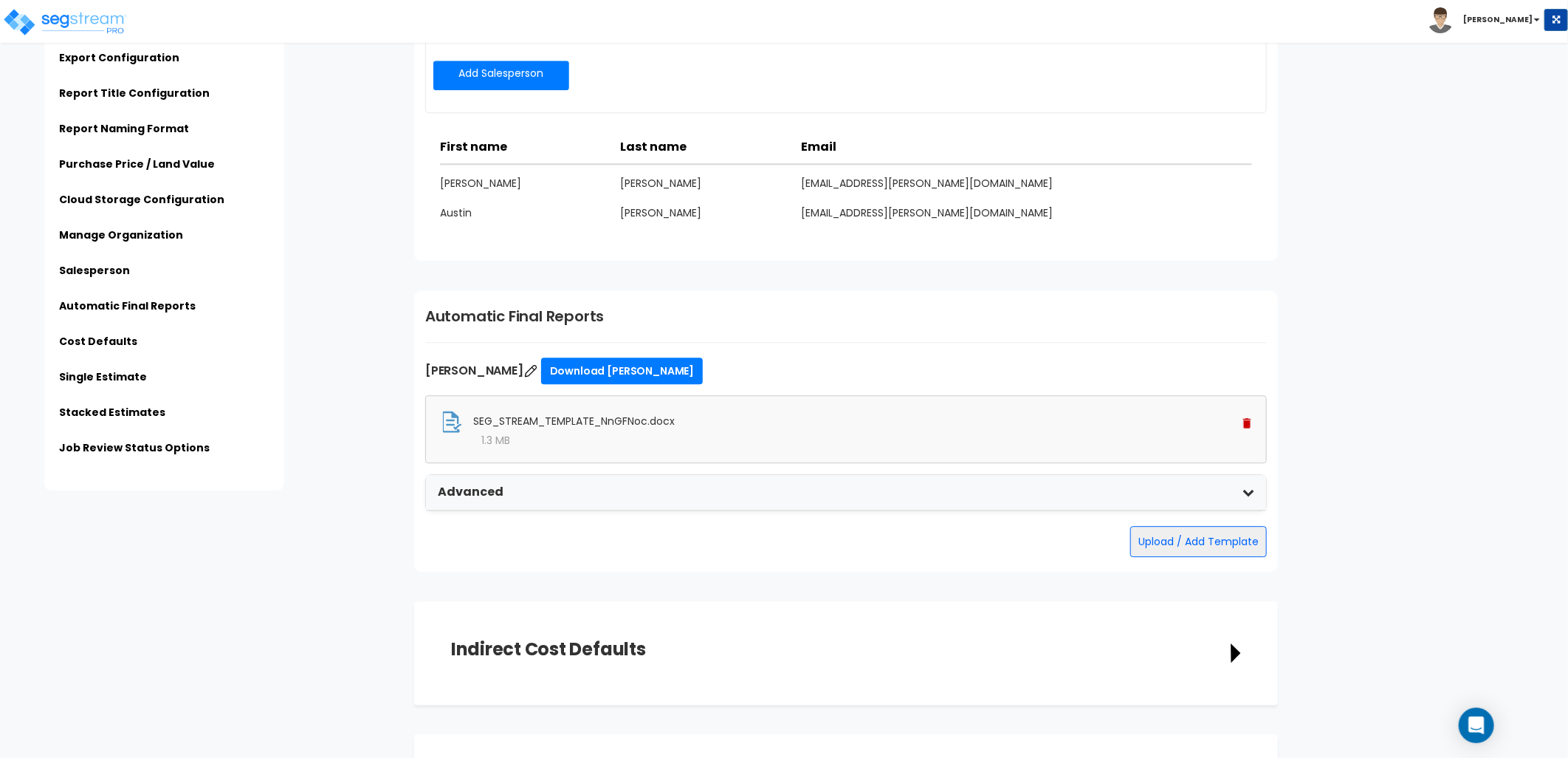
scroll to position [2360, 0]
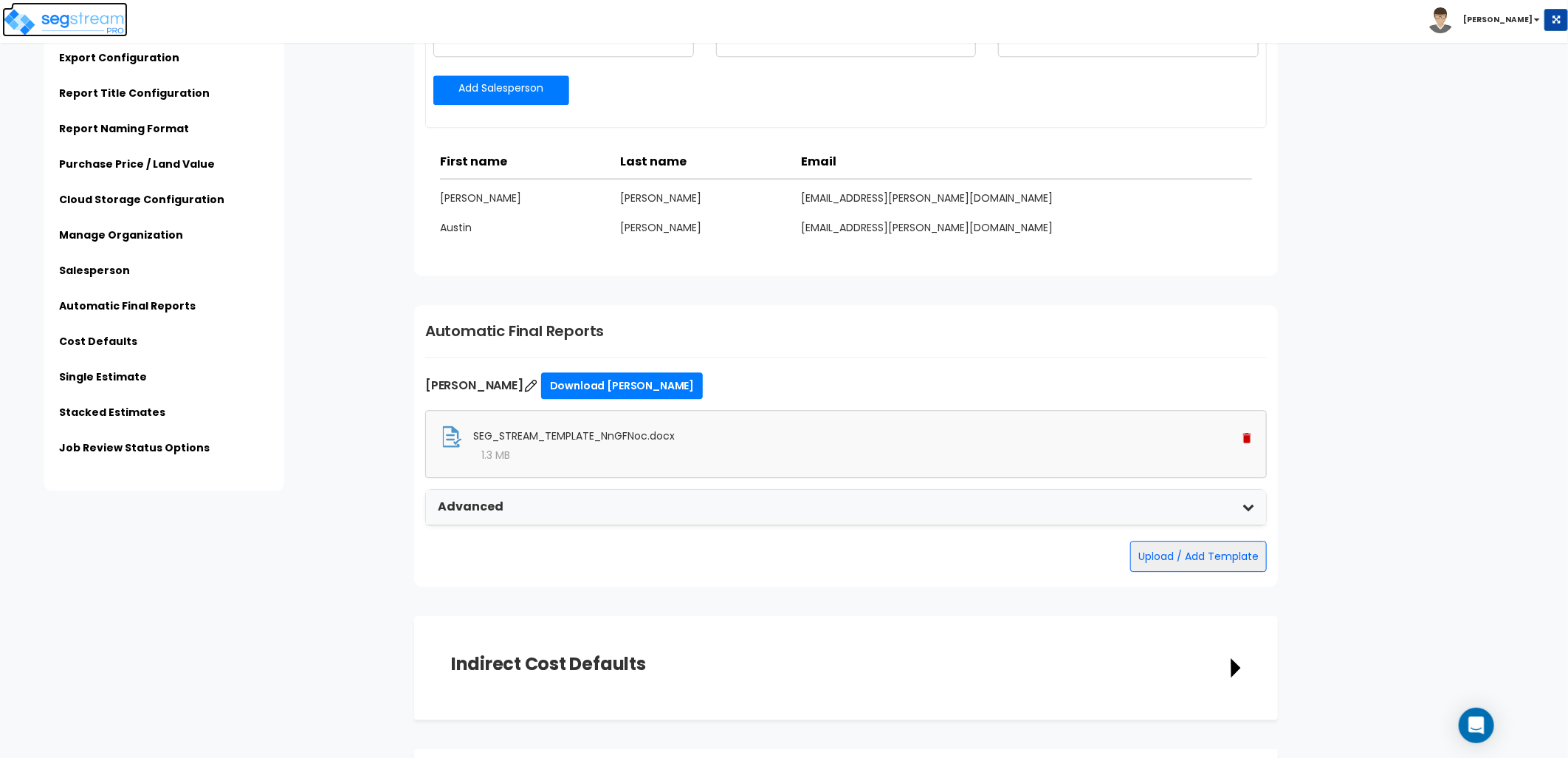
click at [103, 23] on img at bounding box center [65, 22] width 126 height 30
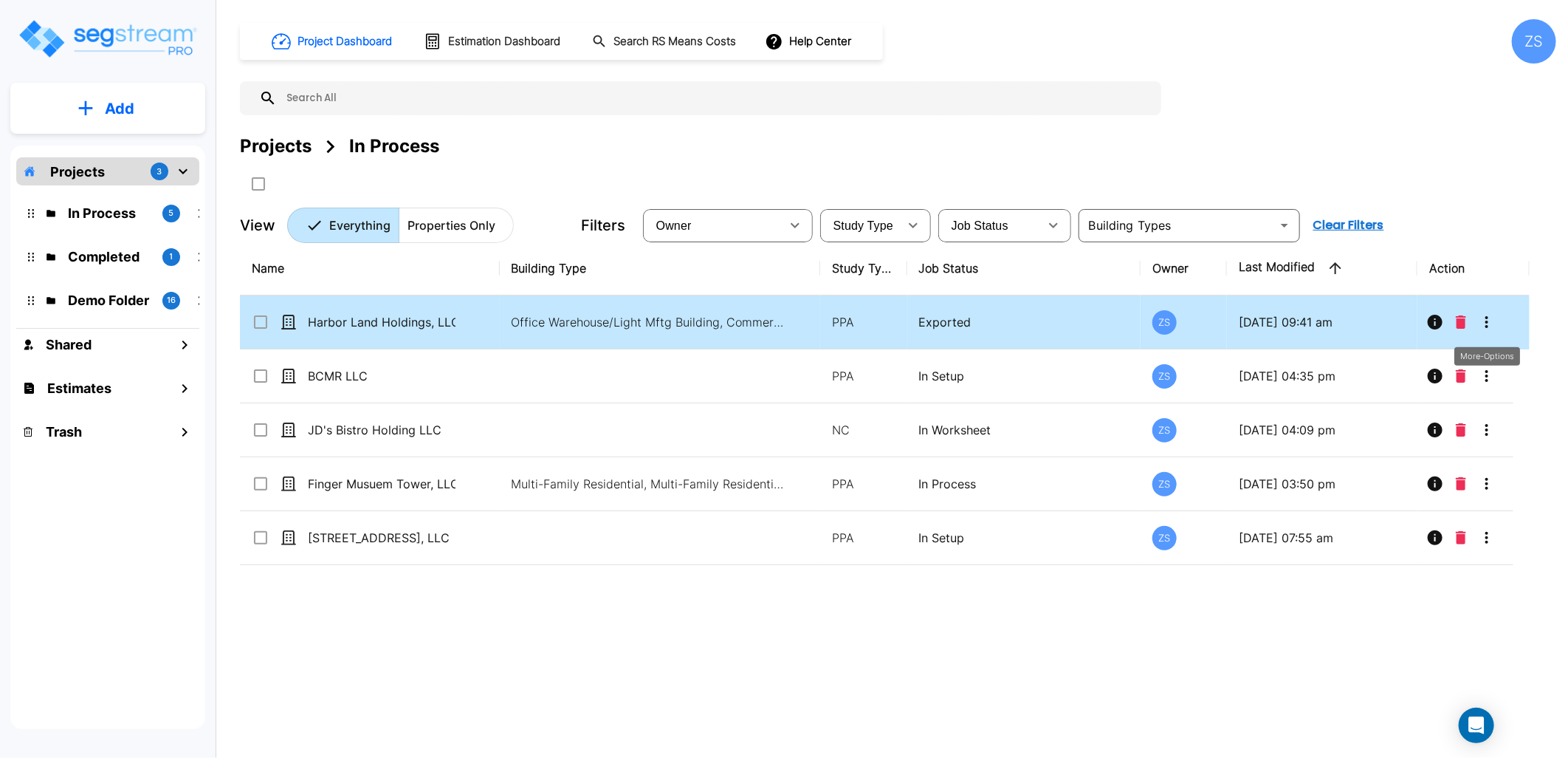
click at [1488, 321] on icon "More-Options" at bounding box center [1487, 322] width 18 height 18
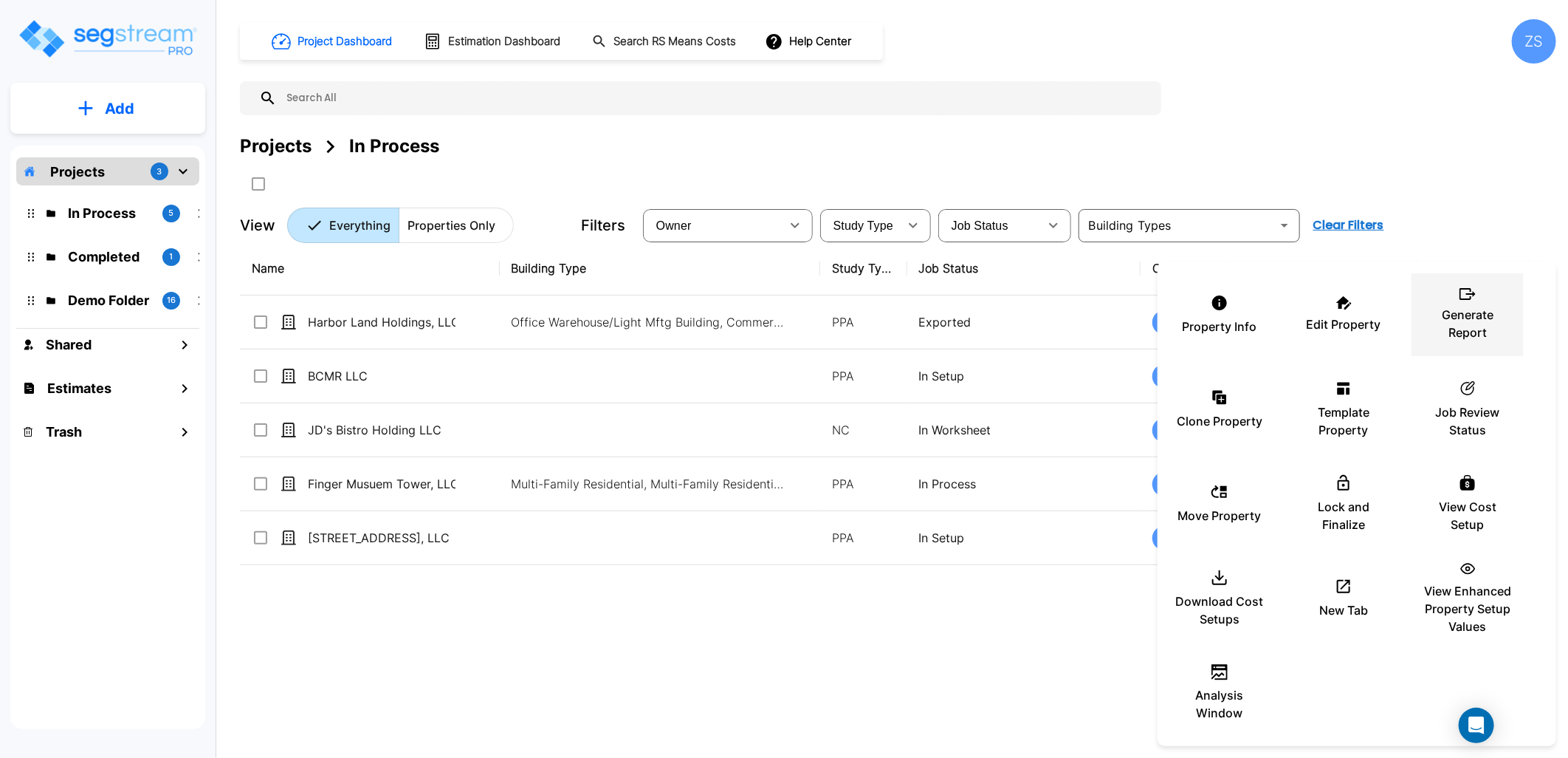
click at [1456, 321] on p "Generate Report" at bounding box center [1467, 324] width 88 height 36
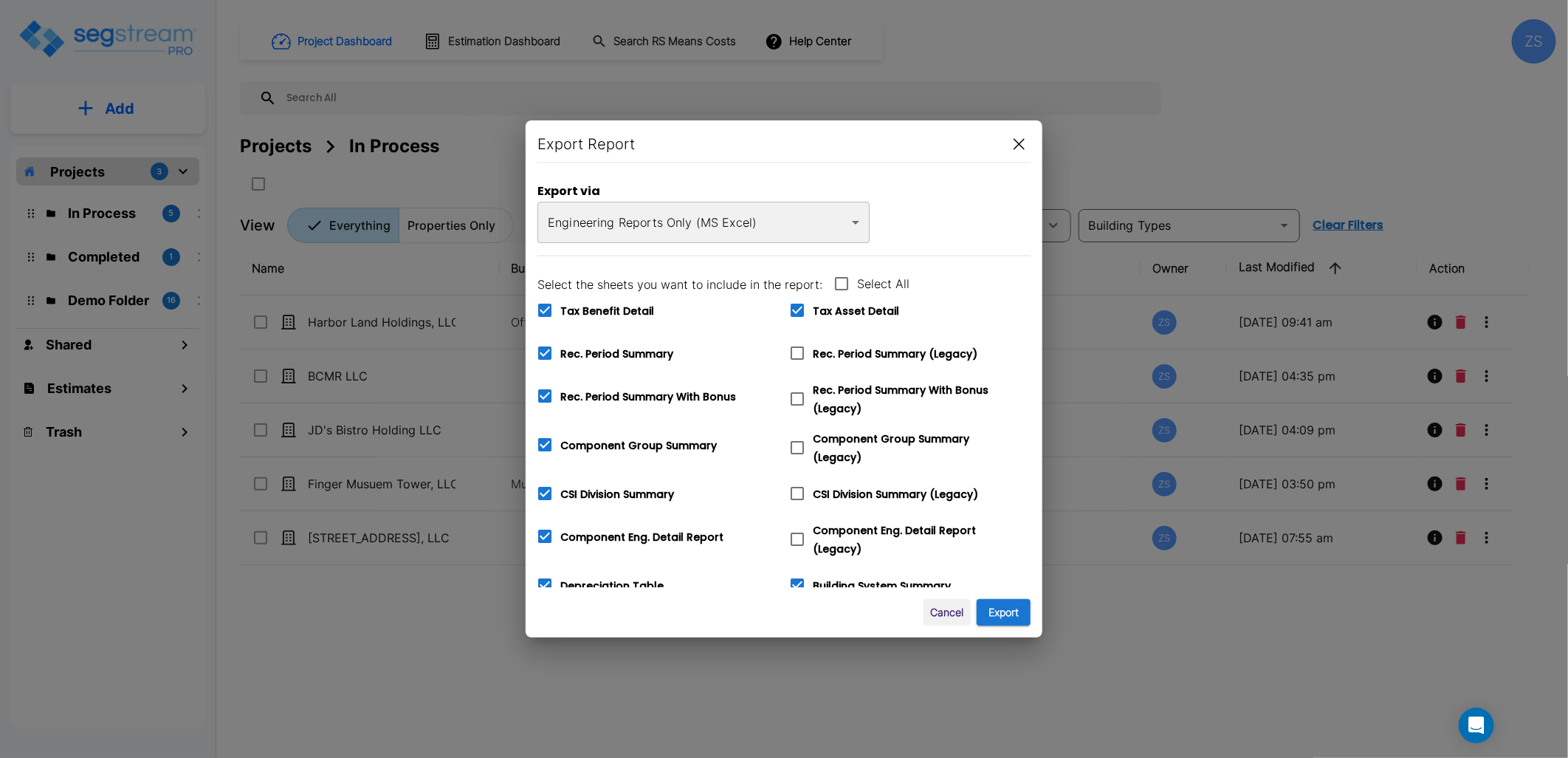
click at [791, 232] on body "× Your report is being generated. Be patient! × We're working on your Modificat…" at bounding box center [784, 379] width 1568 height 758
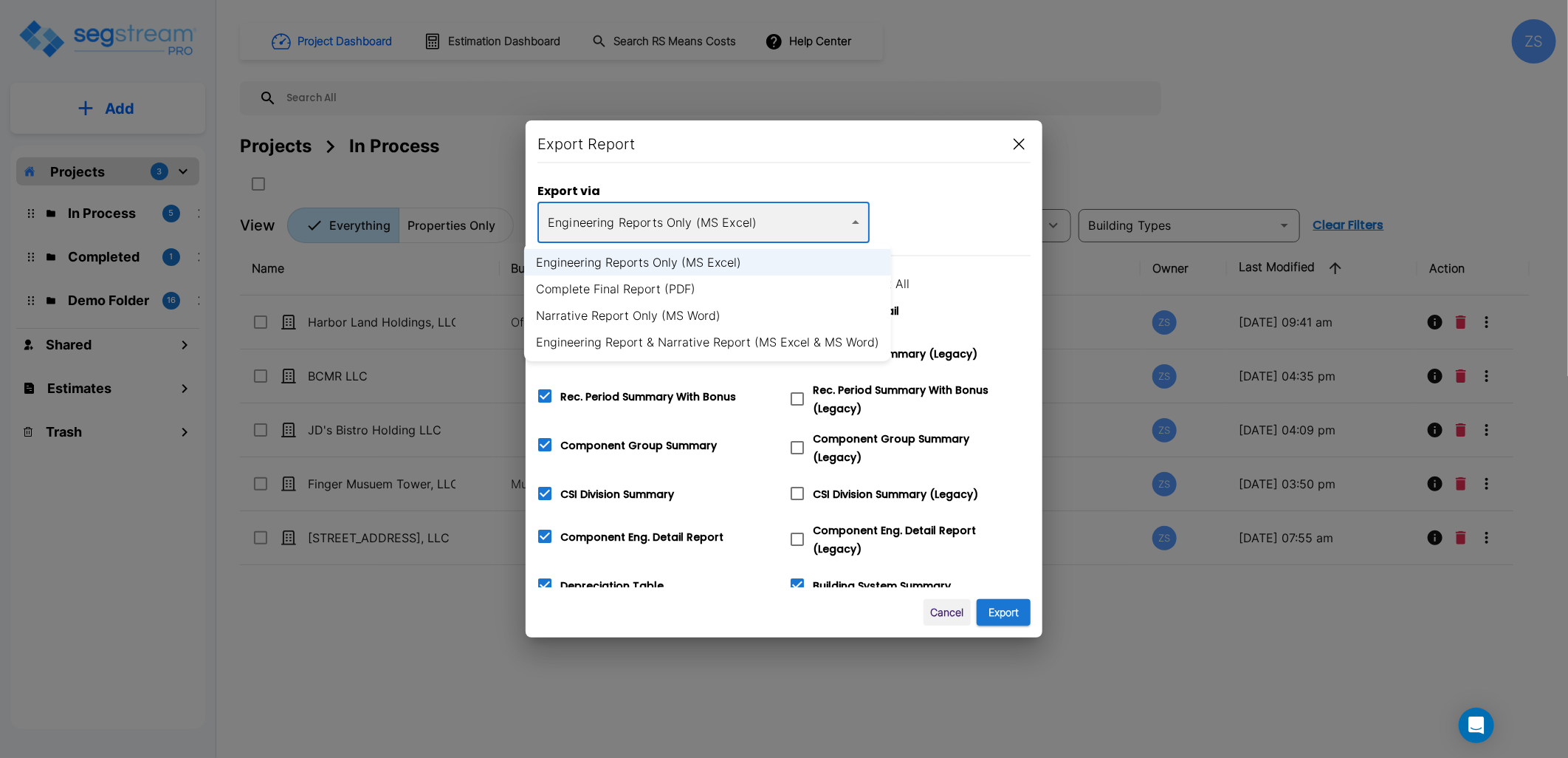
click at [665, 281] on li "Complete Final Report (PDF)" at bounding box center [707, 289] width 367 height 27
type input "pdf"
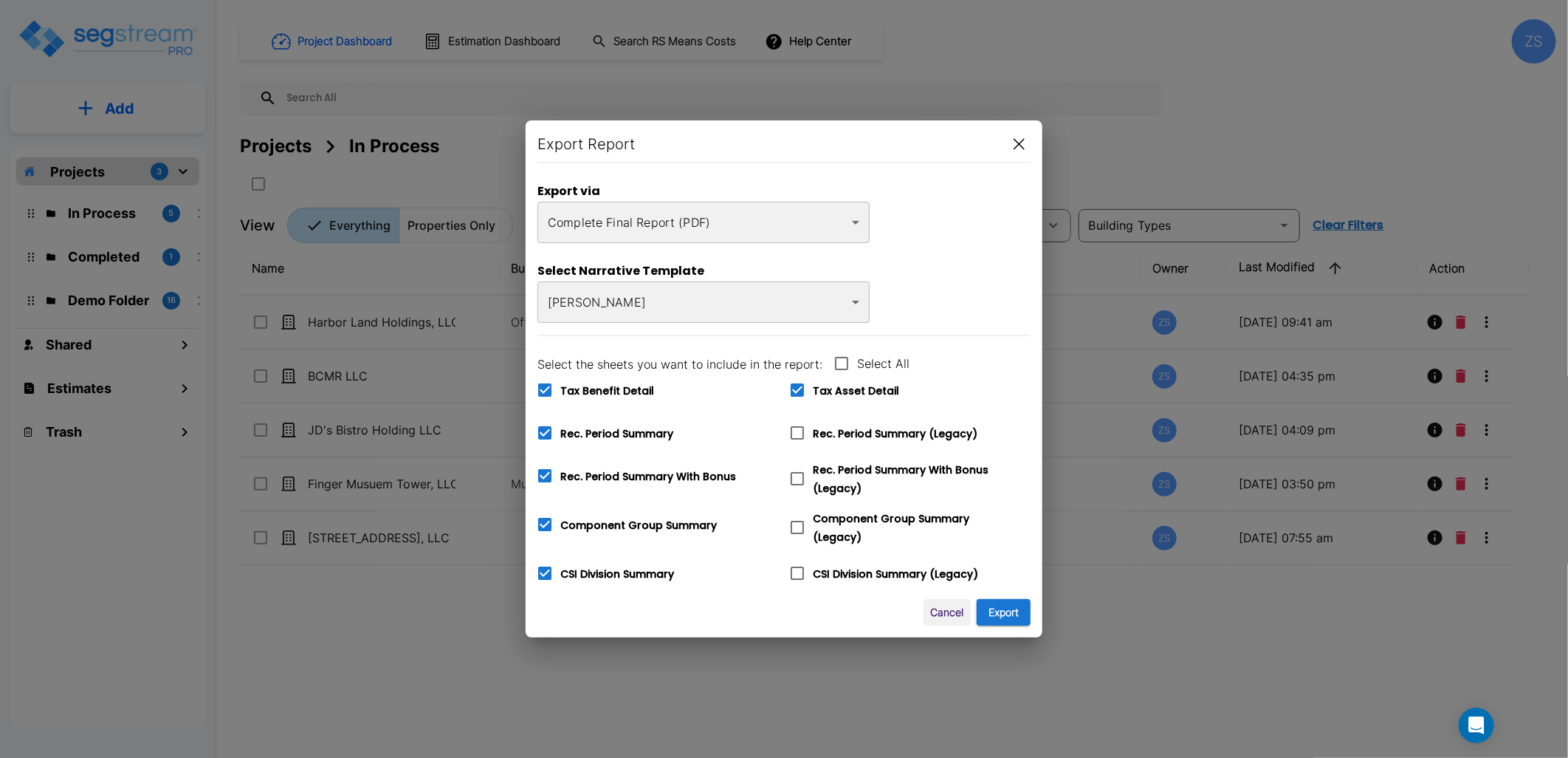
click at [589, 427] on span "Rec. Period Summary" at bounding box center [617, 434] width 113 height 15
click at [544, 427] on input "Rec. Period Summary" at bounding box center [537, 423] width 15 height 13
checkbox input "false"
click at [993, 601] on button "Export" at bounding box center [1004, 612] width 54 height 28
